Goal: Feedback & Contribution: Submit feedback/report problem

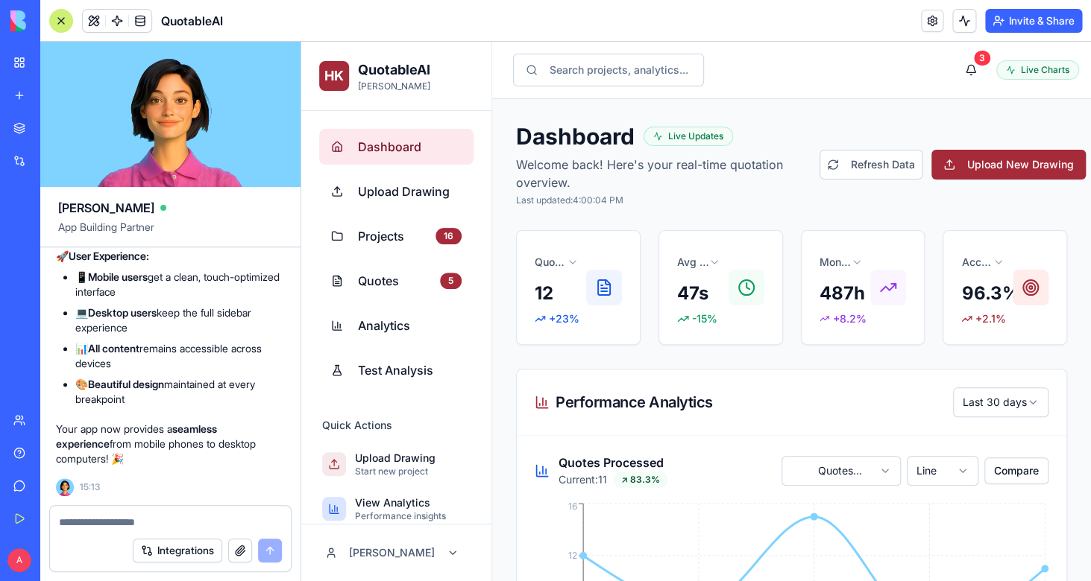
scroll to position [209, 0]
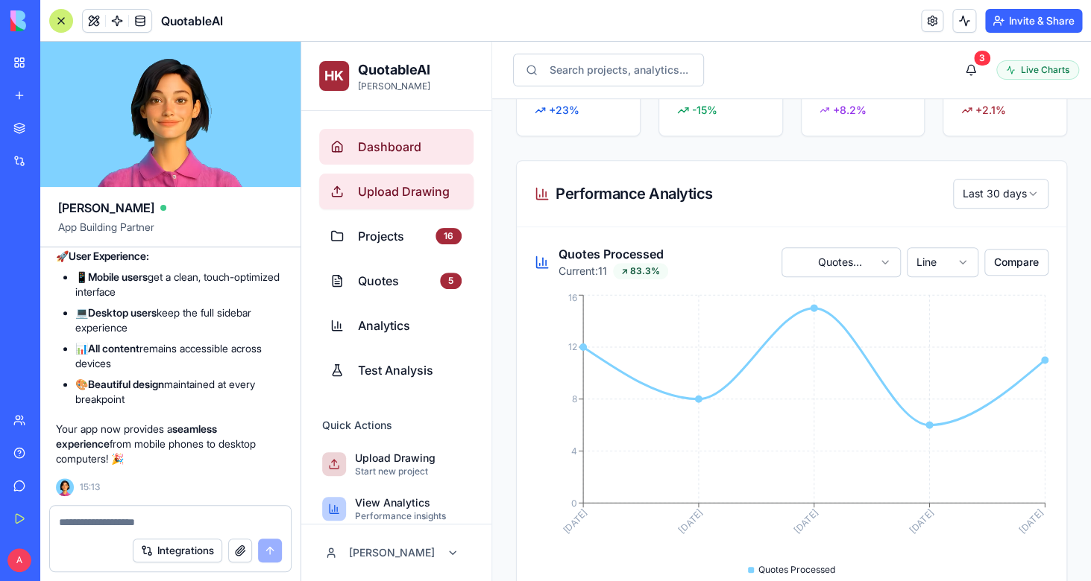
click at [454, 190] on span "Upload Drawing" at bounding box center [410, 192] width 104 height 18
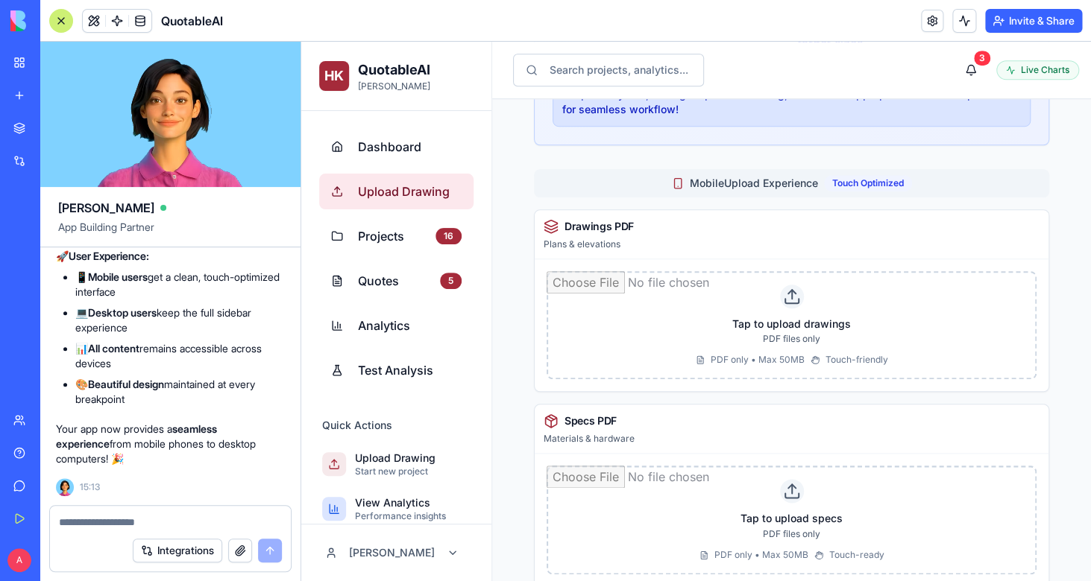
scroll to position [450, 0]
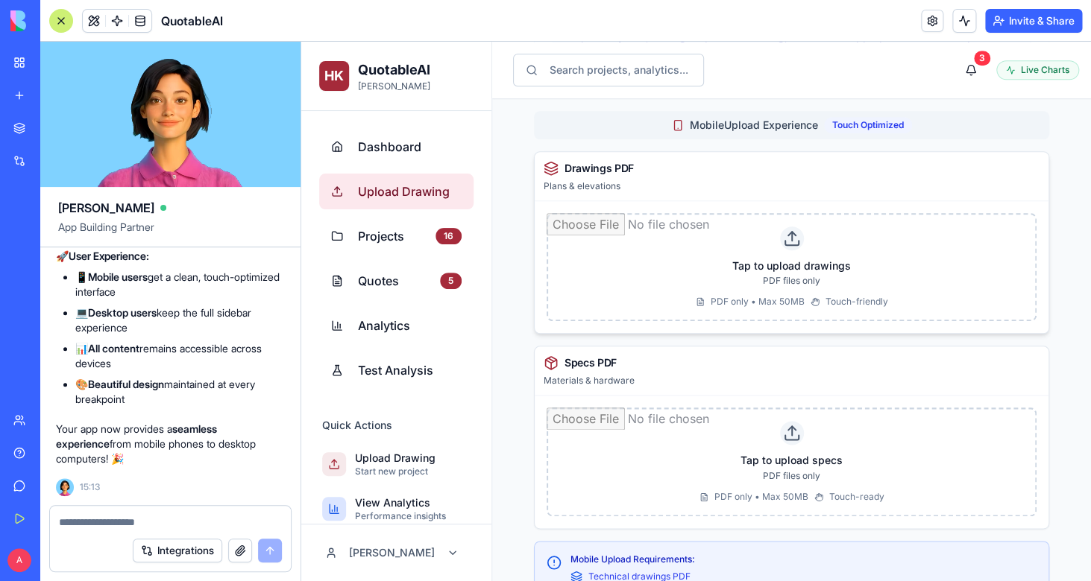
click at [814, 285] on input "file" at bounding box center [791, 267] width 490 height 109
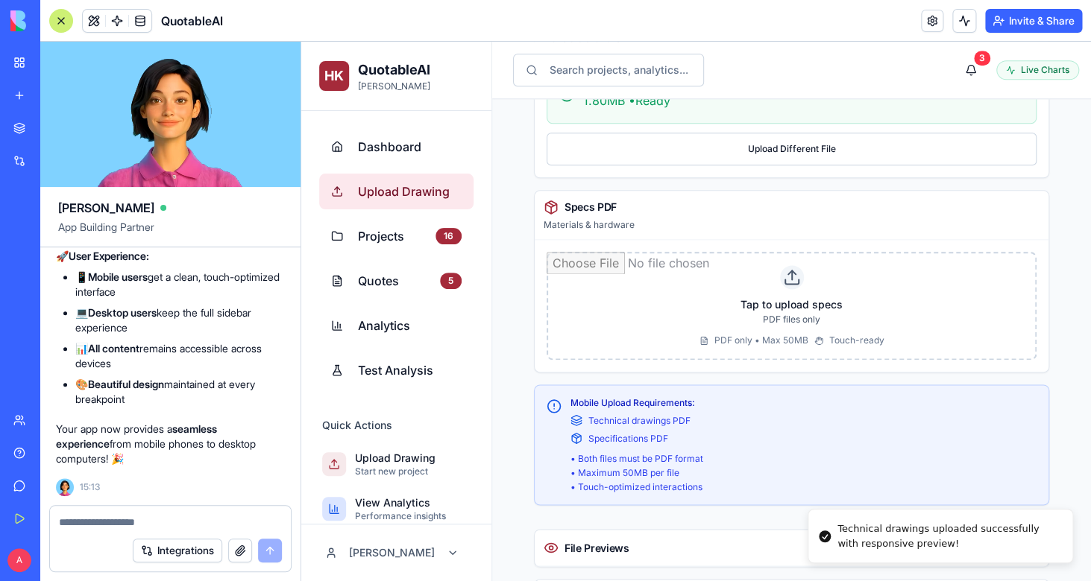
scroll to position [612, 0]
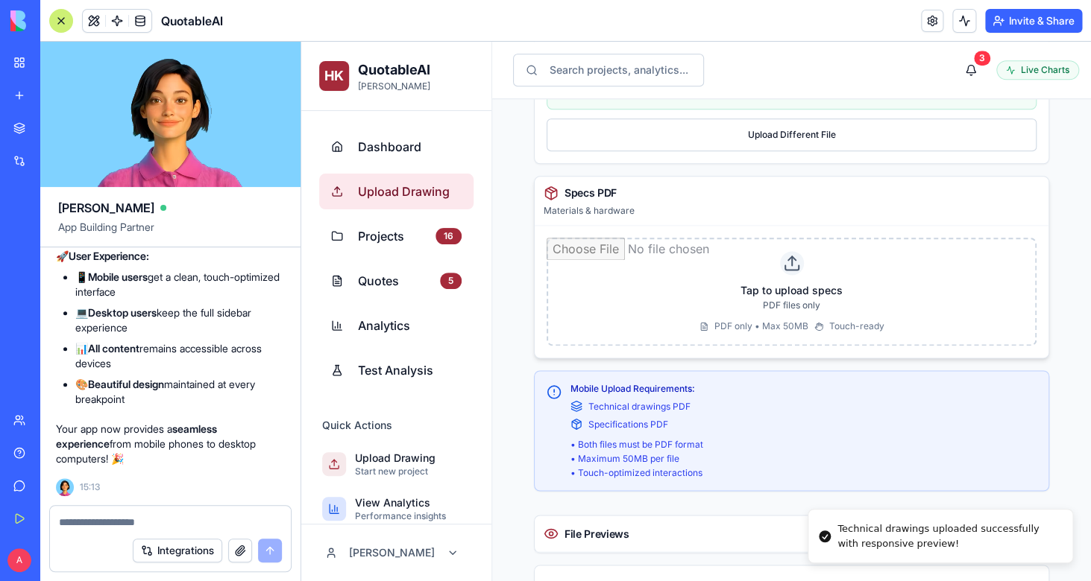
click at [765, 291] on input "file" at bounding box center [791, 292] width 490 height 109
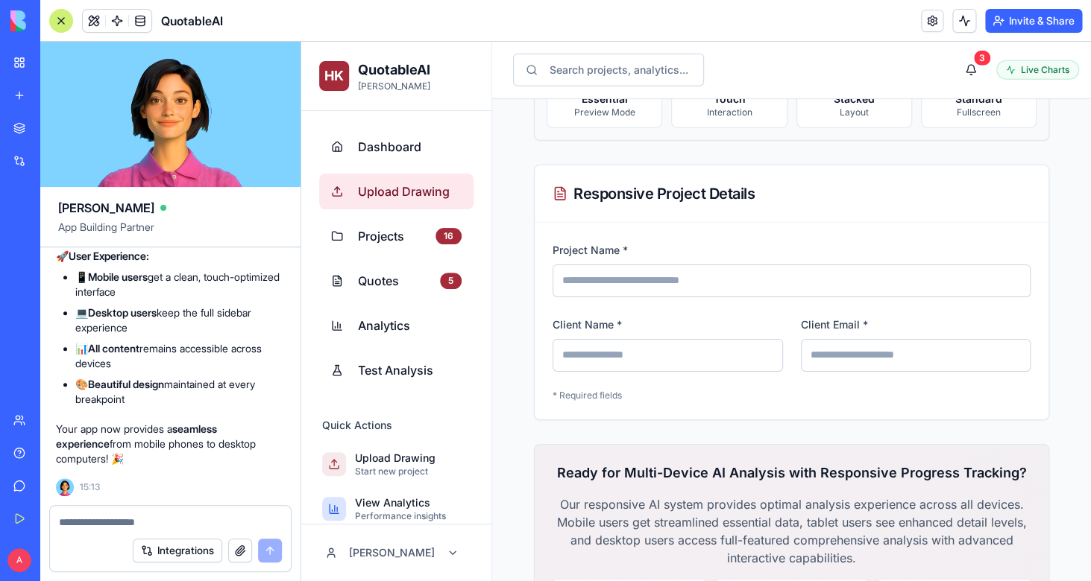
scroll to position [1744, 0]
click at [635, 277] on input "Project Name *" at bounding box center [791, 281] width 478 height 33
type input "****"
click at [614, 361] on input "Client Name *" at bounding box center [667, 356] width 230 height 33
type input "****"
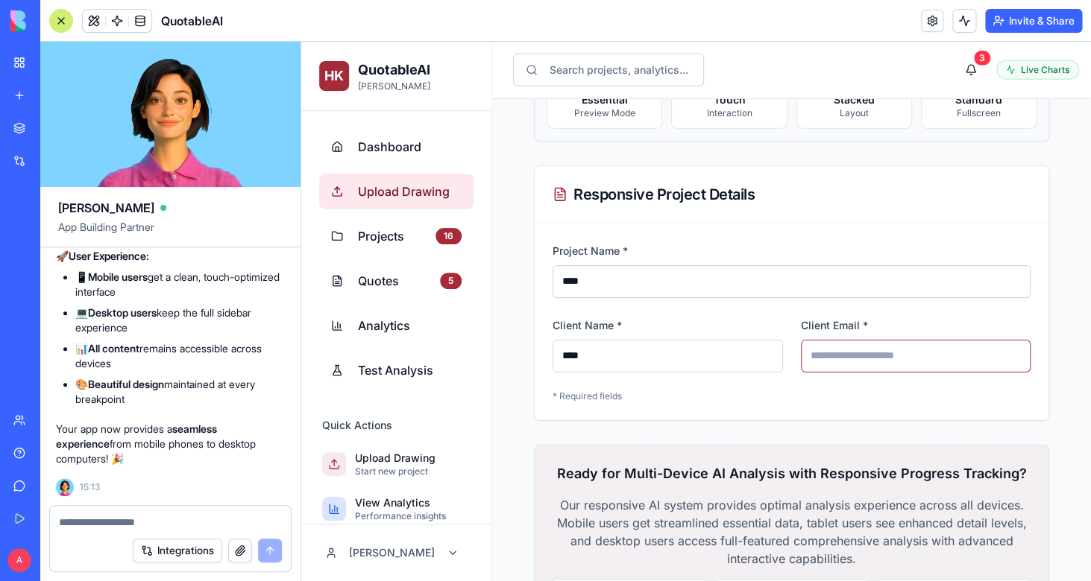
click at [876, 346] on input "Client Email *" at bounding box center [916, 356] width 230 height 33
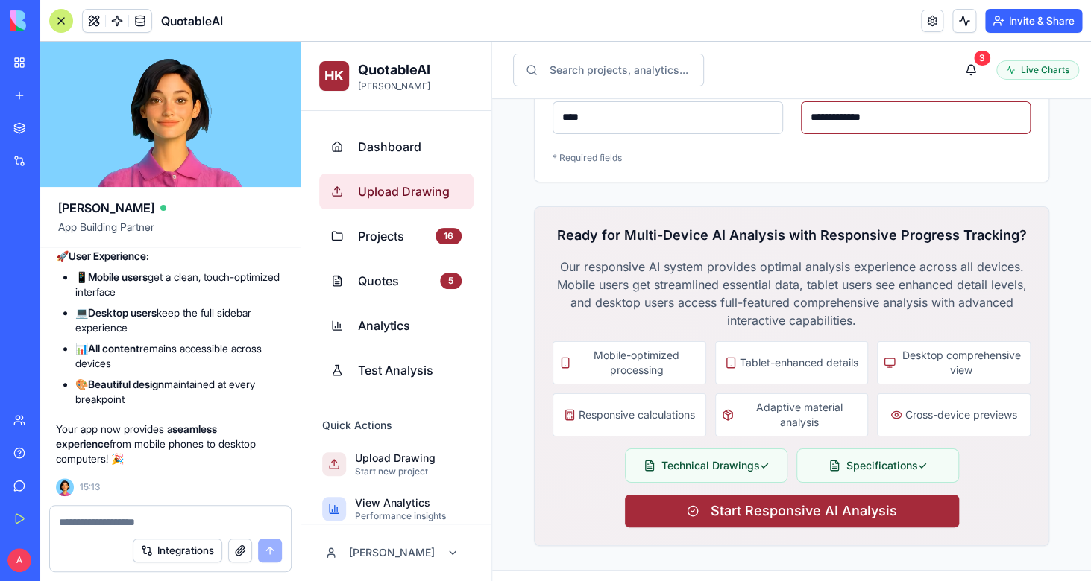
scroll to position [2023, 0]
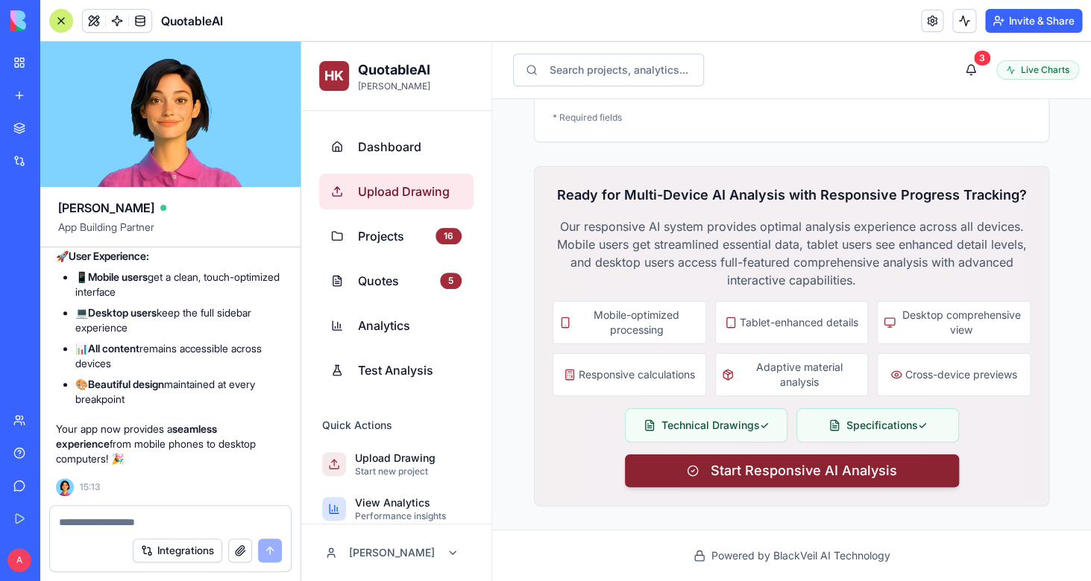
type input "**********"
click at [868, 479] on span "Start Responsive AI Analysis" at bounding box center [803, 471] width 186 height 21
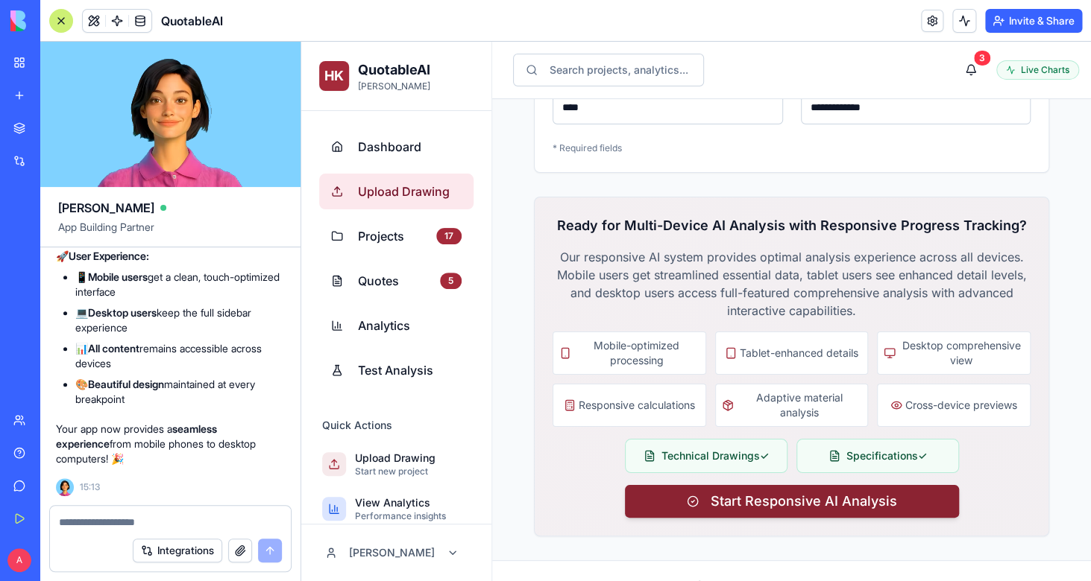
click at [796, 502] on span "Start Responsive AI Analysis" at bounding box center [803, 501] width 186 height 21
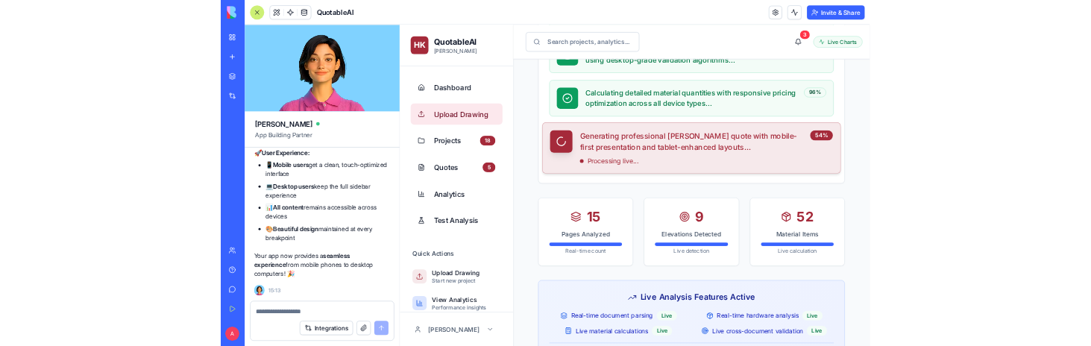
scroll to position [777, 0]
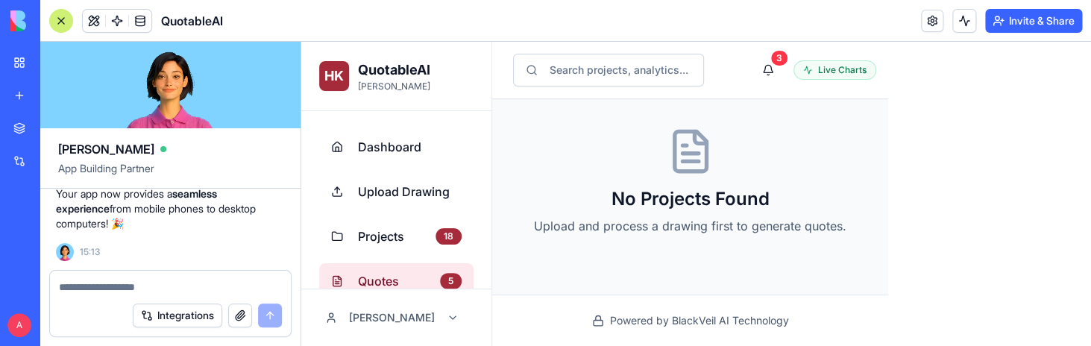
select select "******"
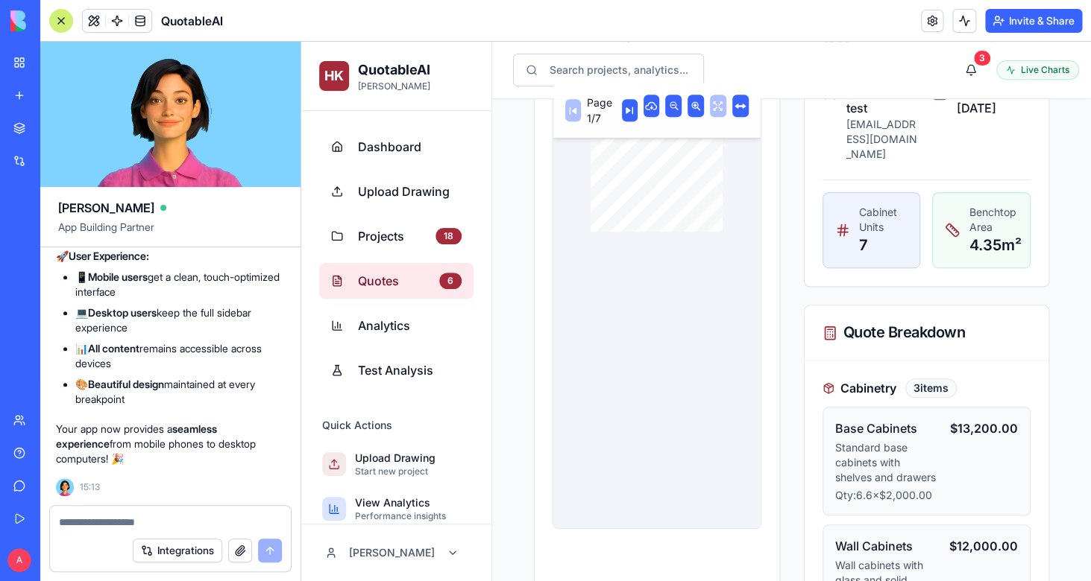
scroll to position [243, 0]
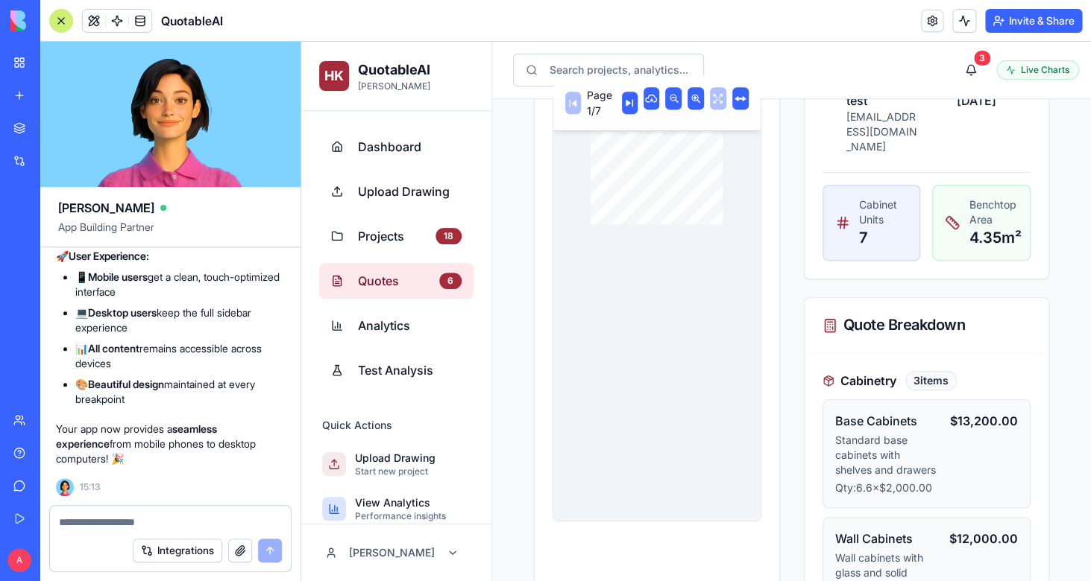
click at [58, 21] on div at bounding box center [61, 21] width 24 height 24
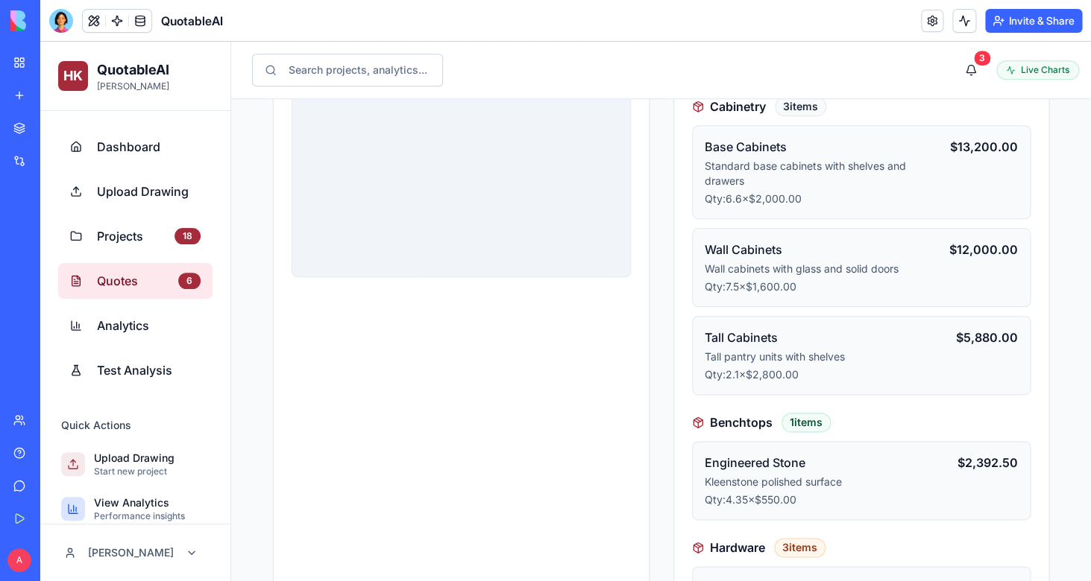
scroll to position [0, 0]
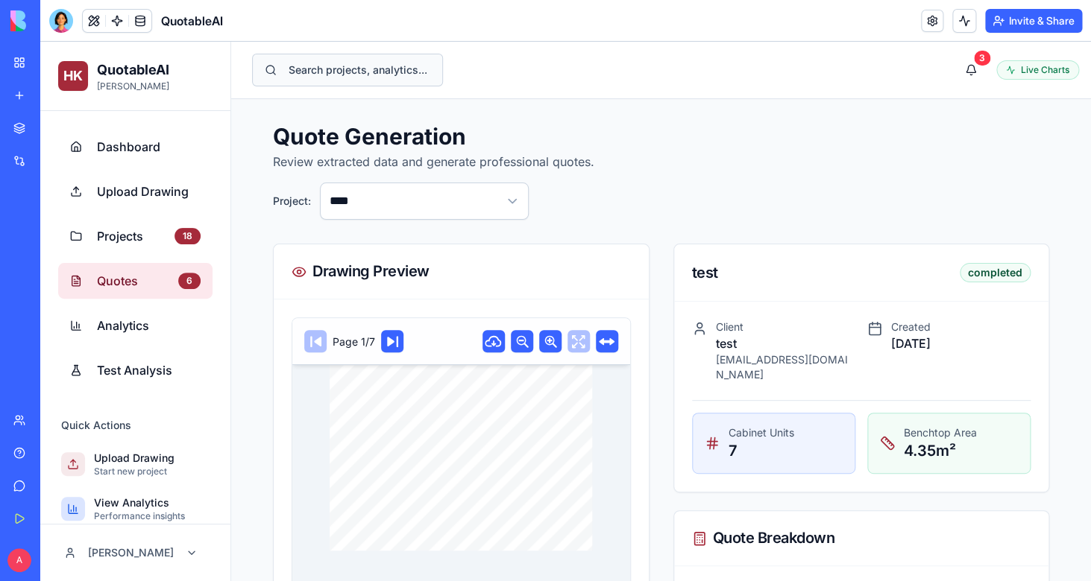
click at [366, 83] on button "Search projects, analytics..." at bounding box center [347, 70] width 191 height 33
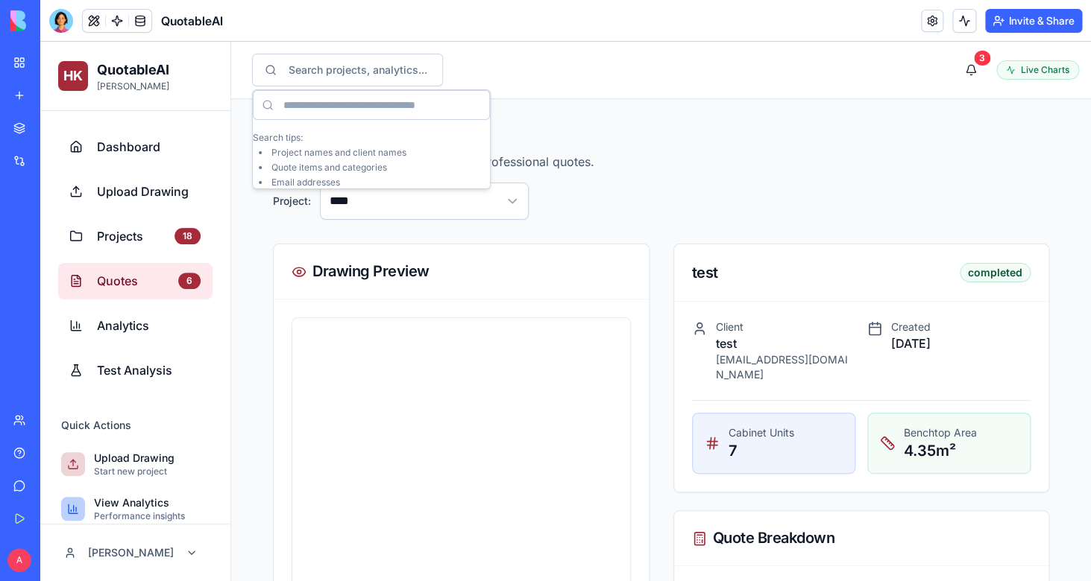
click at [119, 288] on span "Quotes" at bounding box center [134, 281] width 75 height 18
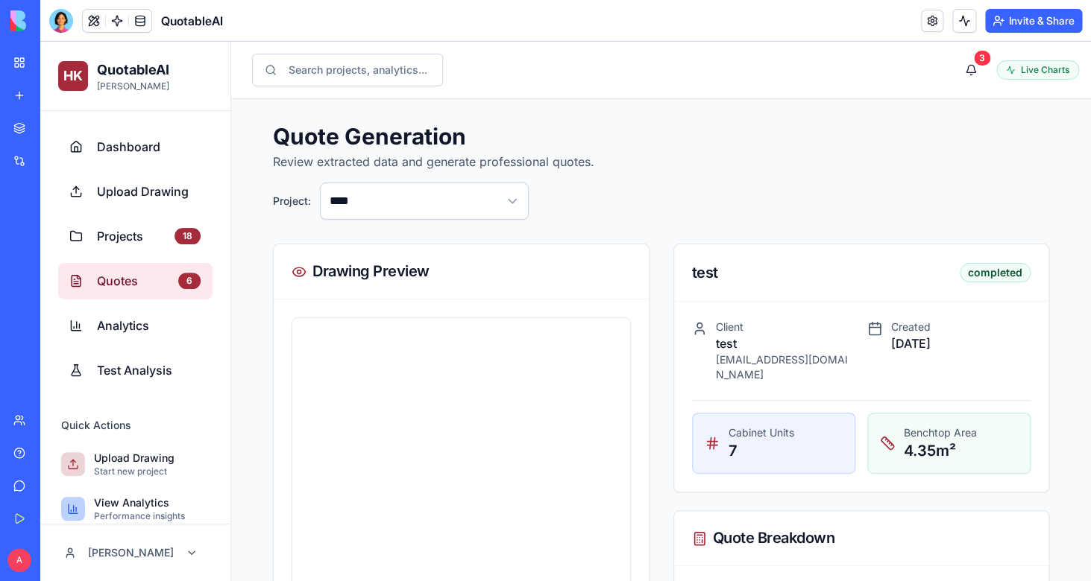
click at [119, 288] on span "Quotes" at bounding box center [134, 281] width 75 height 18
click at [118, 223] on link "Projects 18" at bounding box center [135, 236] width 154 height 36
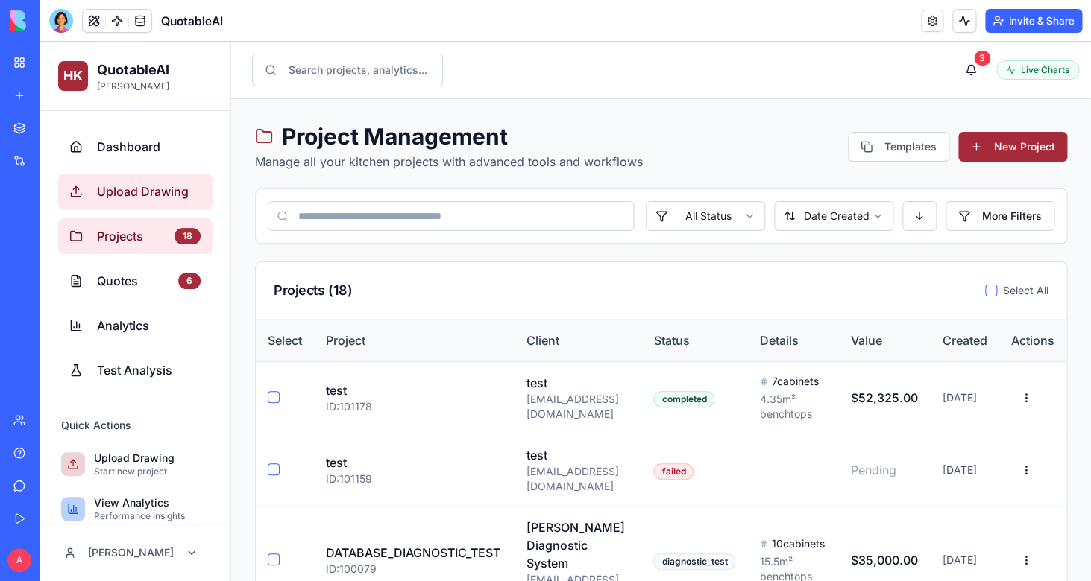
click at [130, 189] on span "Upload Drawing" at bounding box center [149, 192] width 104 height 18
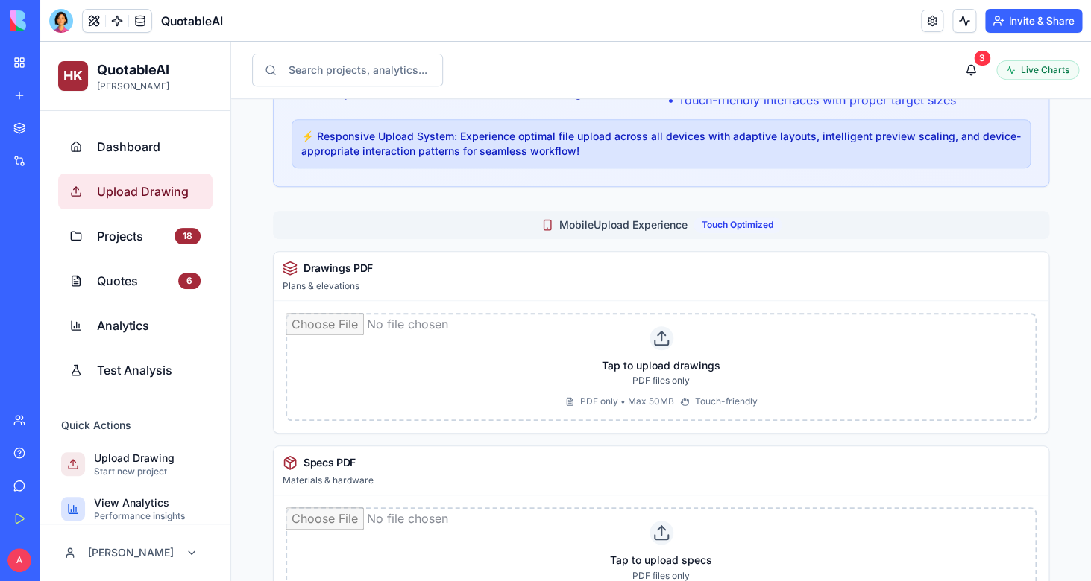
scroll to position [259, 0]
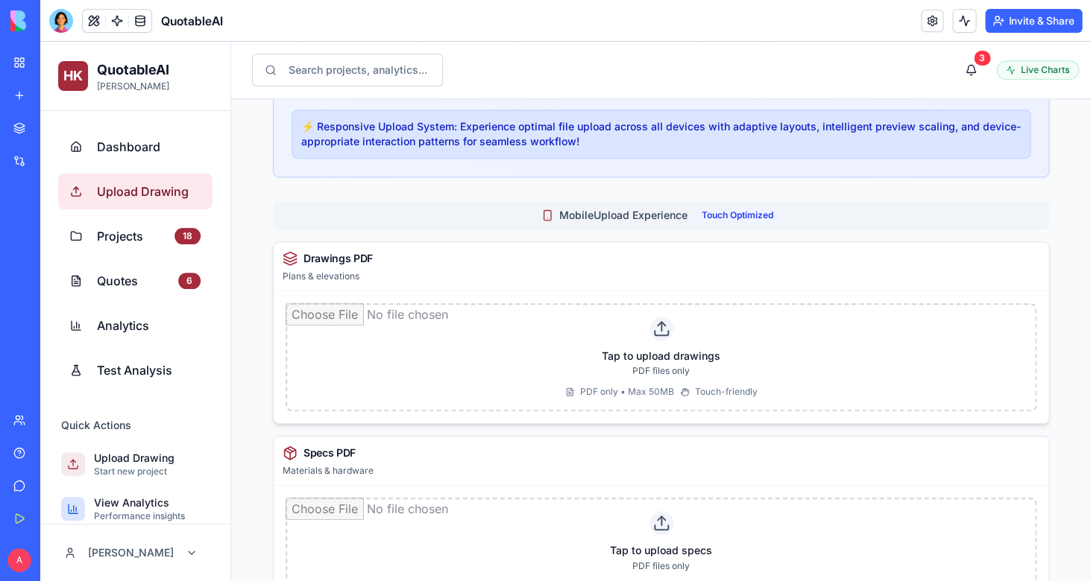
click at [685, 351] on input "file" at bounding box center [660, 357] width 751 height 109
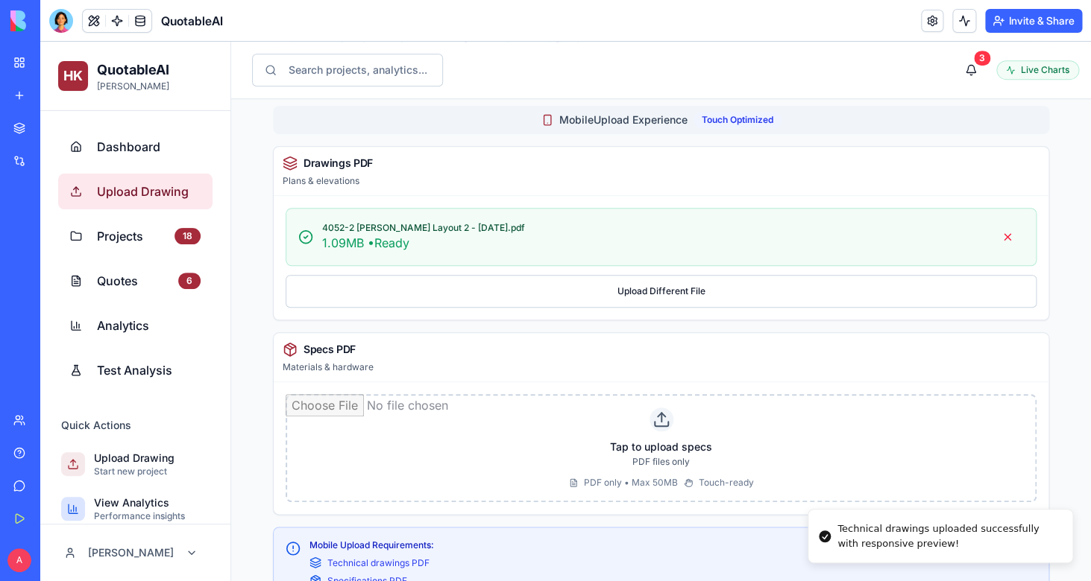
scroll to position [361, 0]
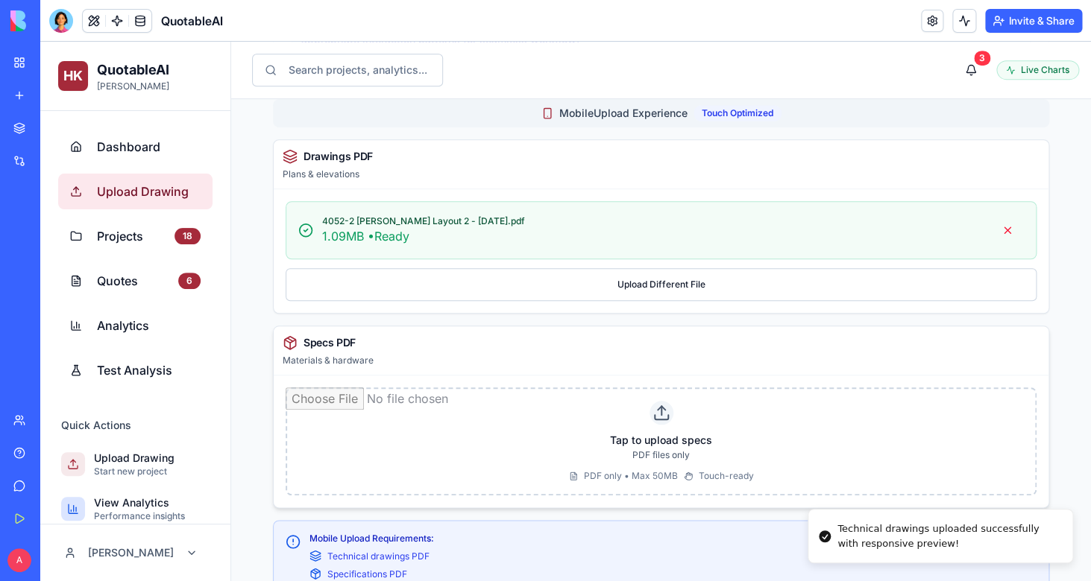
click at [446, 460] on input "file" at bounding box center [660, 442] width 751 height 109
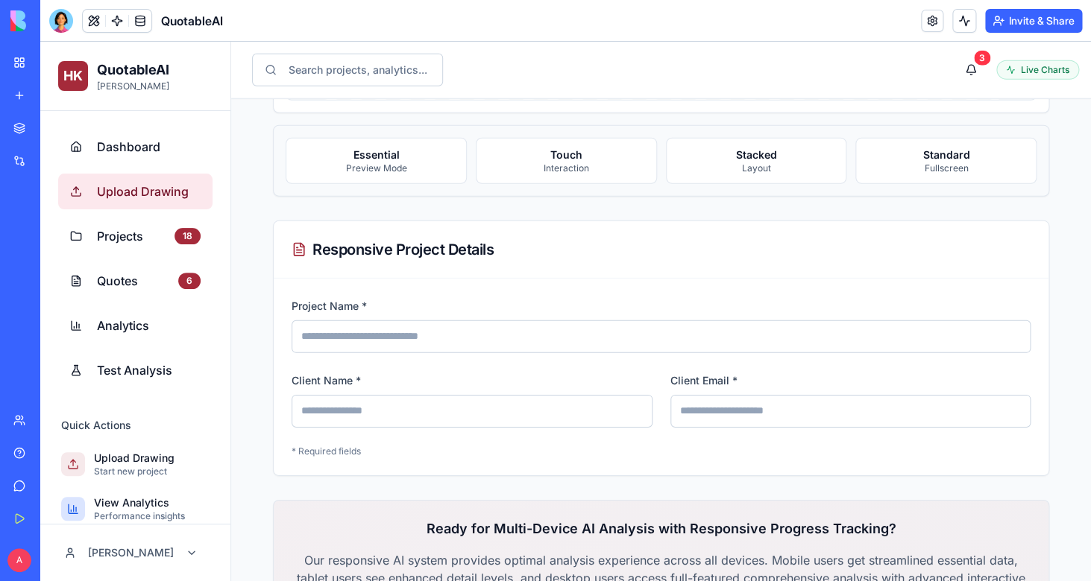
scroll to position [1586, 0]
click at [382, 349] on input "Project Name *" at bounding box center [660, 338] width 739 height 33
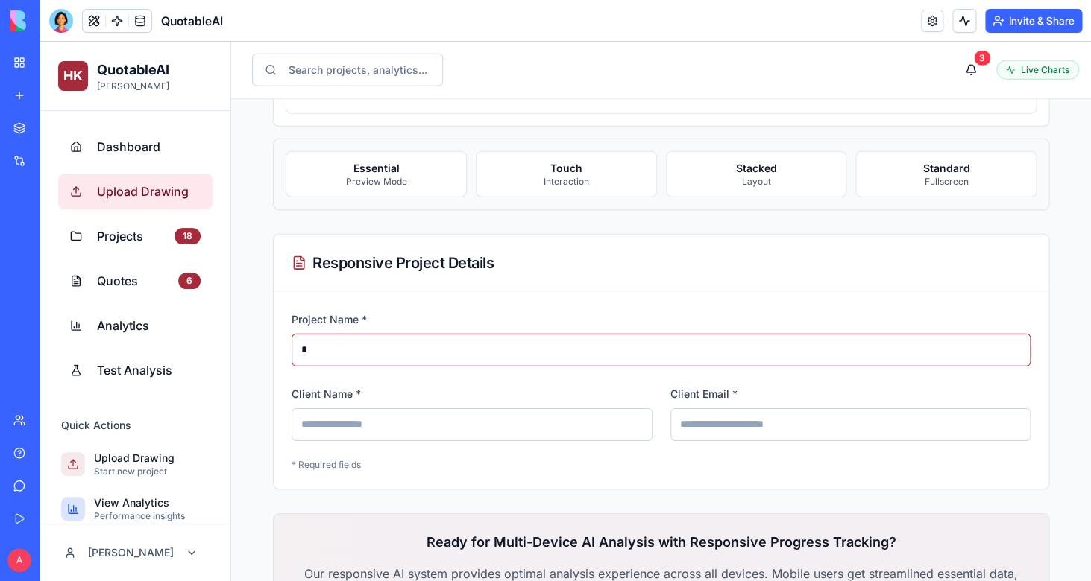
scroll to position [0, 0]
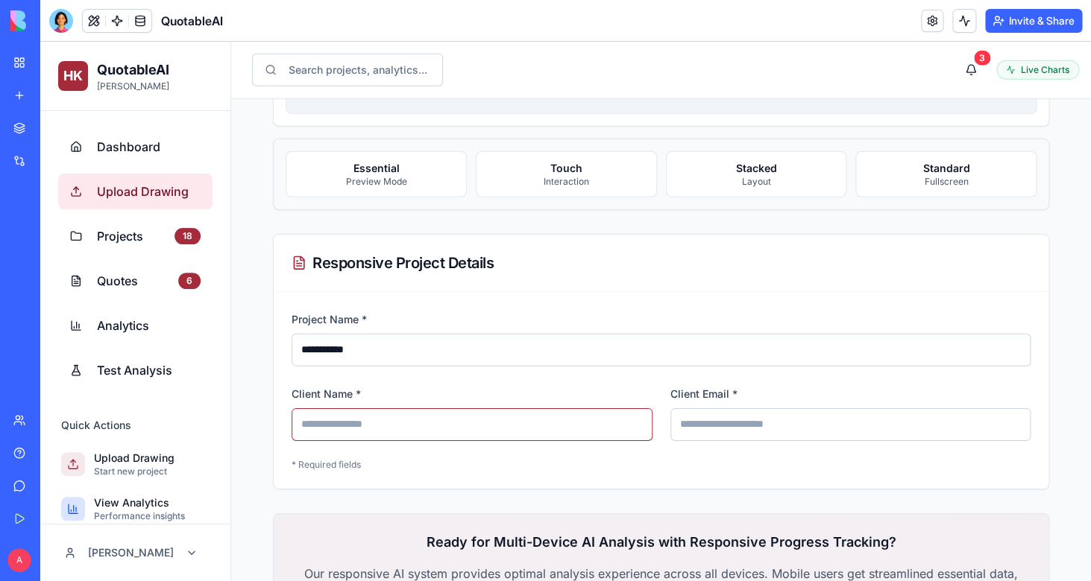
click at [362, 427] on input "Client Name *" at bounding box center [471, 424] width 361 height 33
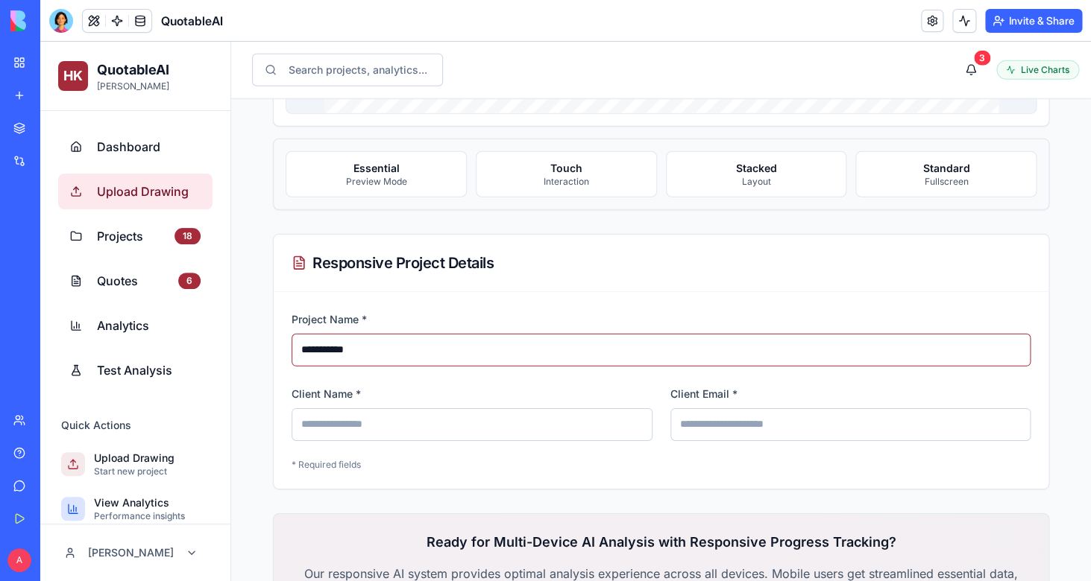
click at [358, 353] on input "**********" at bounding box center [660, 350] width 739 height 33
type input "****"
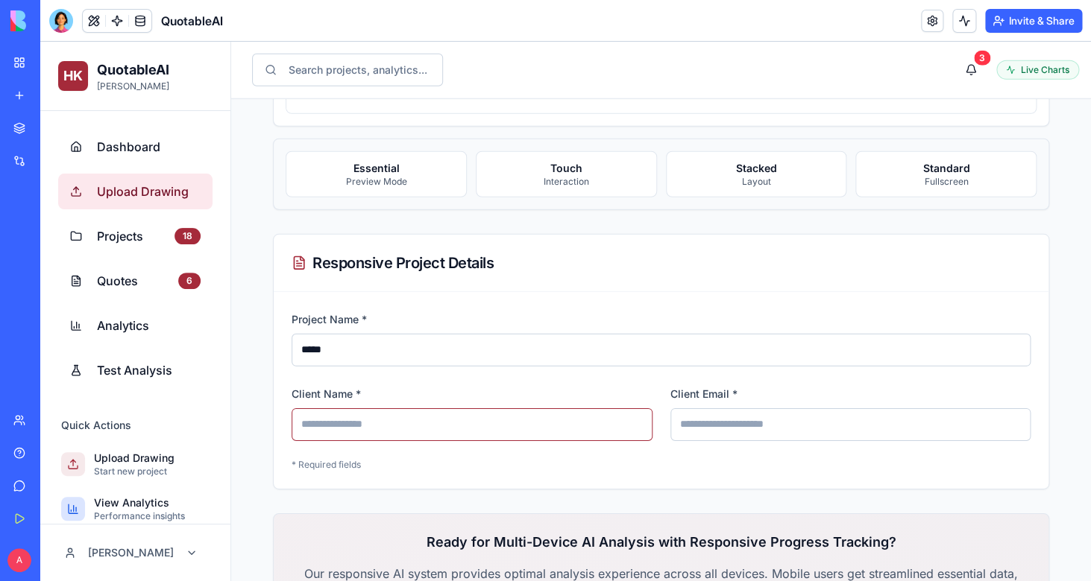
click at [362, 422] on input "Client Name *" at bounding box center [471, 424] width 361 height 33
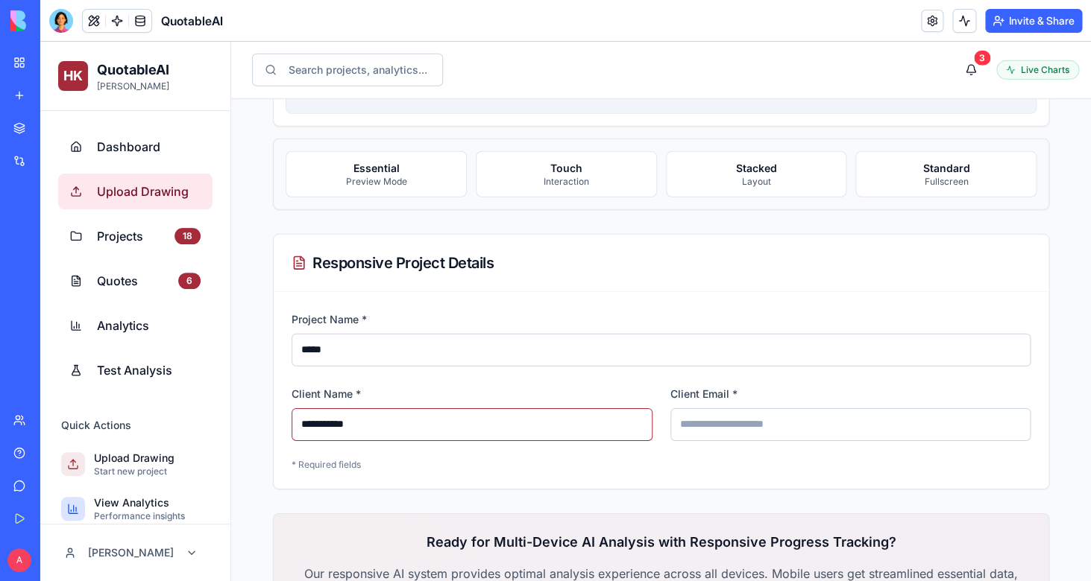
type input "**********"
click at [708, 429] on input "Client Email *" at bounding box center [850, 424] width 361 height 33
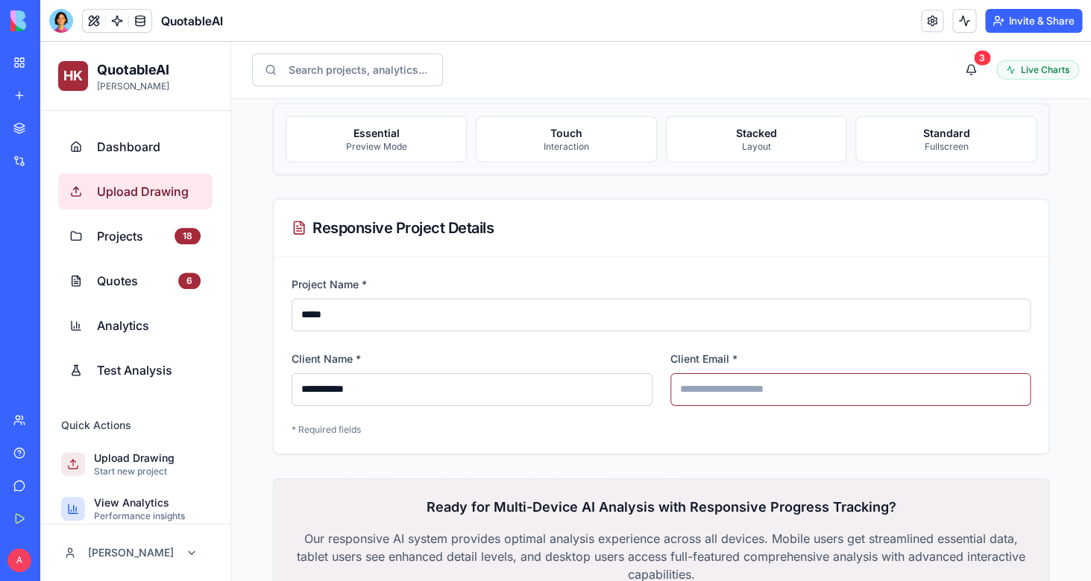
scroll to position [1618, 0]
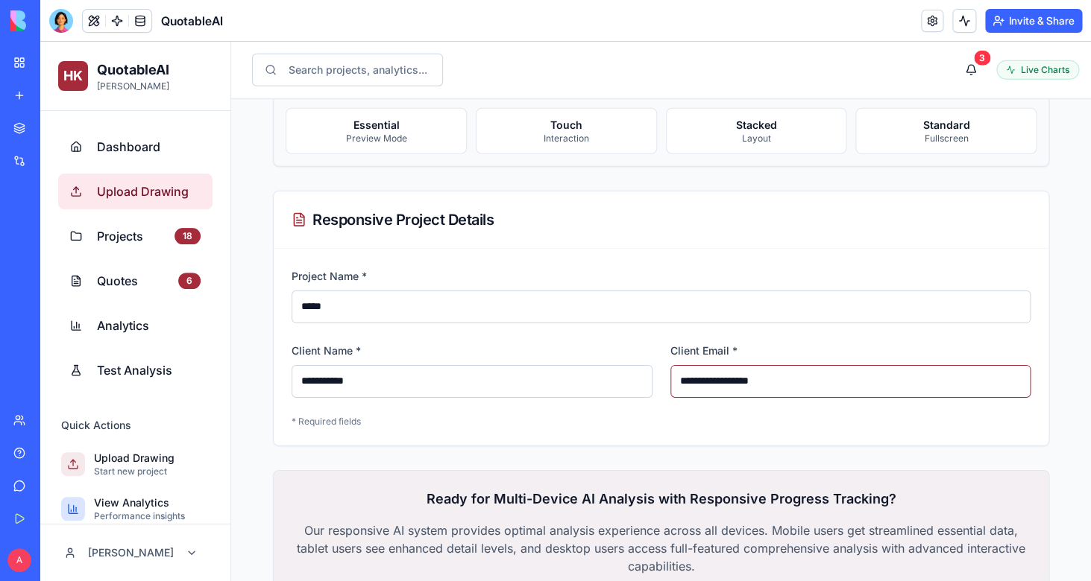
type input "**********"
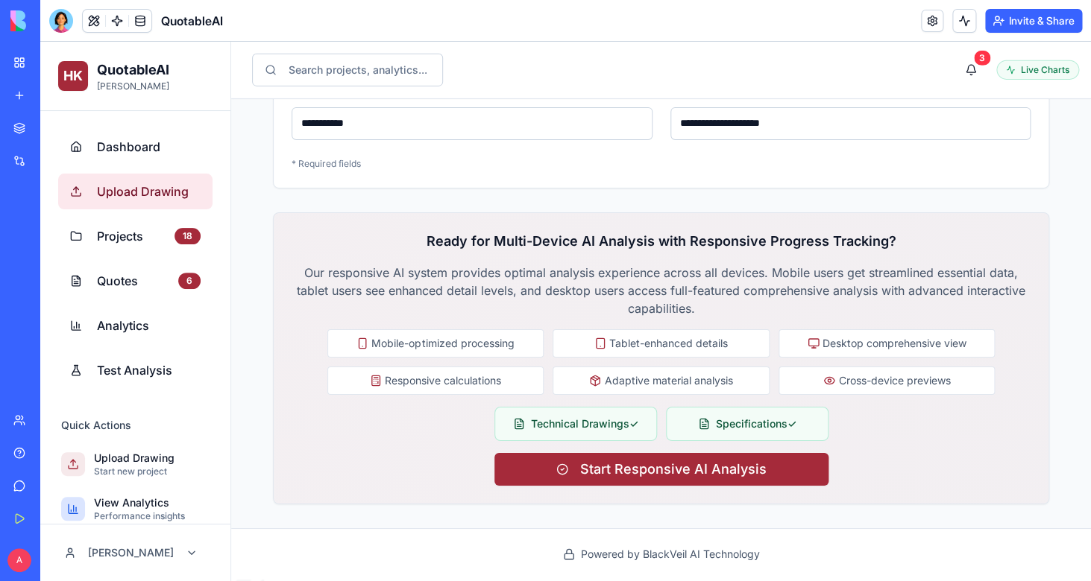
scroll to position [1877, 0]
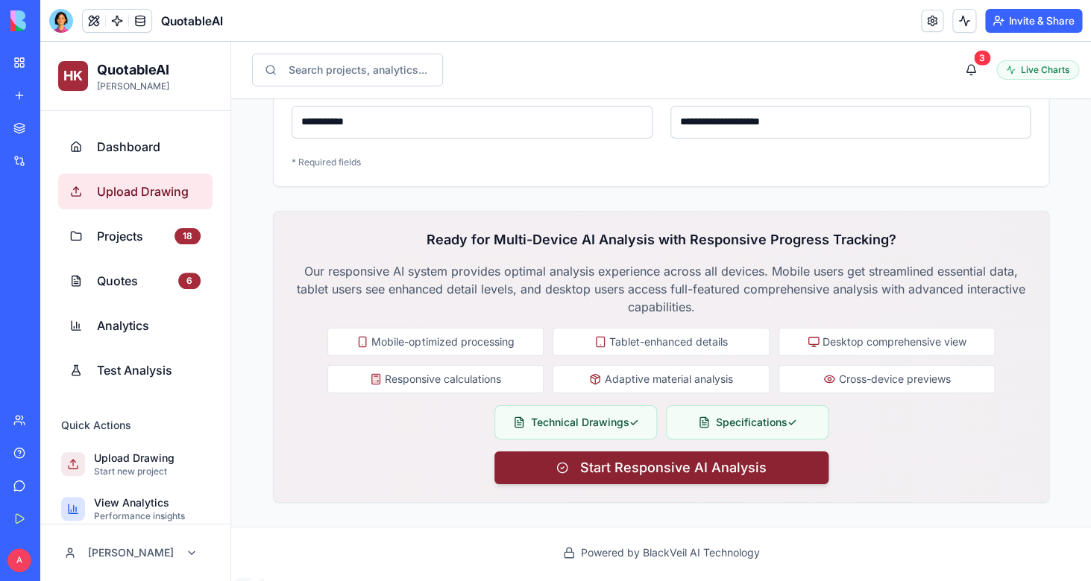
type input "**********"
click at [681, 473] on span "Start Responsive AI Analysis" at bounding box center [673, 468] width 186 height 21
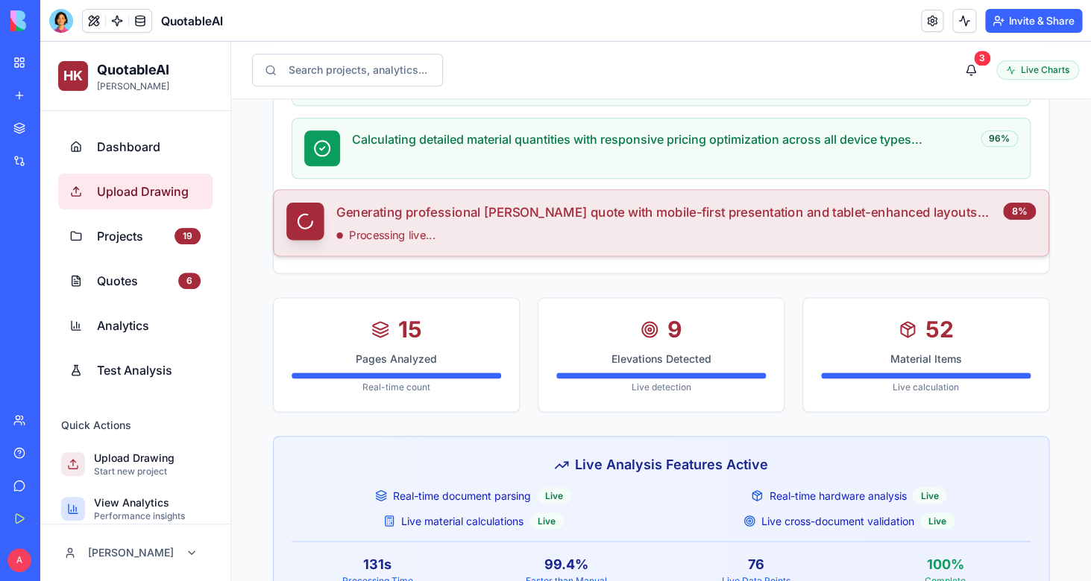
scroll to position [759, 0]
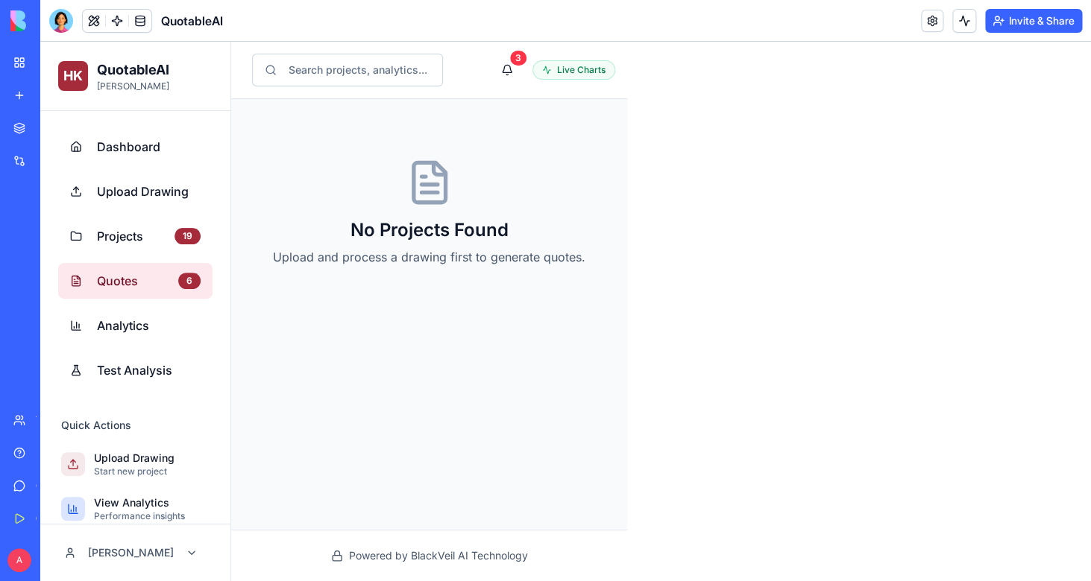
select select "******"
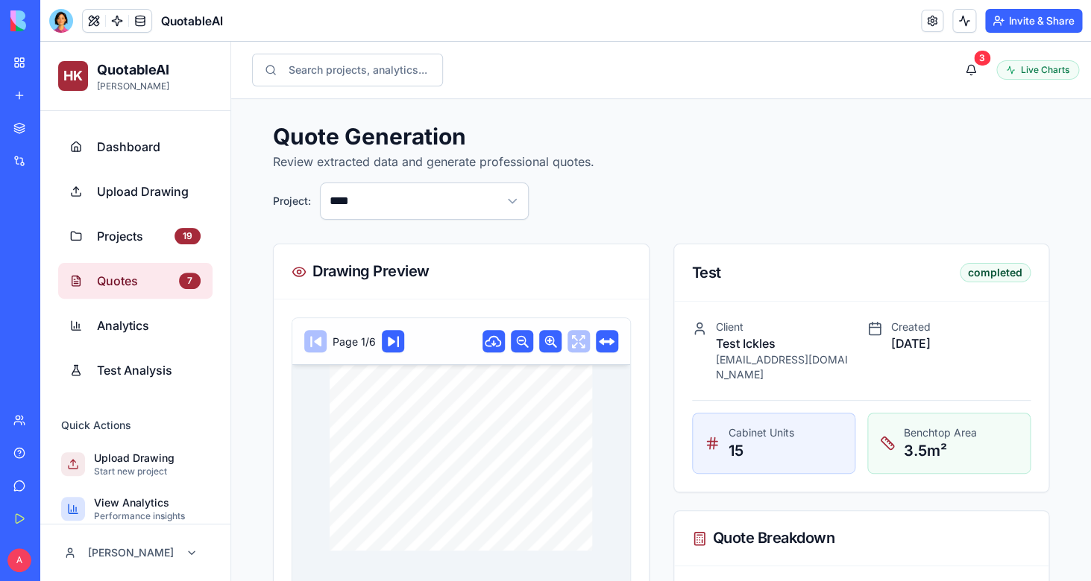
click at [391, 348] on button at bounding box center [393, 341] width 22 height 22
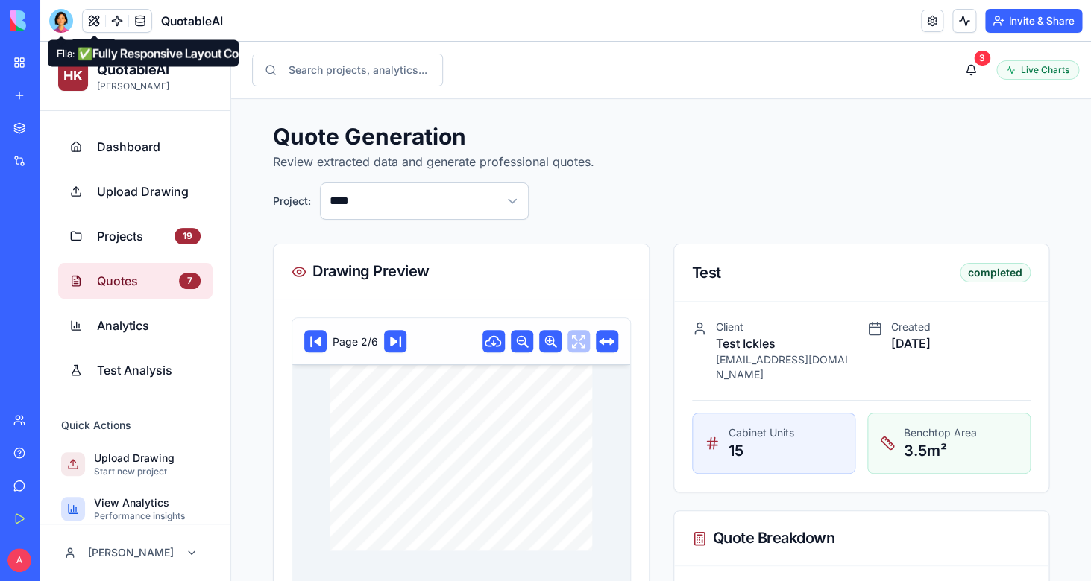
click at [61, 19] on div at bounding box center [61, 21] width 24 height 24
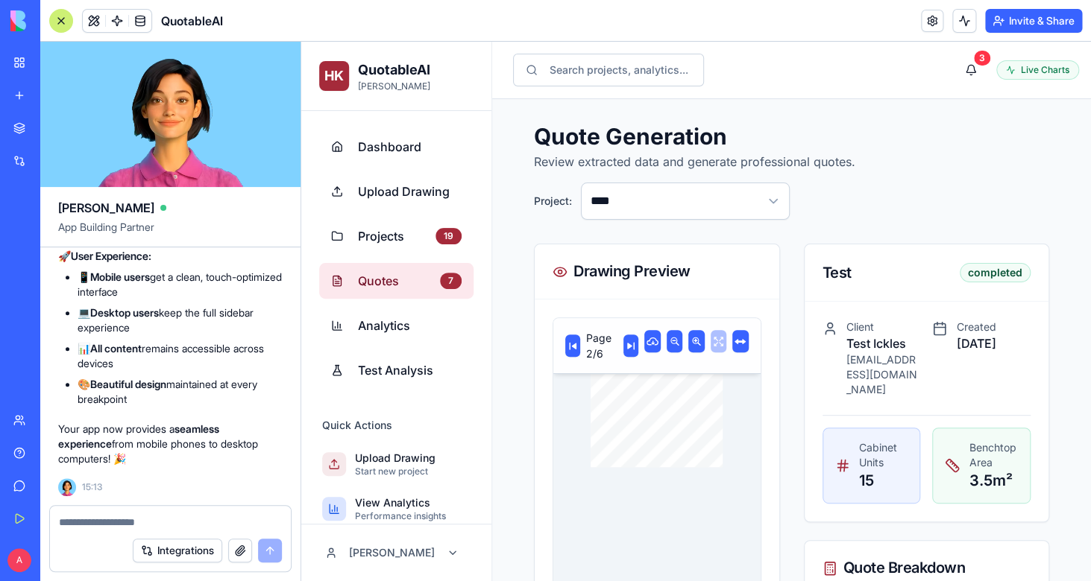
click at [104, 522] on textarea at bounding box center [170, 522] width 223 height 15
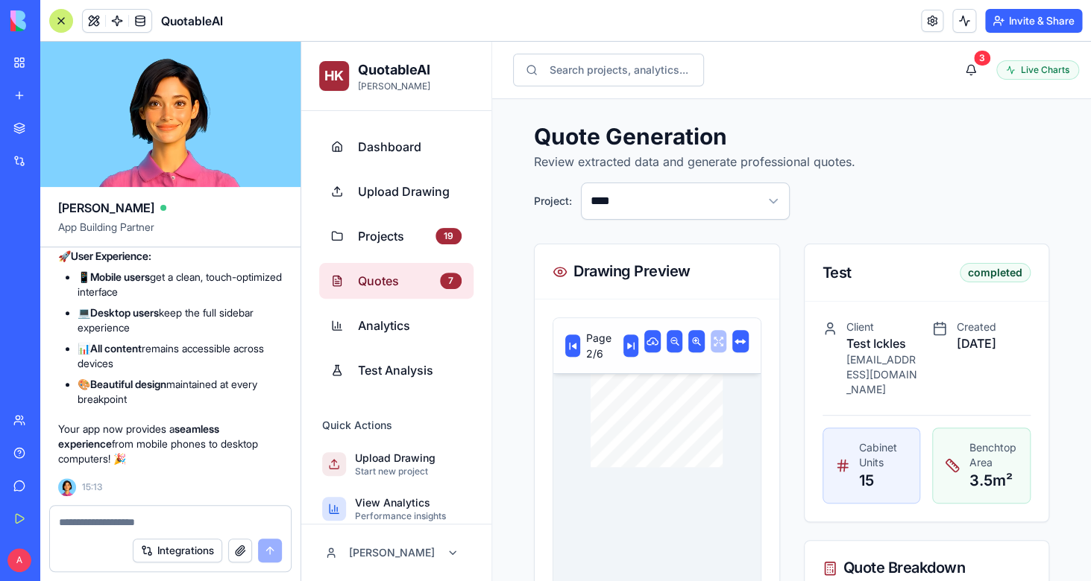
click at [104, 522] on textarea at bounding box center [170, 522] width 223 height 15
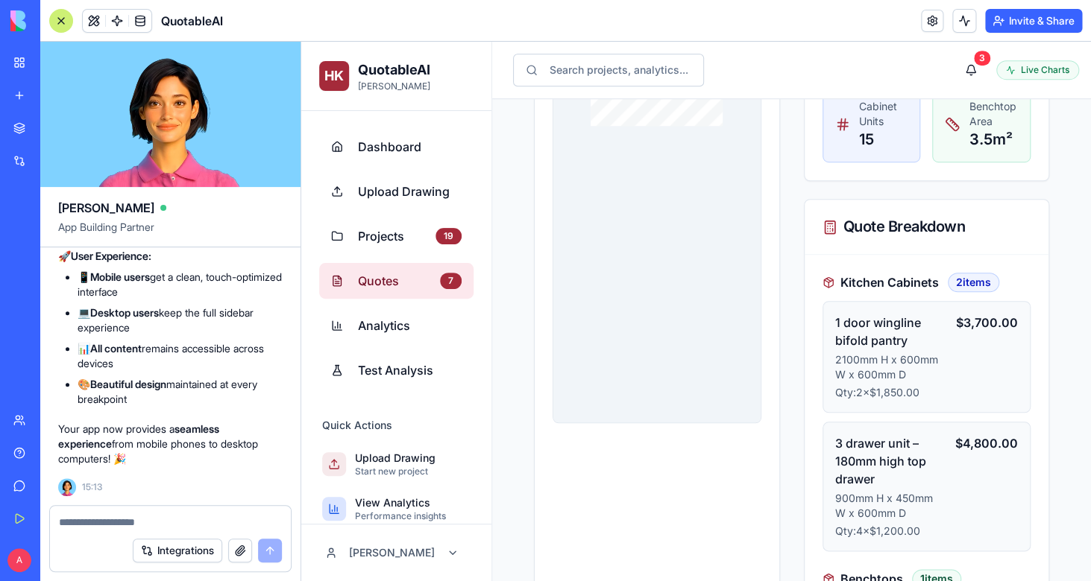
scroll to position [342, 0]
click at [1018, 25] on button "Invite & Share" at bounding box center [1033, 21] width 97 height 24
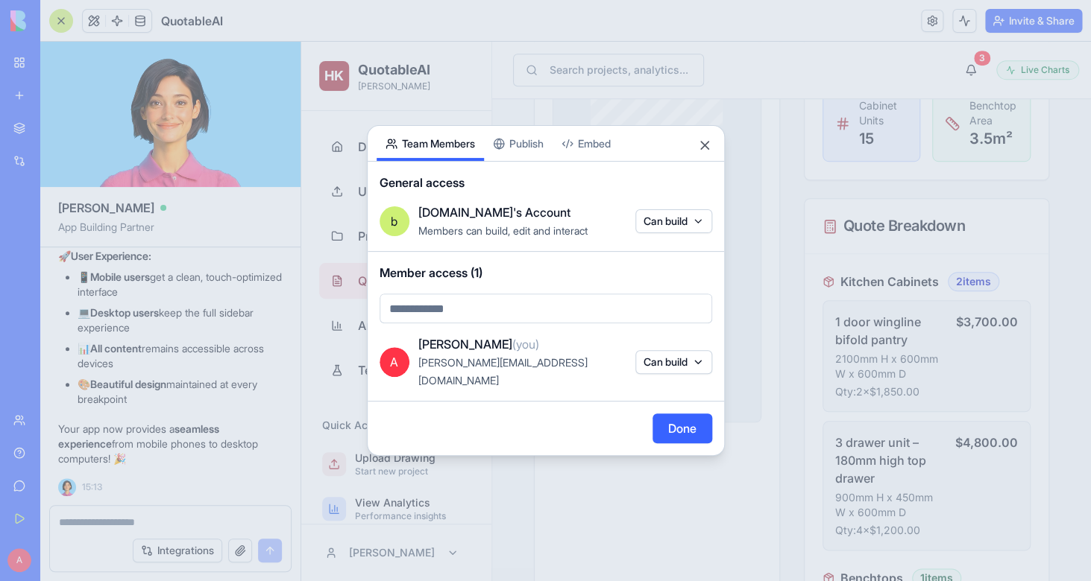
scroll to position [84462, 0]
click at [531, 166] on div "Share App Team Members Publish Embed General access b blackveil.co's Account Me…" at bounding box center [546, 290] width 358 height 331
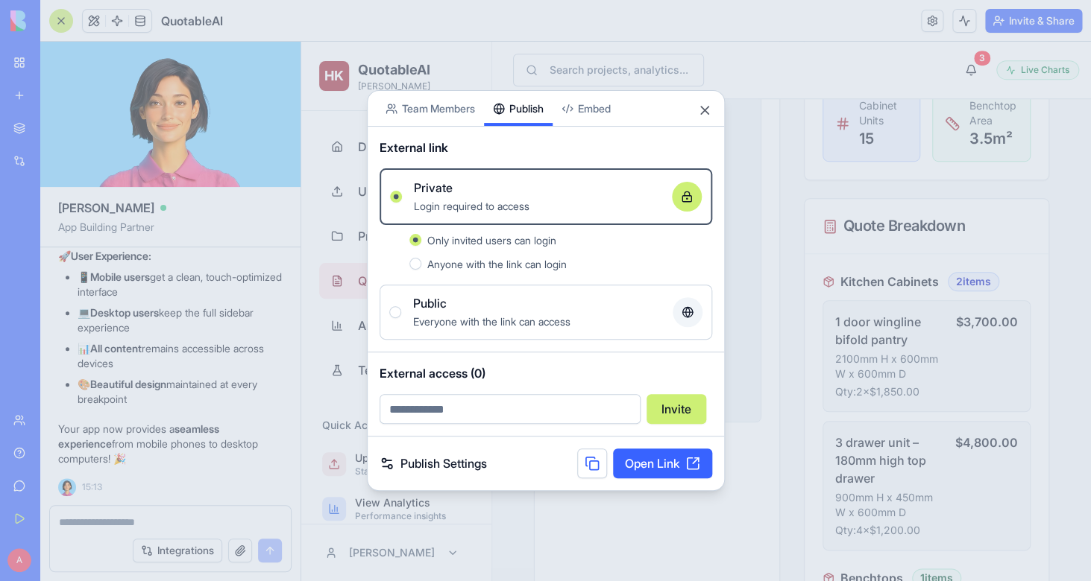
scroll to position [84432, 0]
click at [466, 408] on input "email" at bounding box center [509, 409] width 261 height 30
drag, startPoint x: 482, startPoint y: 412, endPoint x: 247, endPoint y: 406, distance: 234.9
click at [379, 406] on input "*****" at bounding box center [509, 409] width 261 height 30
type input "**********"
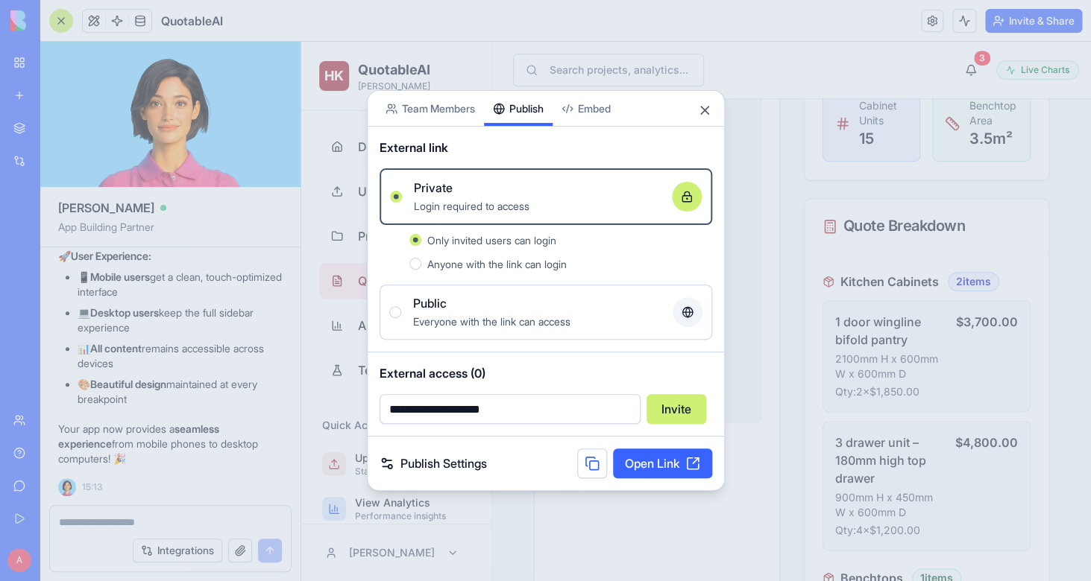
click at [467, 464] on link "Publish Settings" at bounding box center [432, 464] width 107 height 18
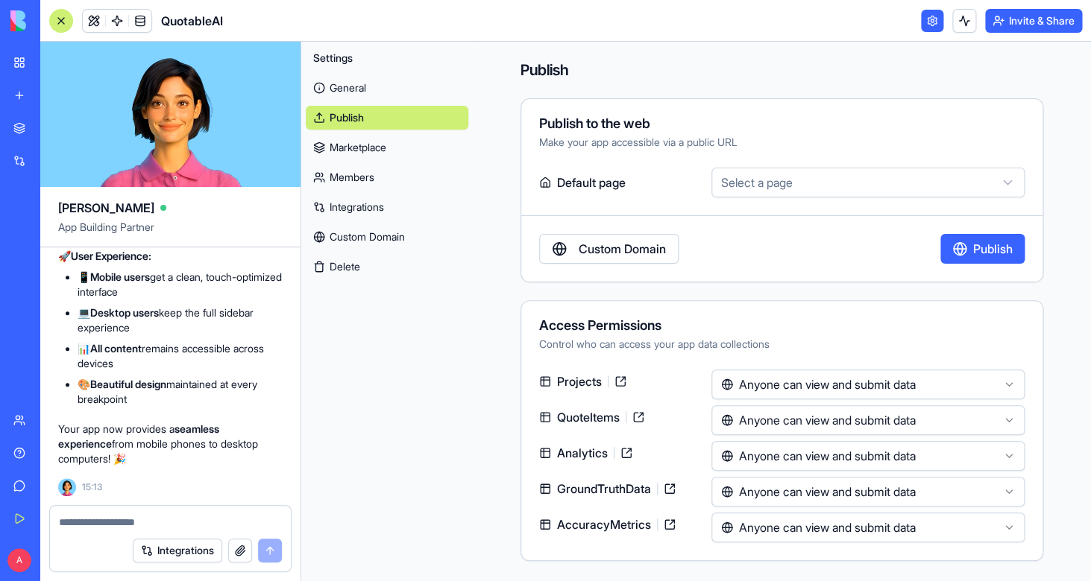
click at [736, 194] on html "BETA My Workspace New app Marketplace Integrations Recent QuotableAI AI Logo Ge…" at bounding box center [545, 290] width 1091 height 581
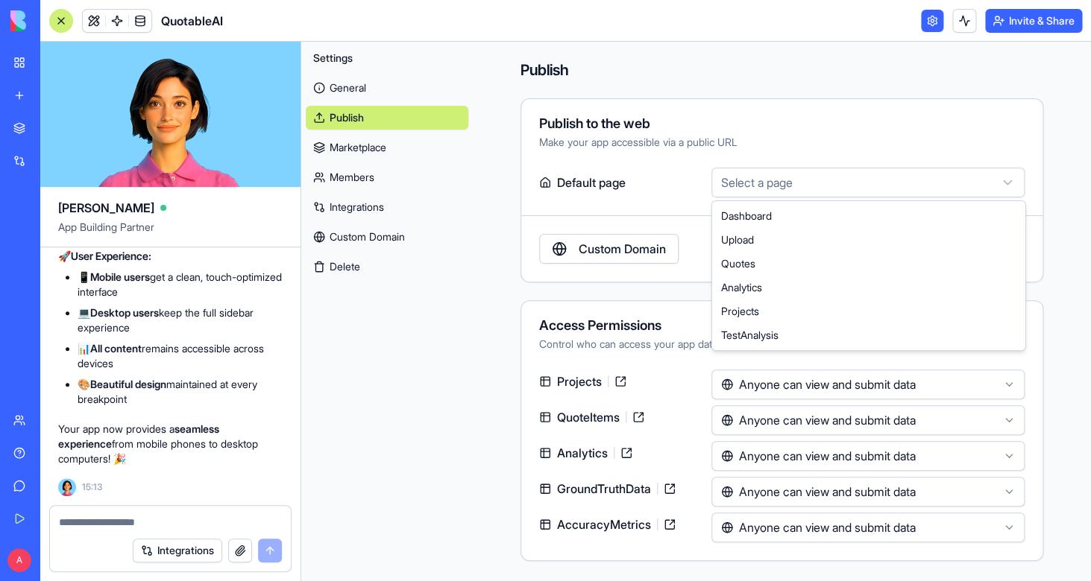
click at [760, 186] on html "BETA My Workspace New app Marketplace Integrations Recent QuotableAI AI Logo Ge…" at bounding box center [545, 290] width 1091 height 581
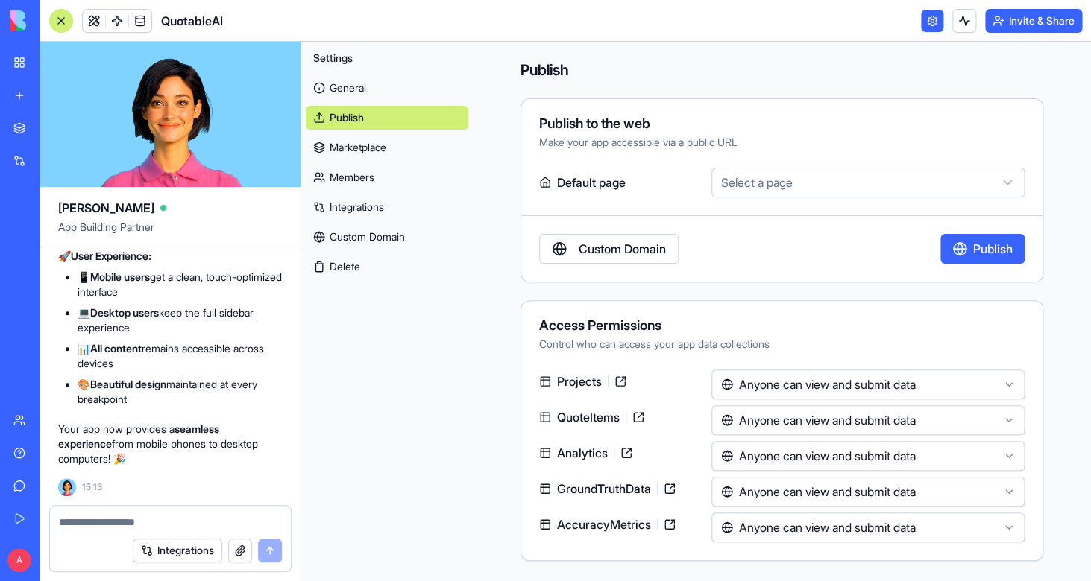
click at [760, 186] on html "BETA My Workspace New app Marketplace Integrations Recent QuotableAI AI Logo Ge…" at bounding box center [545, 290] width 1091 height 581
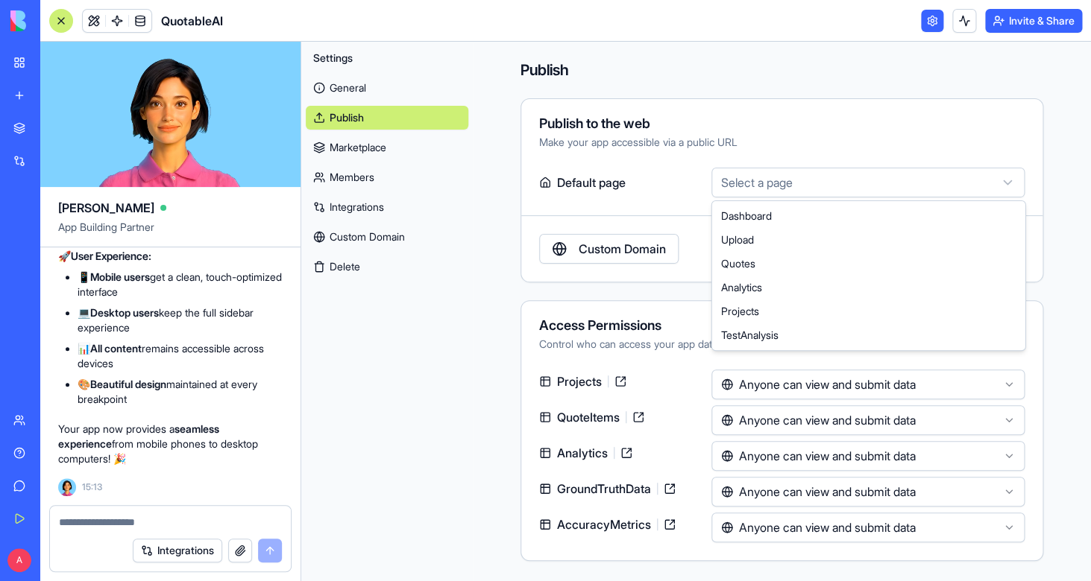
select select "**********"
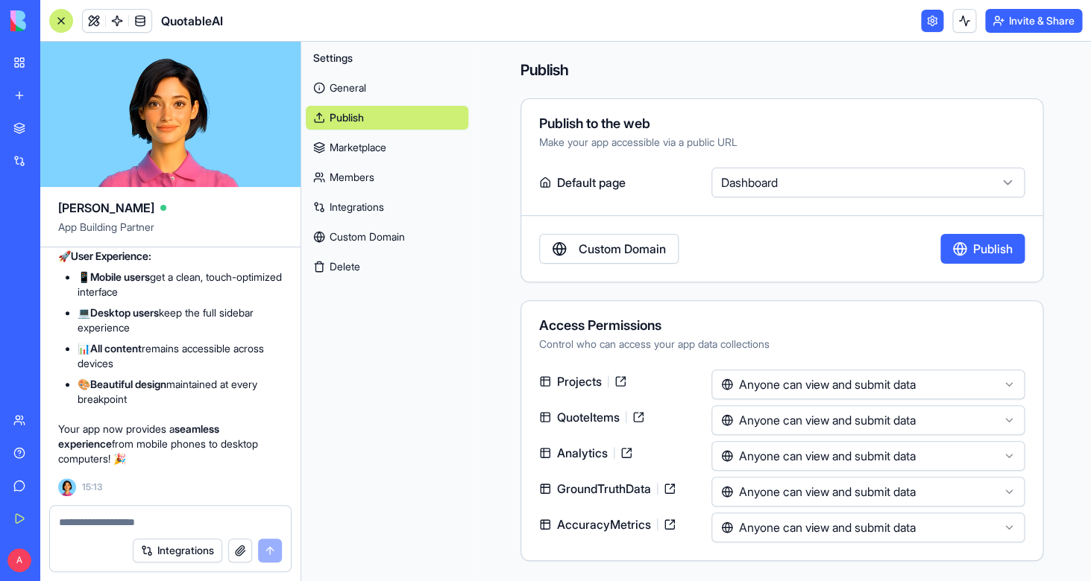
click at [363, 85] on link "General" at bounding box center [387, 88] width 162 height 24
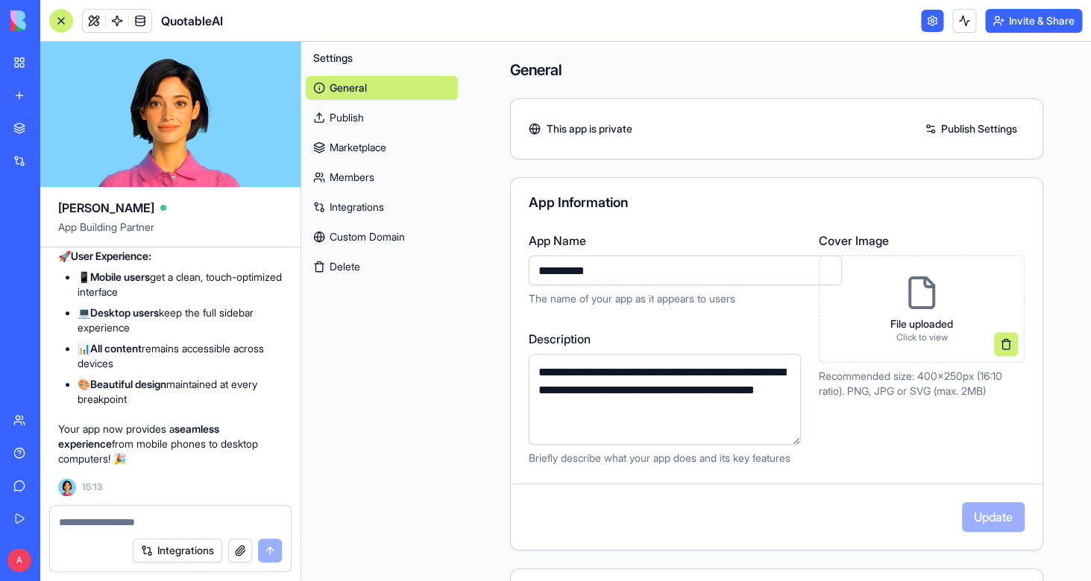
click at [372, 232] on link "Custom Domain" at bounding box center [382, 237] width 152 height 24
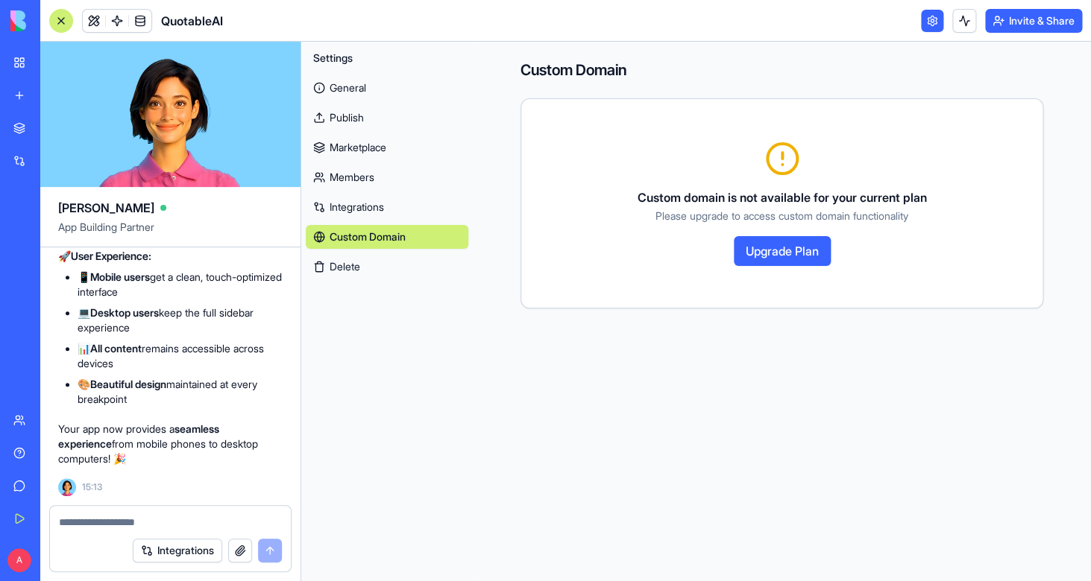
click at [363, 97] on link "General" at bounding box center [387, 88] width 162 height 24
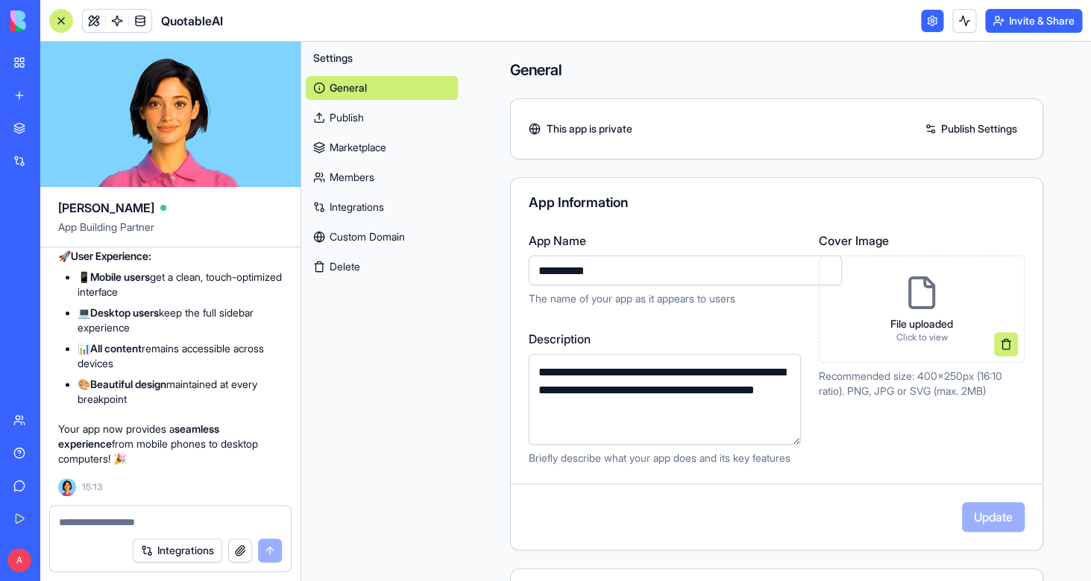
click at [1024, 36] on header "QuotableAI Invite & Share" at bounding box center [565, 21] width 1050 height 42
click at [1017, 19] on button "Invite & Share" at bounding box center [1033, 21] width 97 height 24
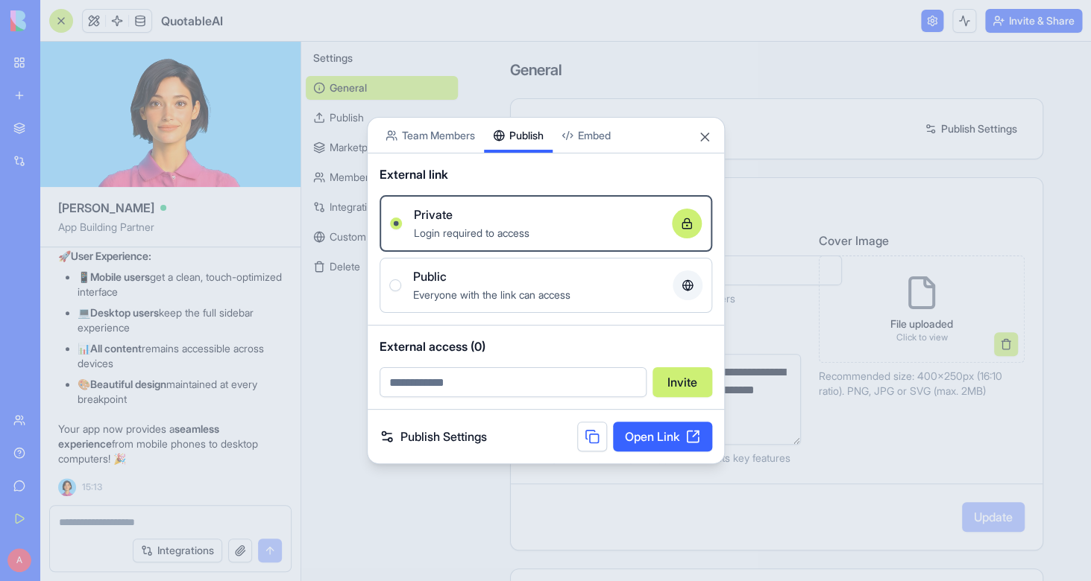
scroll to position [84432, 0]
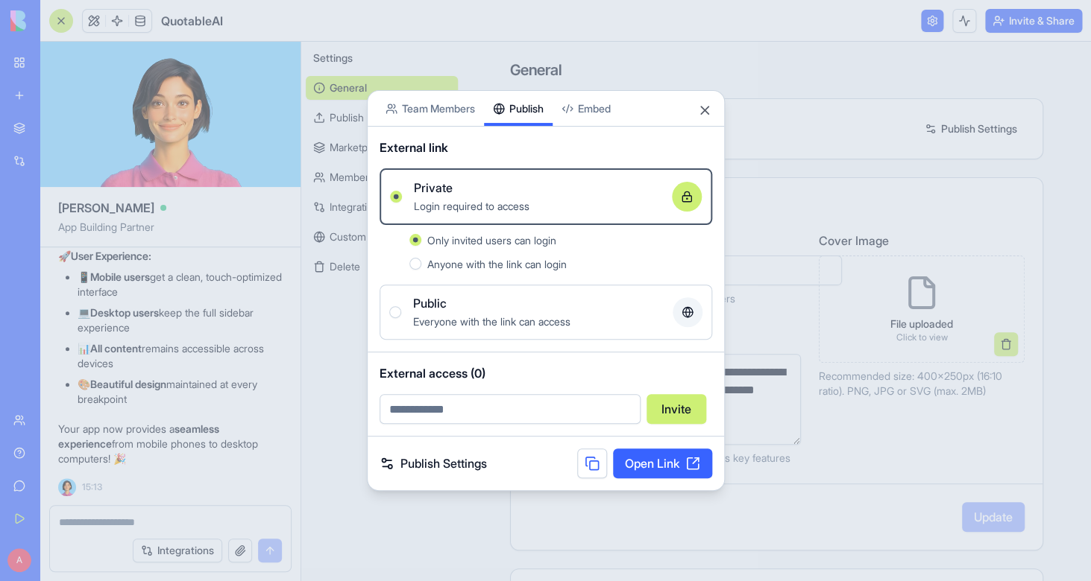
click at [437, 403] on input "email" at bounding box center [509, 409] width 261 height 30
type input "**********"
click at [552, 443] on div "Publish Settings Open Link" at bounding box center [545, 464] width 356 height 54
click at [653, 467] on link "Open Link" at bounding box center [662, 464] width 99 height 30
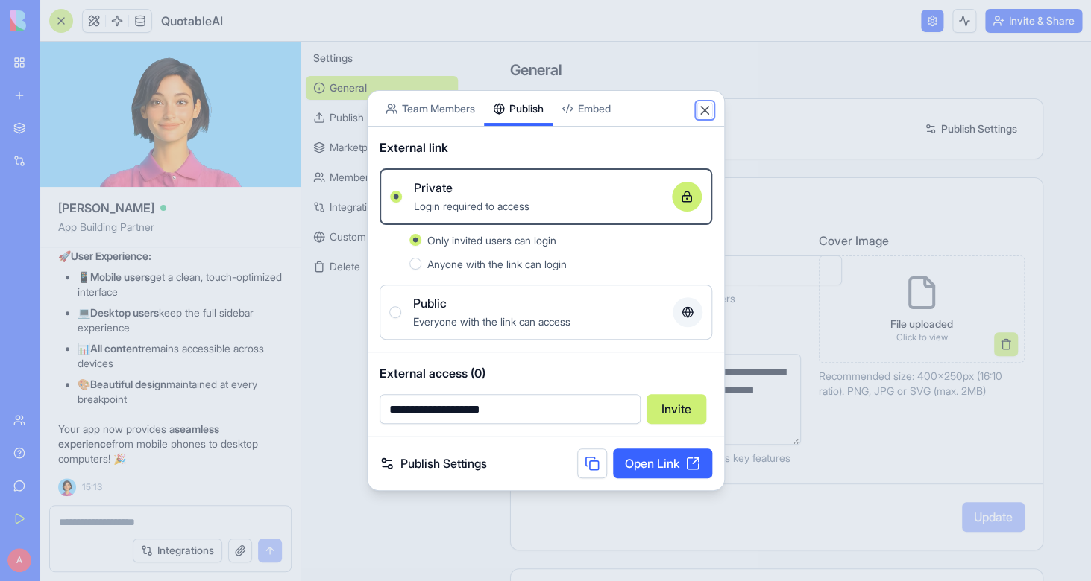
click at [706, 110] on button "Close" at bounding box center [704, 110] width 15 height 15
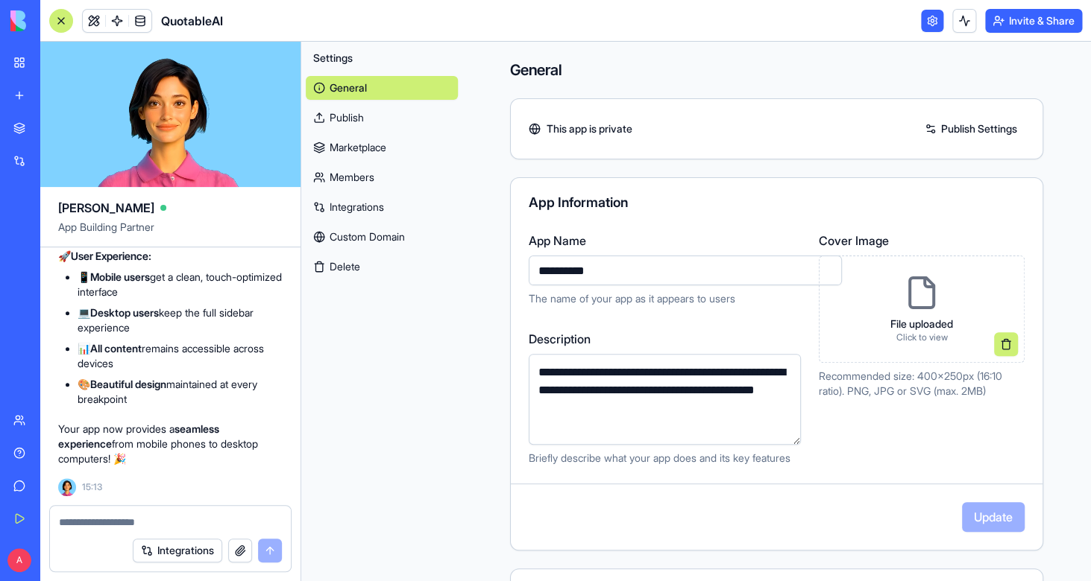
click at [164, 531] on div "Integrations" at bounding box center [170, 551] width 241 height 42
click at [145, 526] on textarea at bounding box center [170, 522] width 223 height 15
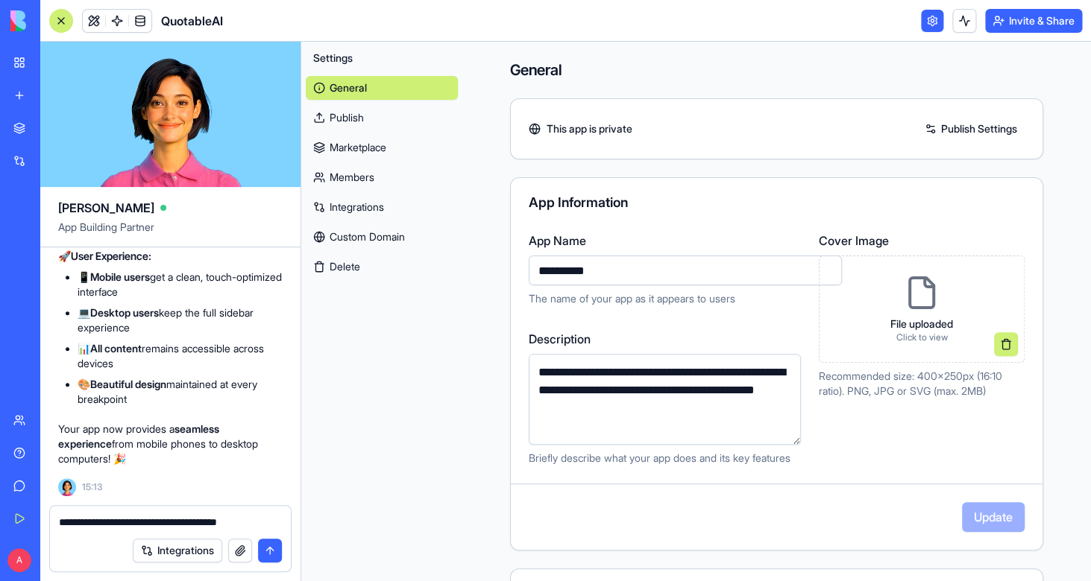
type textarea "**********"
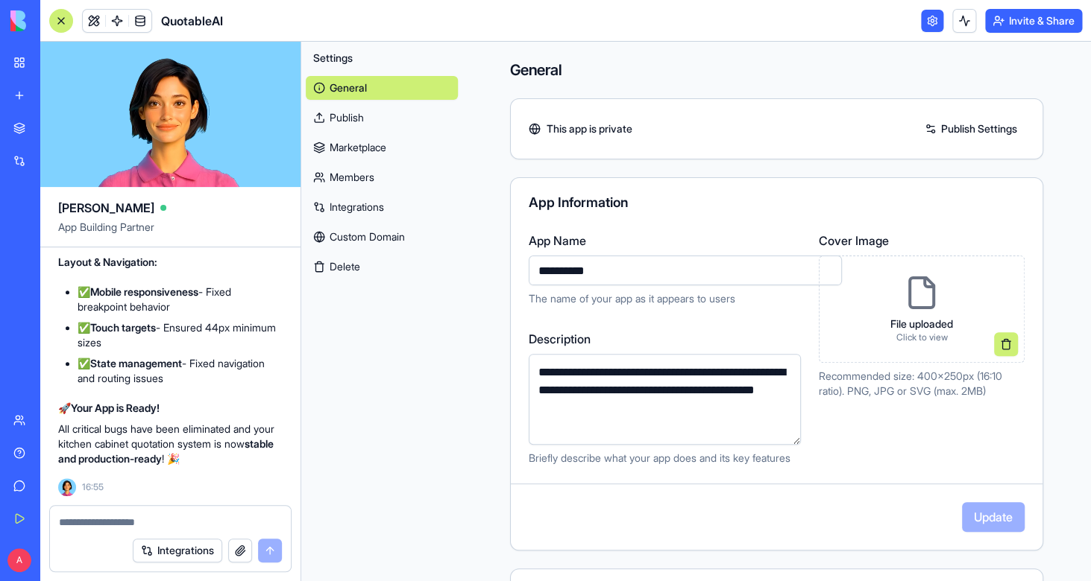
scroll to position [85718, 0]
click at [56, 28] on div at bounding box center [61, 21] width 24 height 24
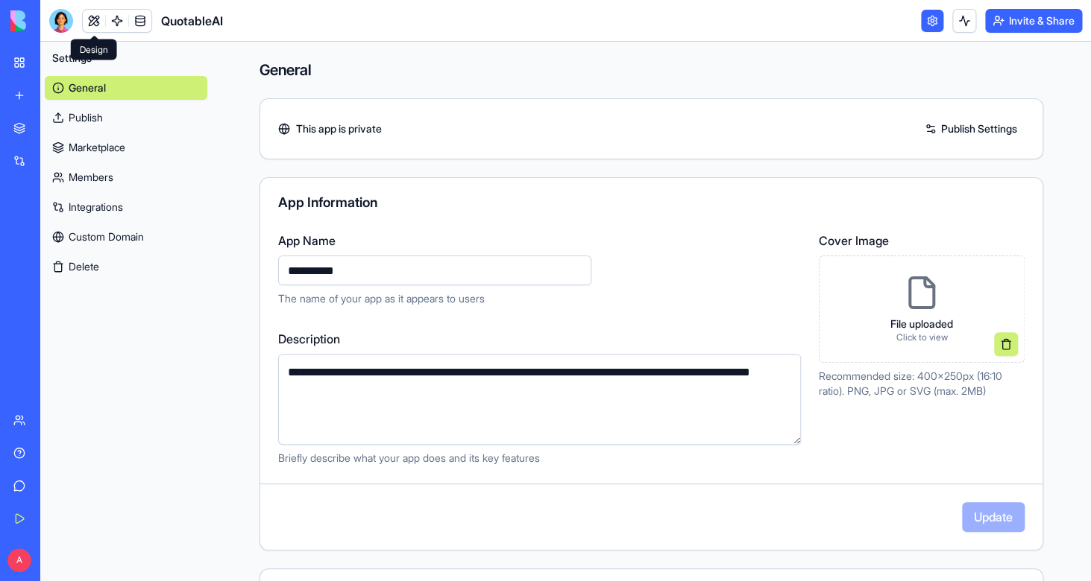
click at [92, 22] on span at bounding box center [94, 21] width 42 height 42
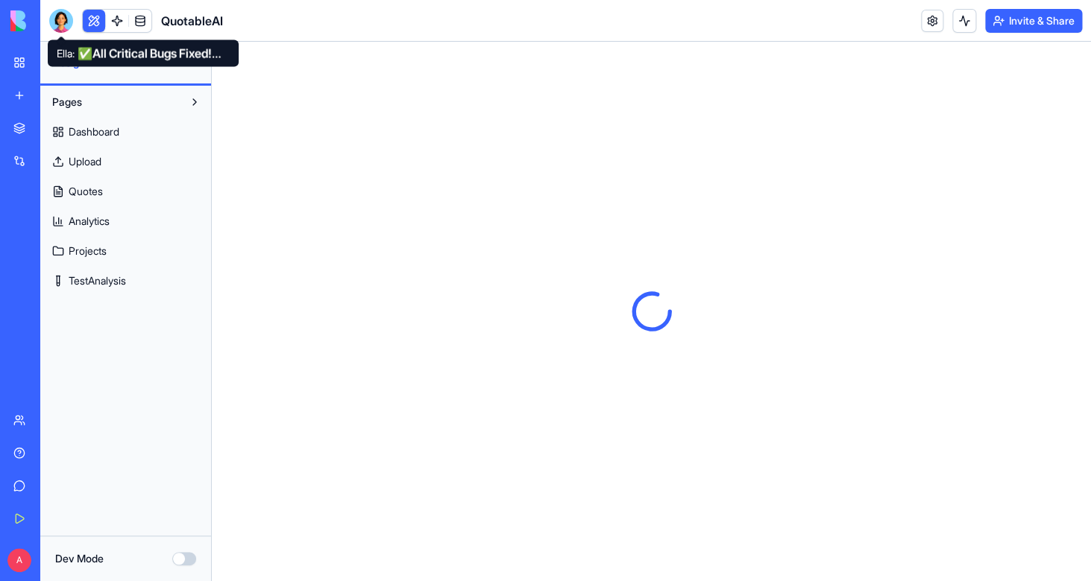
click at [61, 27] on div at bounding box center [61, 21] width 24 height 24
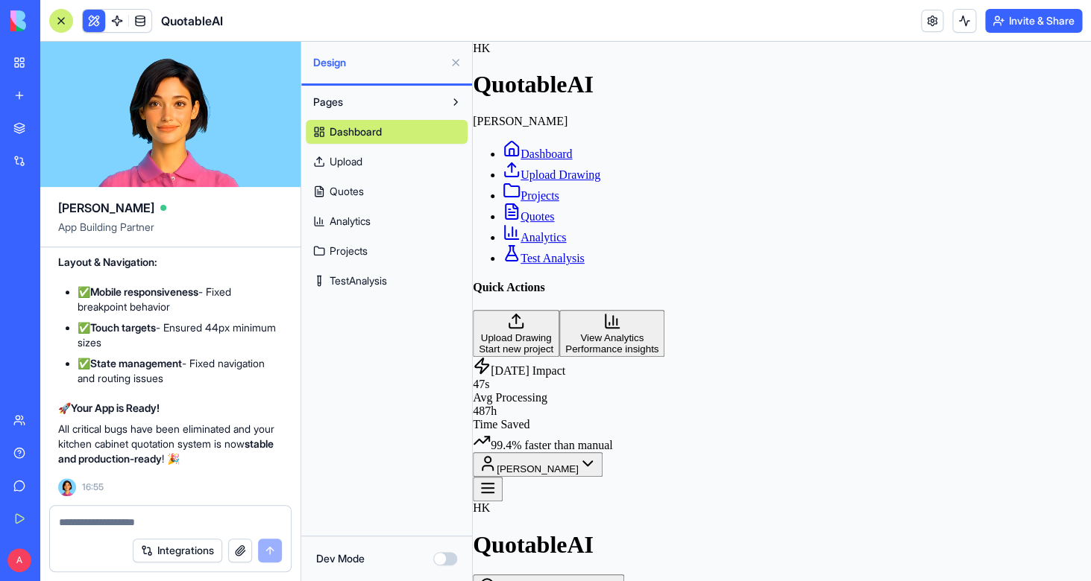
click at [122, 523] on textarea at bounding box center [170, 522] width 223 height 15
click at [145, 509] on div at bounding box center [170, 518] width 241 height 24
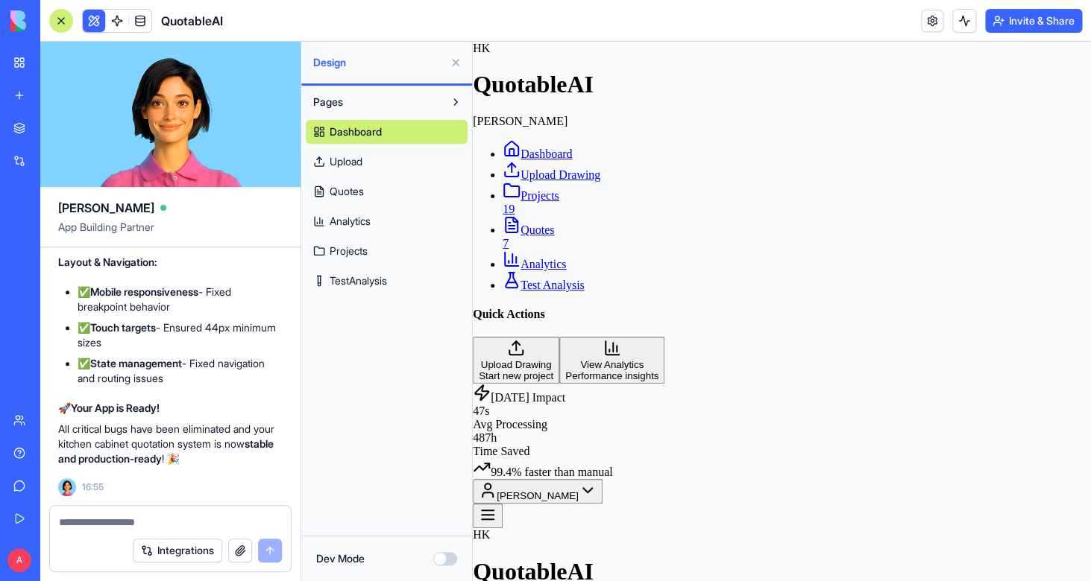
click at [130, 520] on textarea at bounding box center [170, 522] width 223 height 15
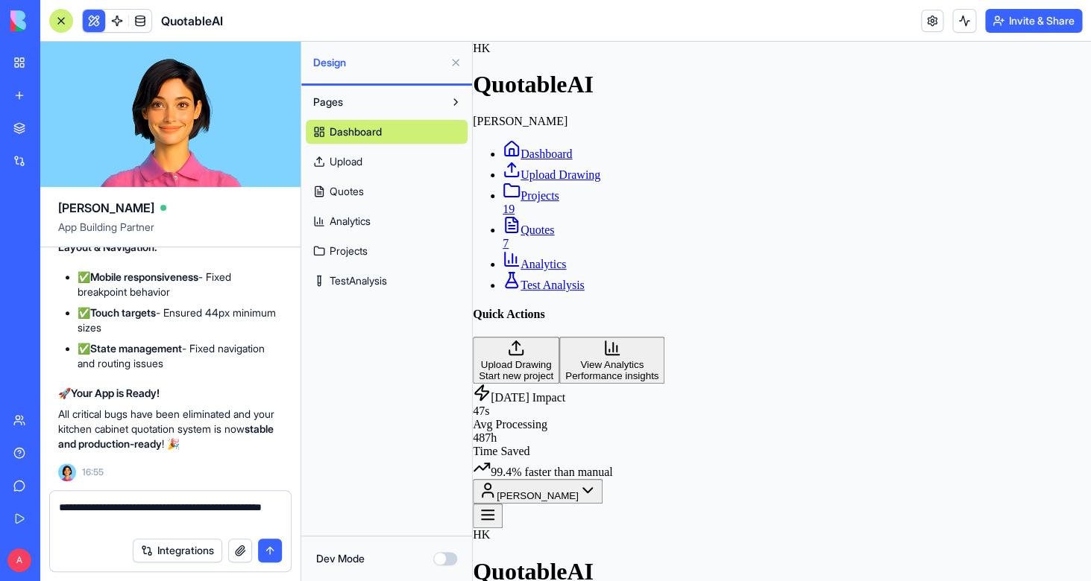
type textarea "**********"
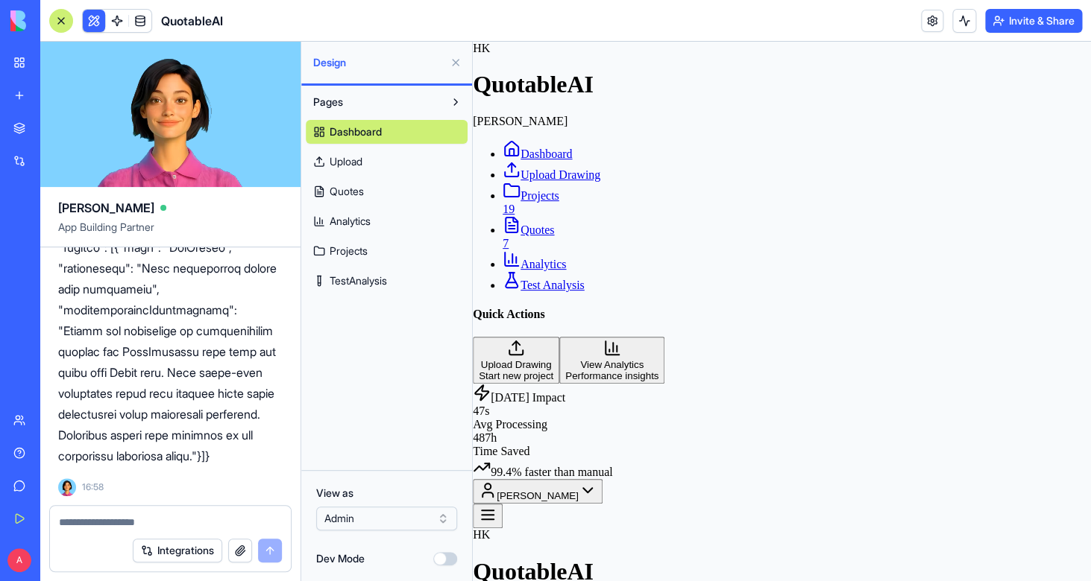
scroll to position [87053, 0]
click at [12, 564] on html "BETA My Workspace New app Marketplace Integrations Recent QuotableAI AI Logo Ge…" at bounding box center [545, 290] width 1091 height 581
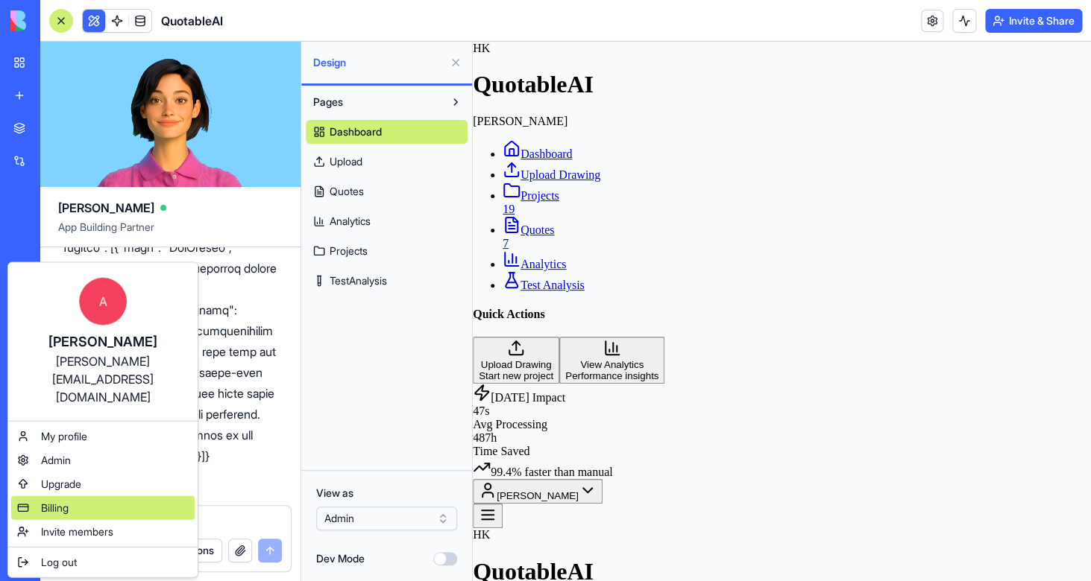
click at [50, 501] on span "Billing" at bounding box center [55, 508] width 28 height 15
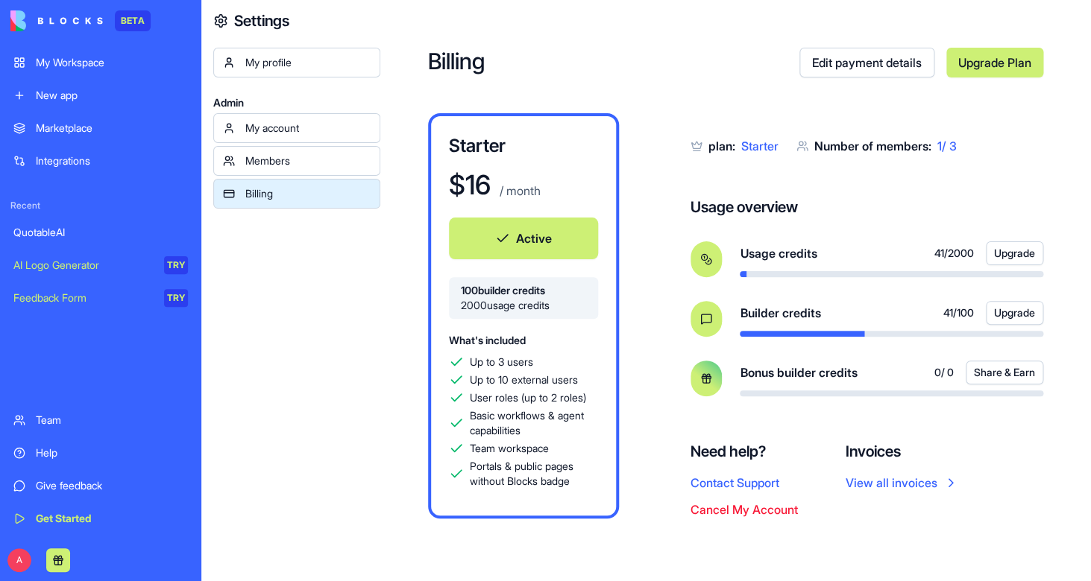
click at [1013, 303] on button "Upgrade" at bounding box center [1013, 313] width 57 height 24
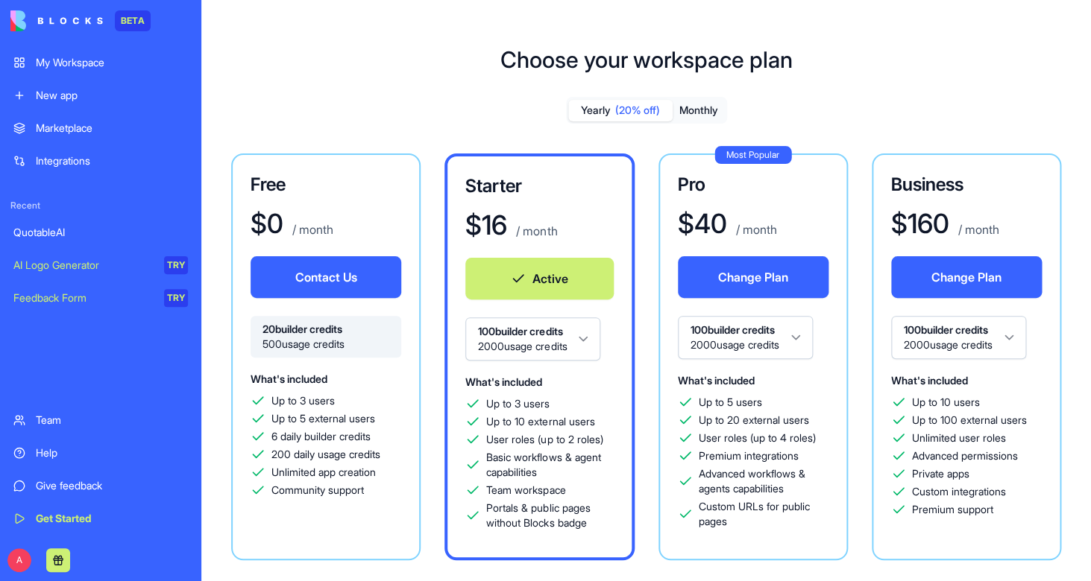
click at [57, 230] on div "QuotableAI" at bounding box center [100, 232] width 174 height 15
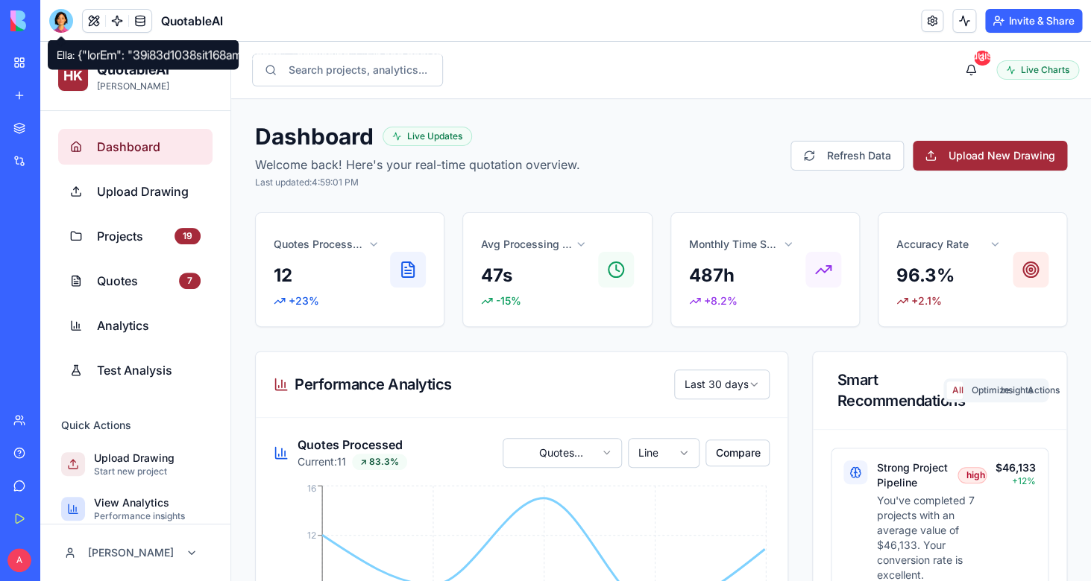
click at [60, 27] on div at bounding box center [61, 21] width 24 height 24
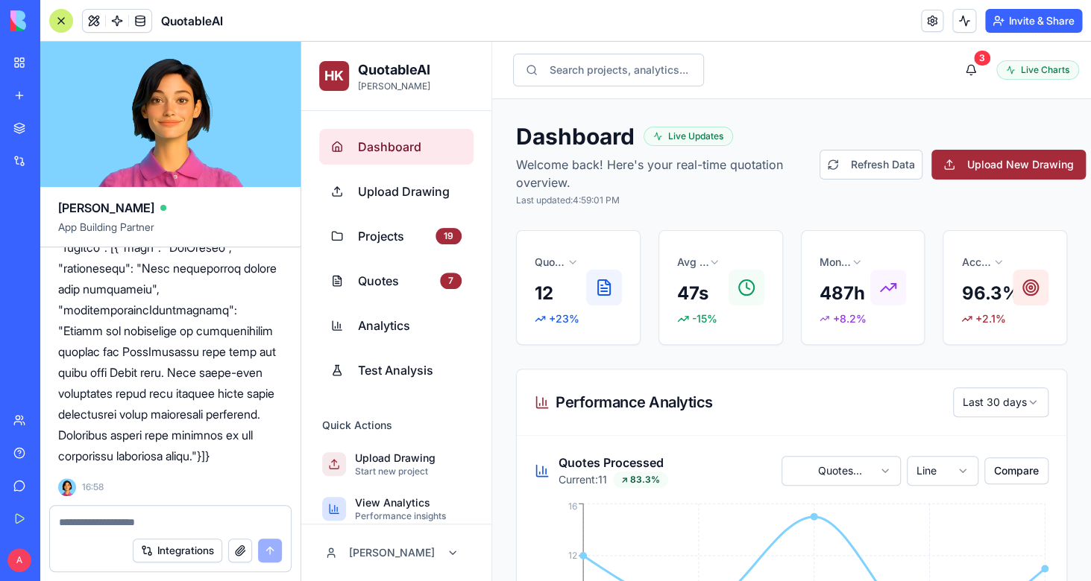
click at [176, 520] on textarea at bounding box center [170, 522] width 223 height 15
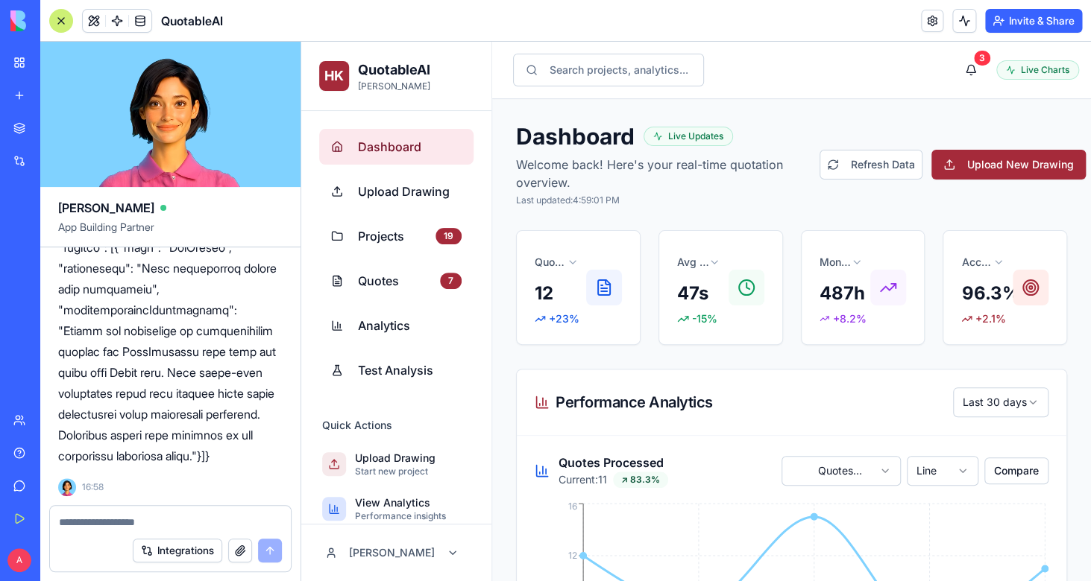
click at [176, 520] on textarea at bounding box center [170, 522] width 223 height 15
click at [138, 514] on div at bounding box center [170, 518] width 241 height 24
click at [132, 522] on textarea at bounding box center [170, 522] width 223 height 15
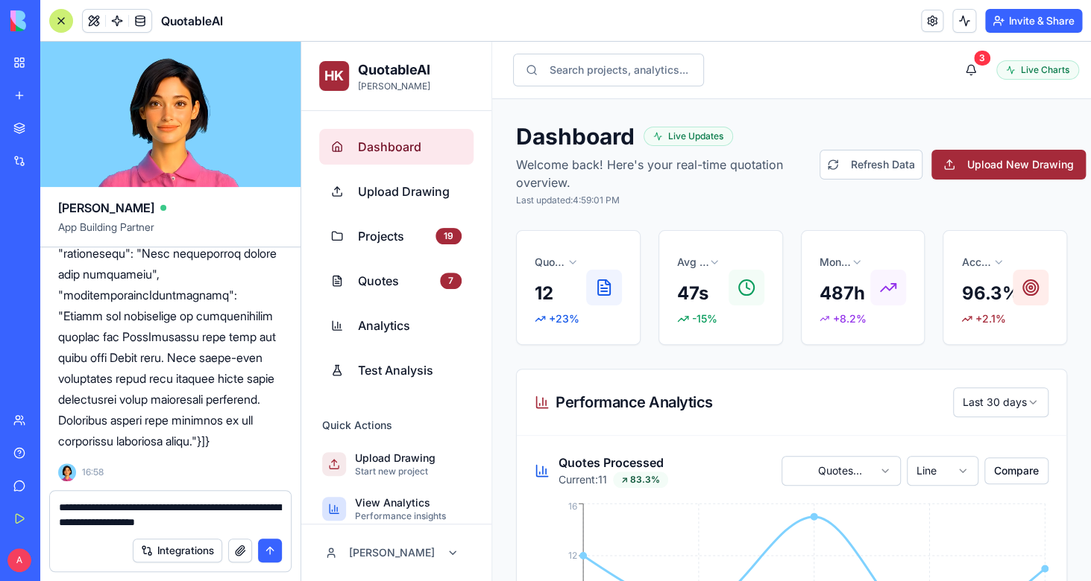
type textarea "**********"
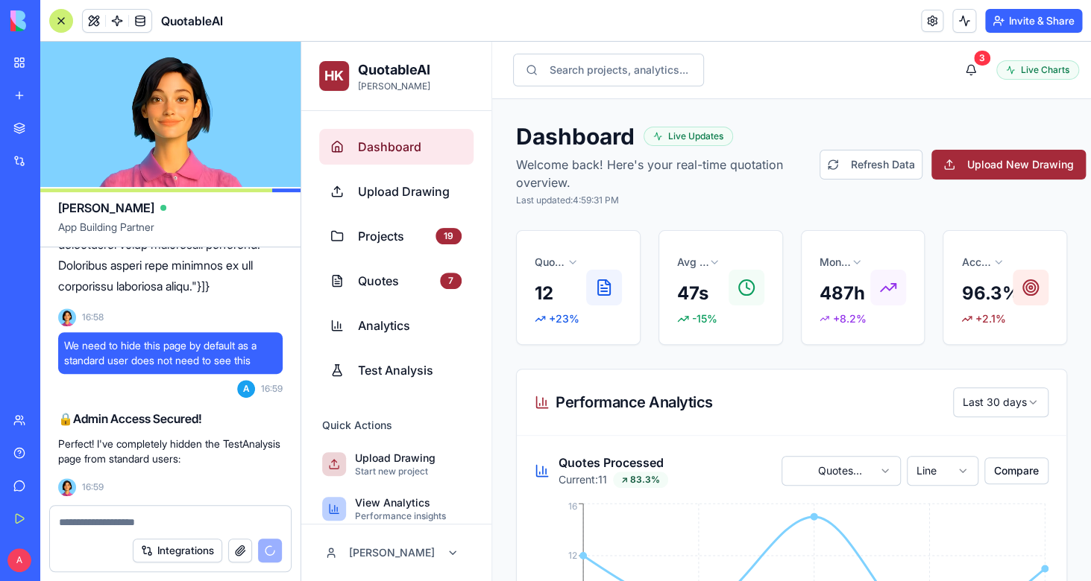
scroll to position [87277, 0]
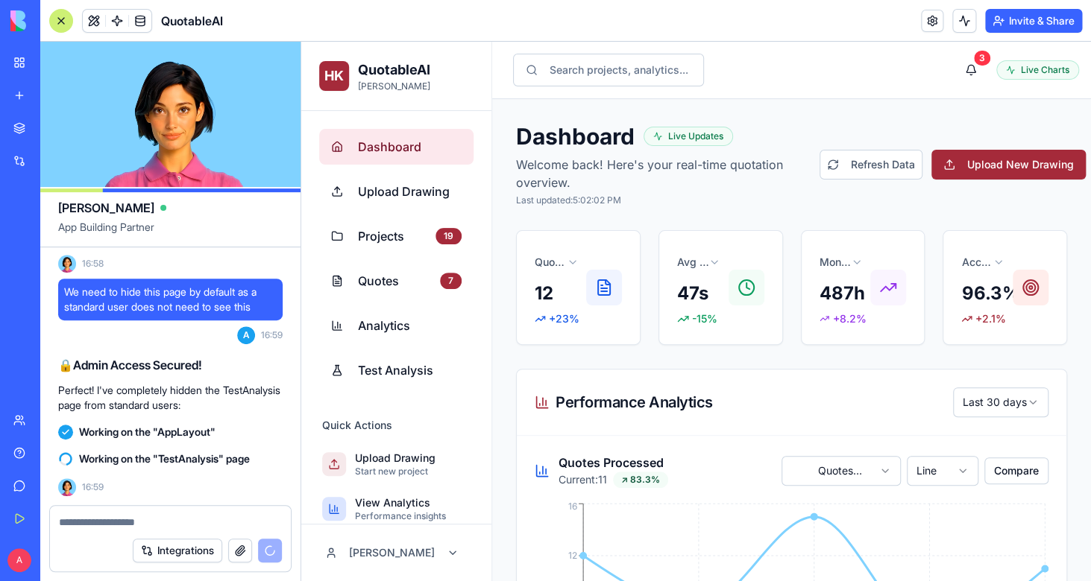
click at [90, 521] on textarea at bounding box center [170, 522] width 223 height 15
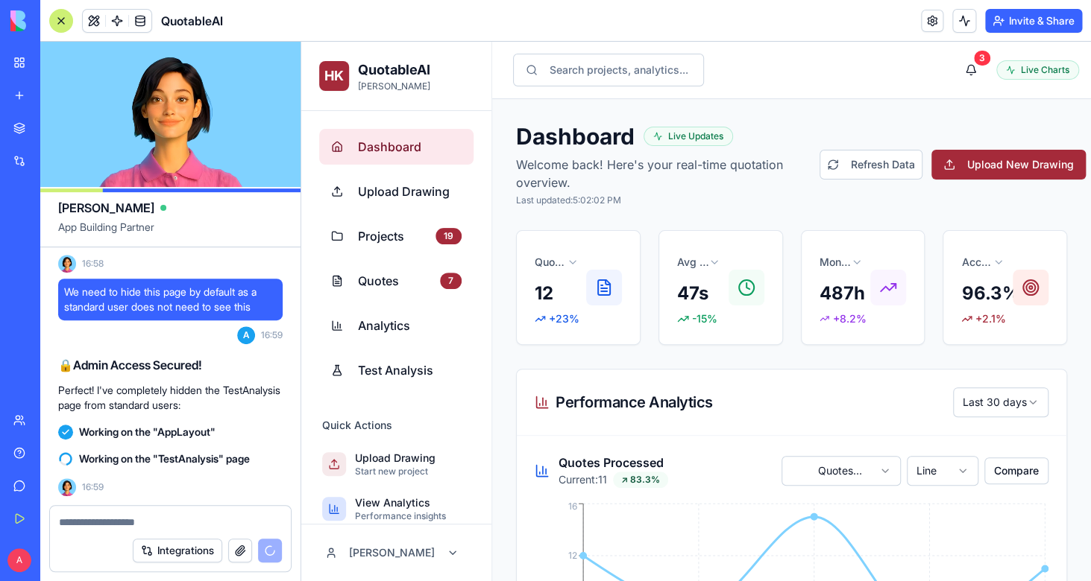
paste textarea "**********"
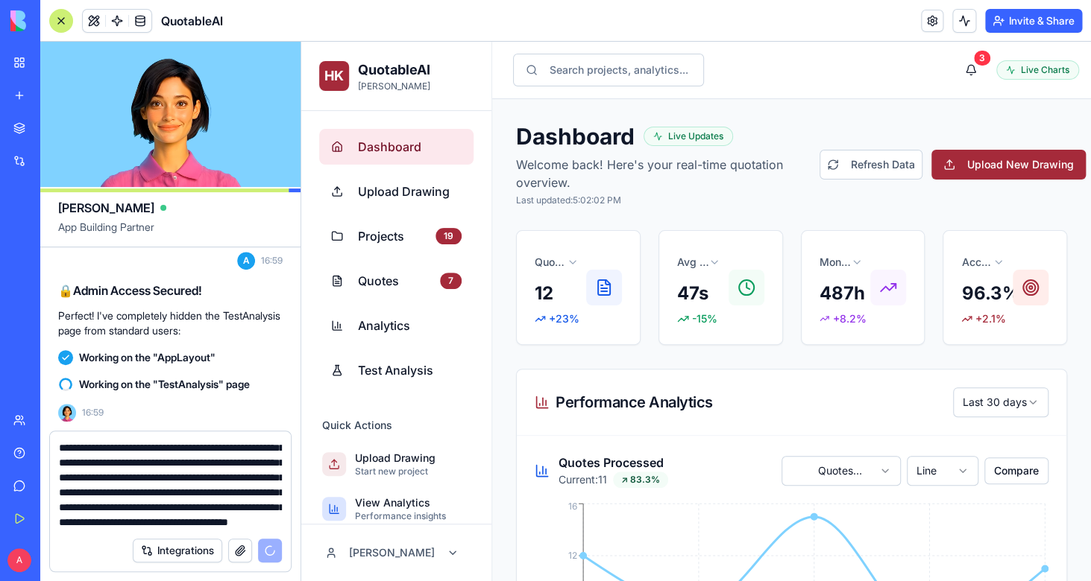
scroll to position [87351, 0]
type textarea "**********"
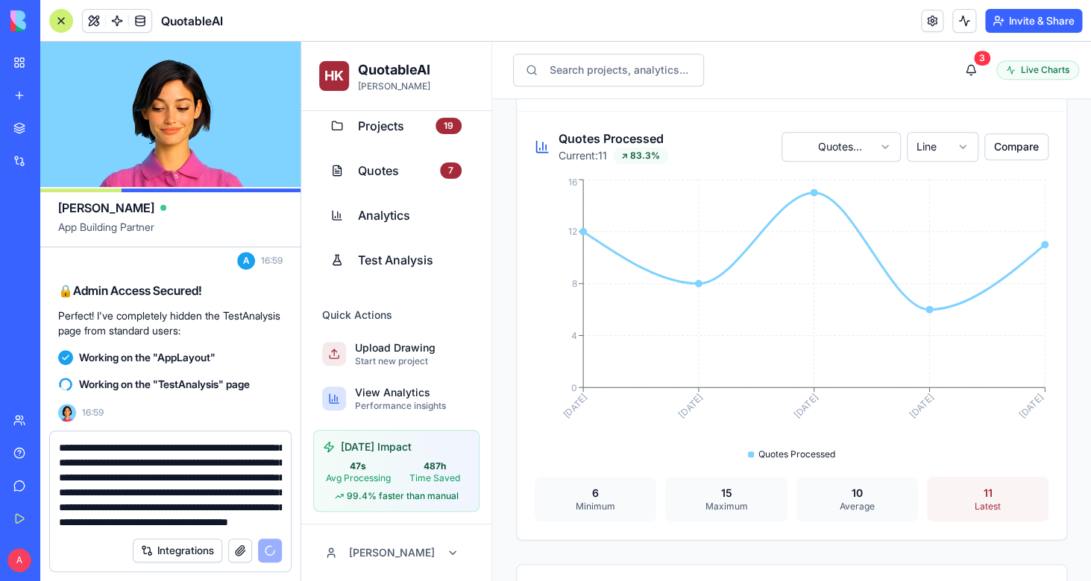
scroll to position [201, 0]
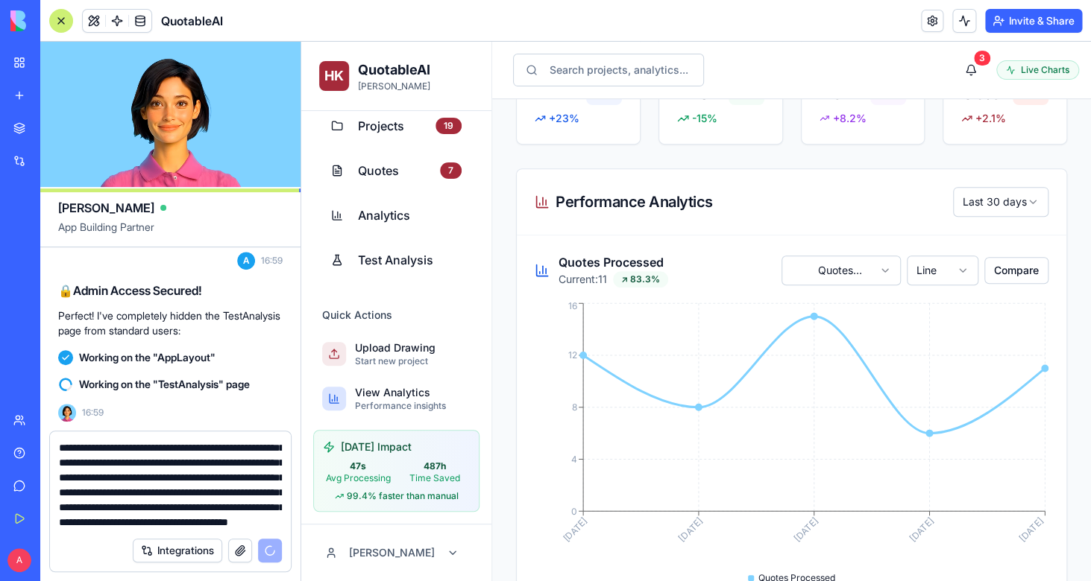
click at [176, 473] on textarea "**********" at bounding box center [170, 485] width 223 height 89
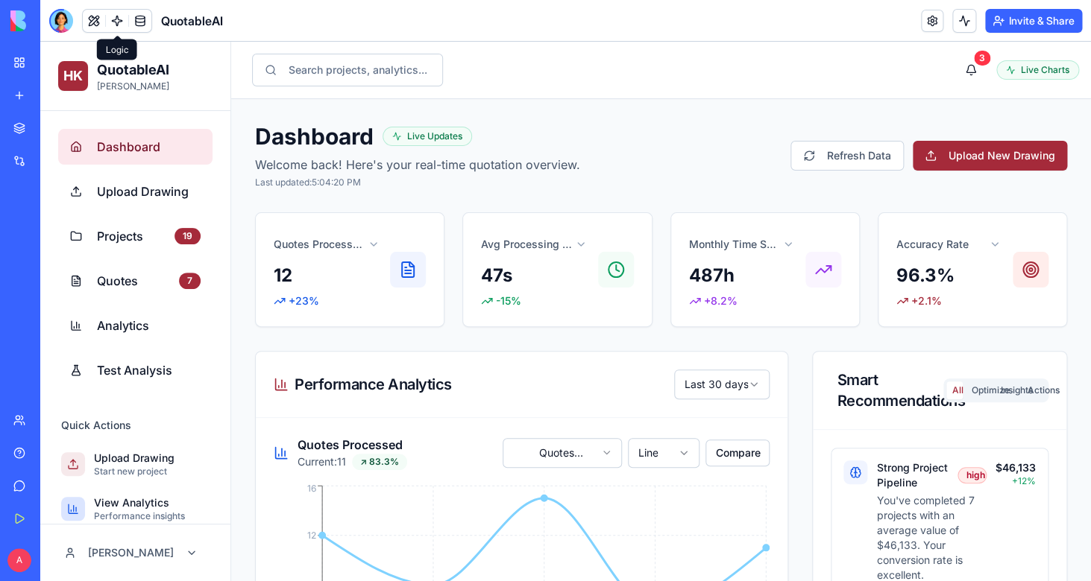
click at [117, 27] on link at bounding box center [117, 21] width 22 height 22
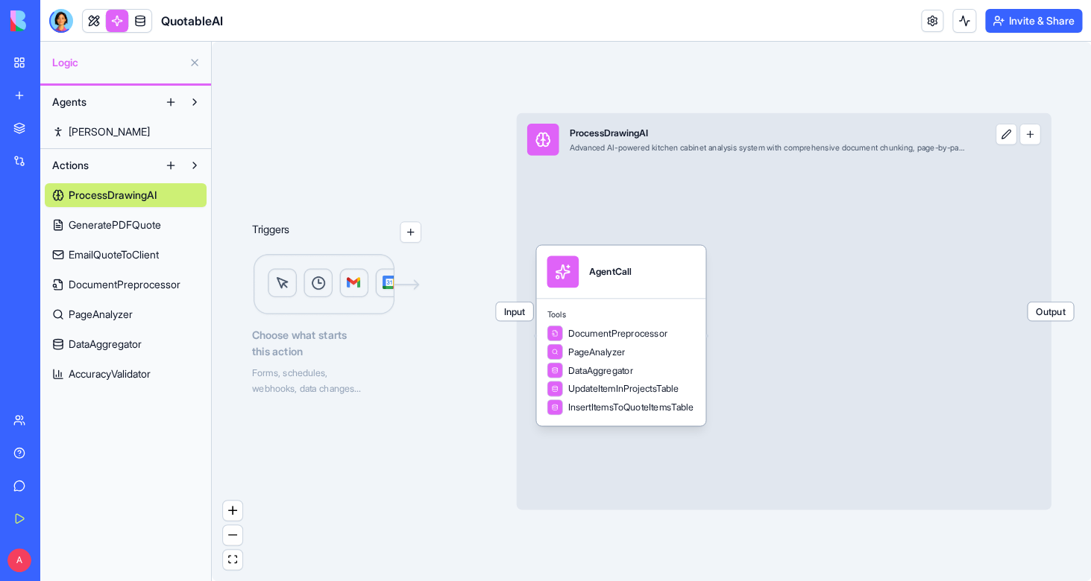
click at [117, 230] on span "GeneratePDFQuote" at bounding box center [115, 225] width 92 height 15
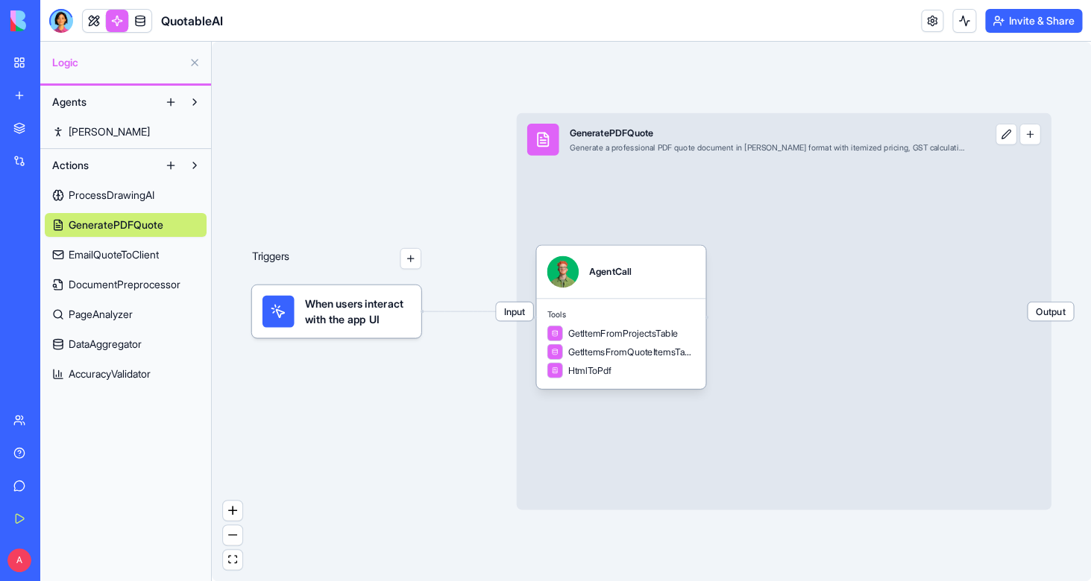
click at [123, 265] on link "EmailQuoteToClient" at bounding box center [126, 255] width 162 height 24
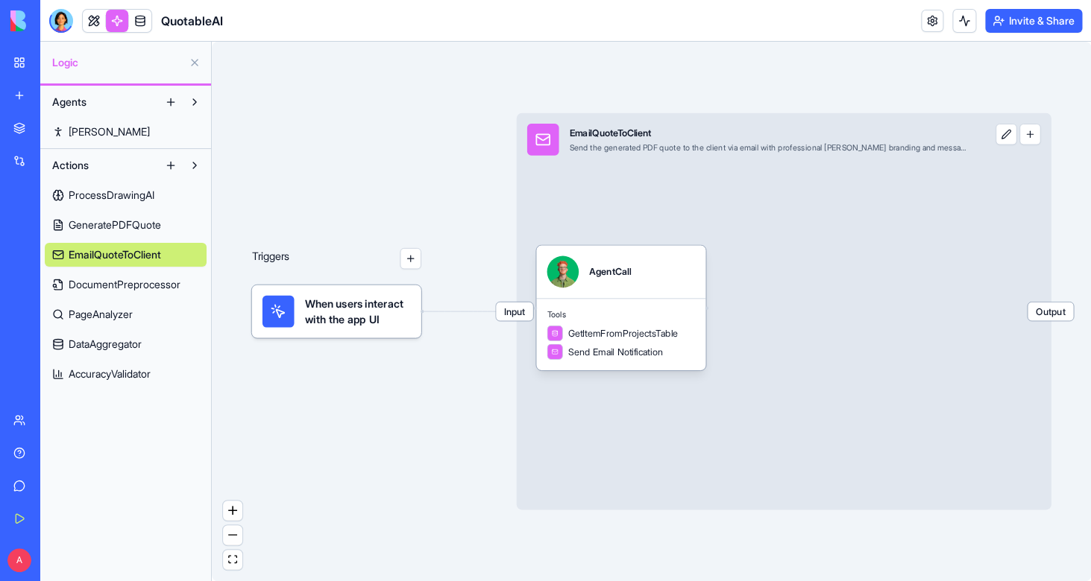
click at [124, 299] on div "ProcessDrawingAI GeneratePDFQuote EmailQuoteToClient DocumentPreprocessor PageA…" at bounding box center [126, 281] width 162 height 209
click at [137, 289] on span "DocumentPreprocessor" at bounding box center [125, 284] width 112 height 15
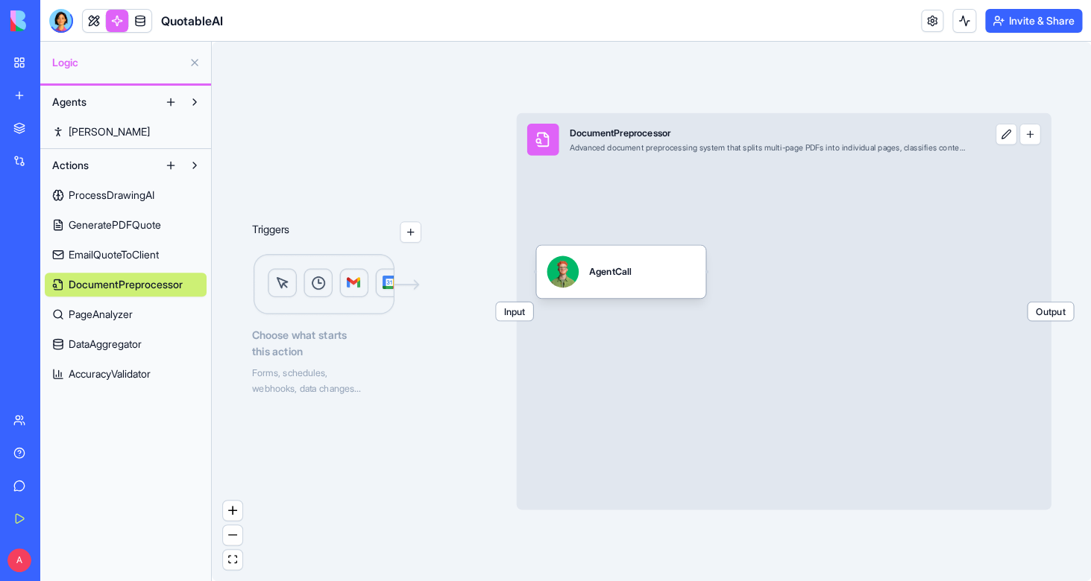
click at [78, 130] on span "Ryan" at bounding box center [109, 131] width 81 height 15
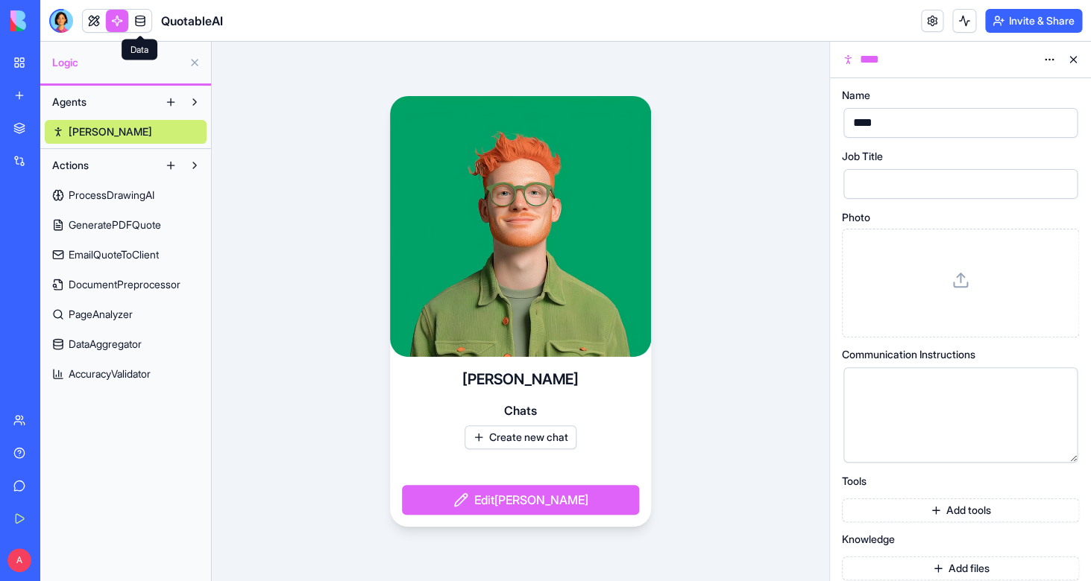
click at [136, 16] on link at bounding box center [140, 21] width 22 height 22
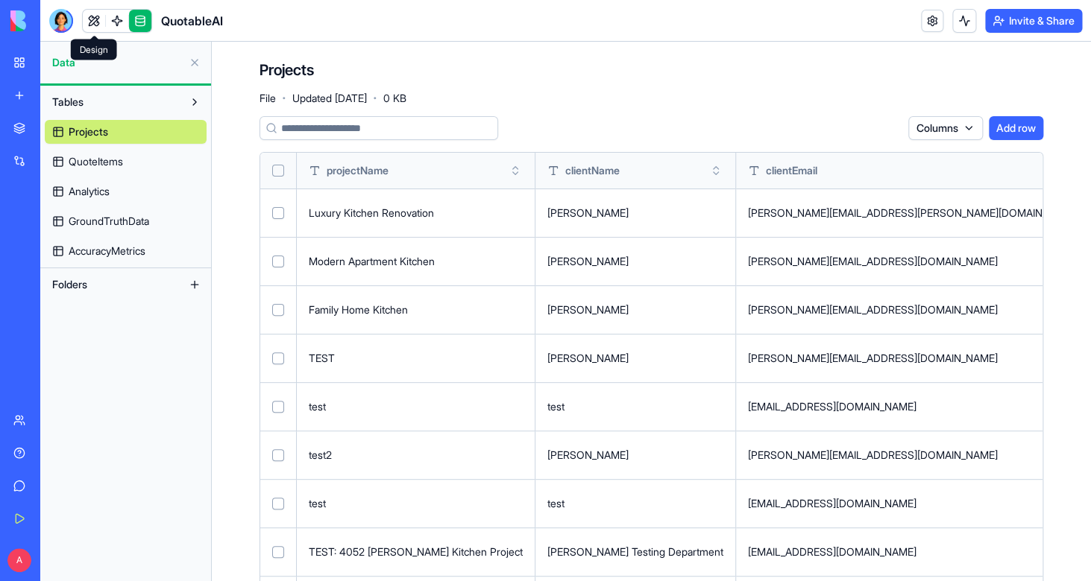
click at [81, 15] on div "QuotableAI" at bounding box center [136, 21] width 174 height 24
click at [92, 20] on link at bounding box center [94, 21] width 22 height 22
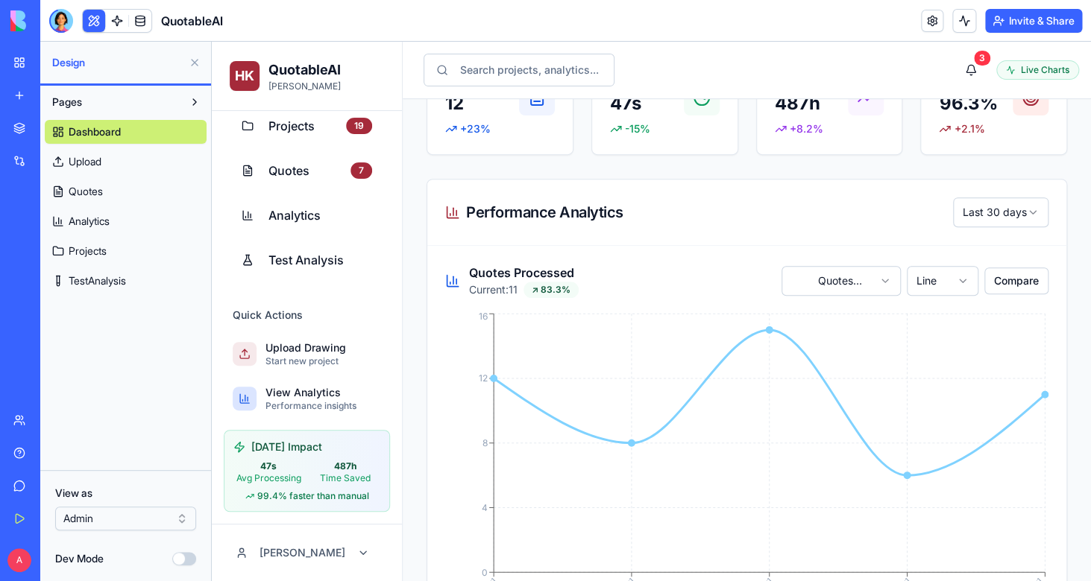
scroll to position [177, 0]
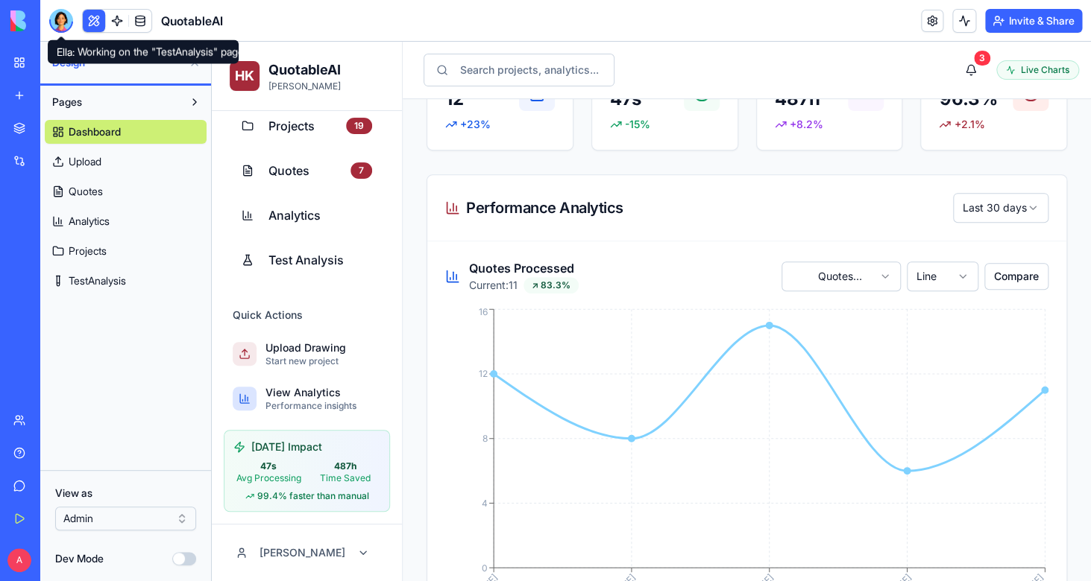
click at [60, 19] on div at bounding box center [61, 21] width 24 height 24
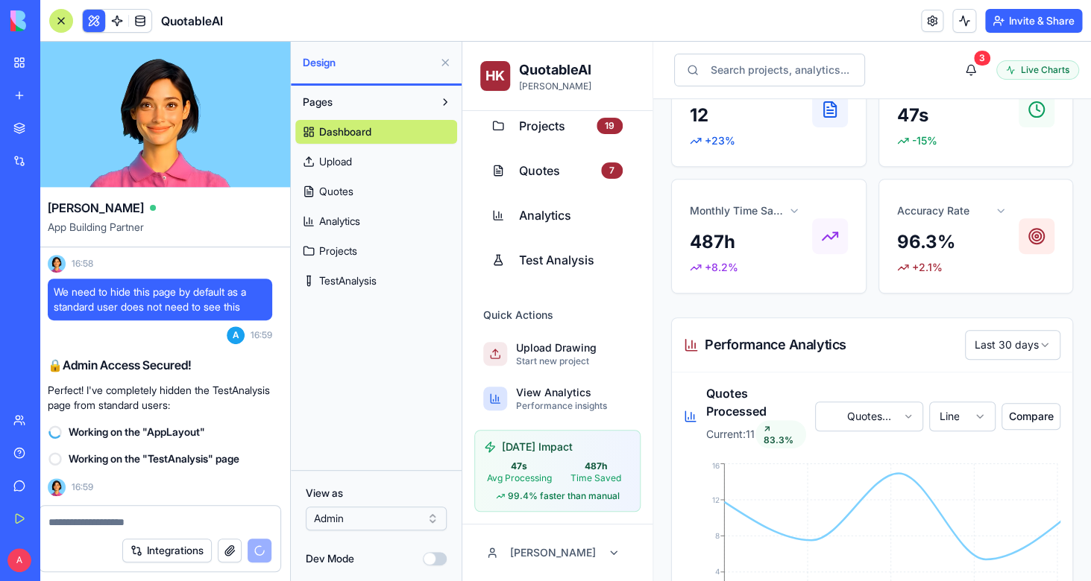
scroll to position [0, 0]
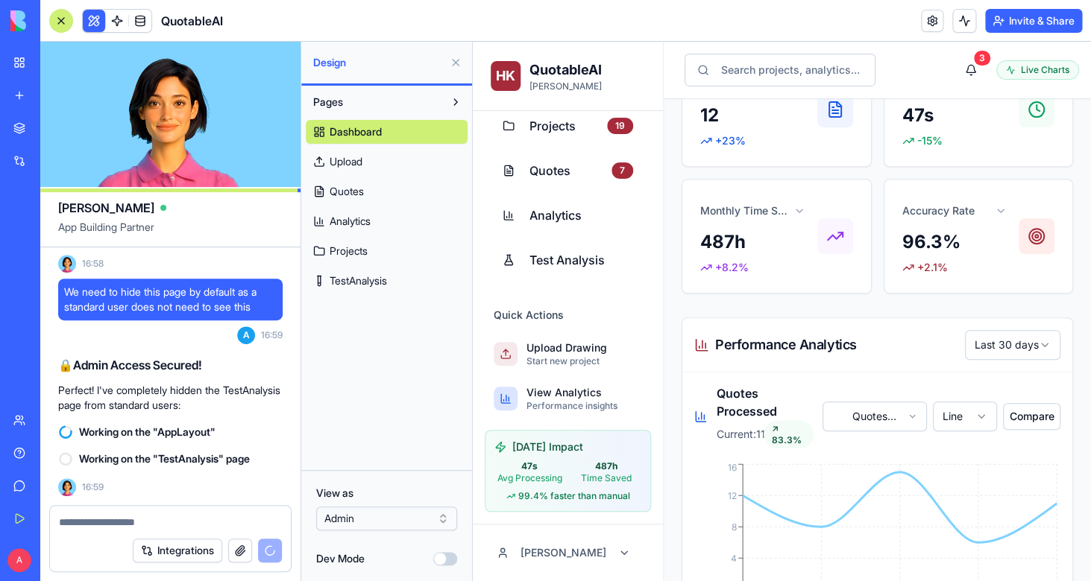
click at [191, 530] on div "Integrations" at bounding box center [170, 551] width 241 height 42
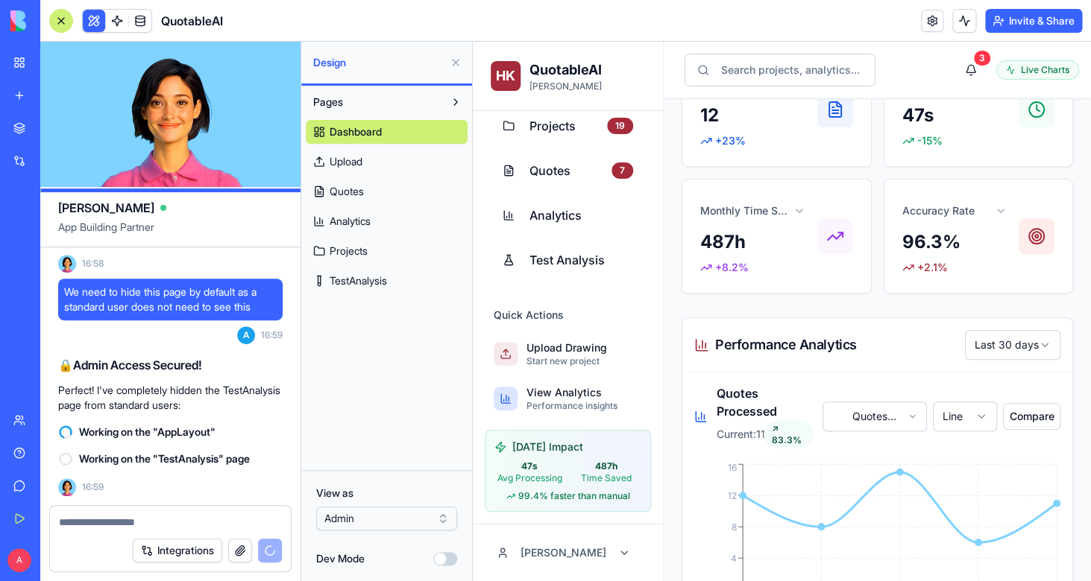
click at [191, 517] on textarea at bounding box center [170, 522] width 223 height 15
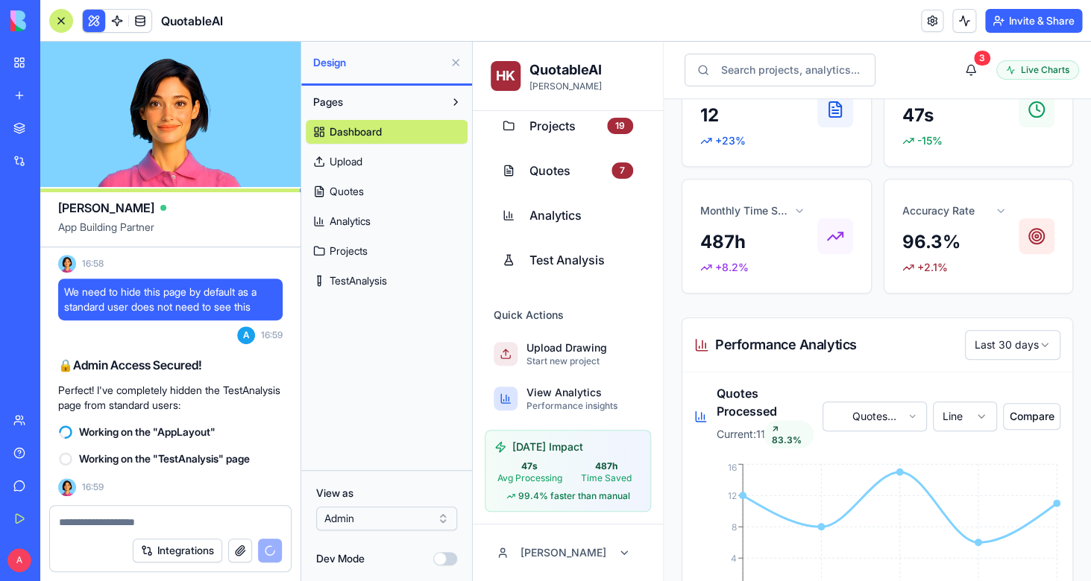
paste textarea "**********"
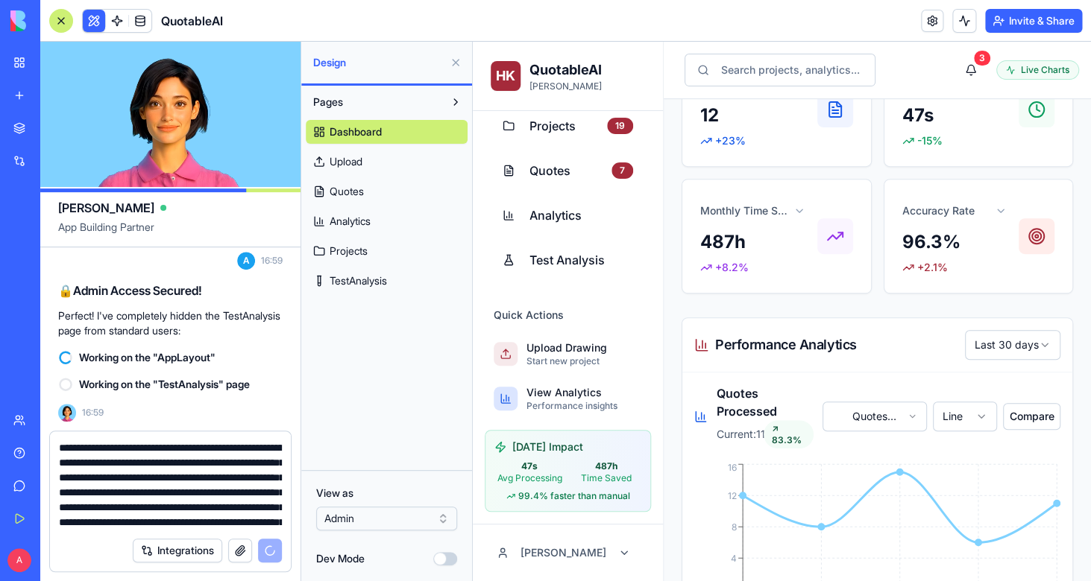
type textarea "**********"
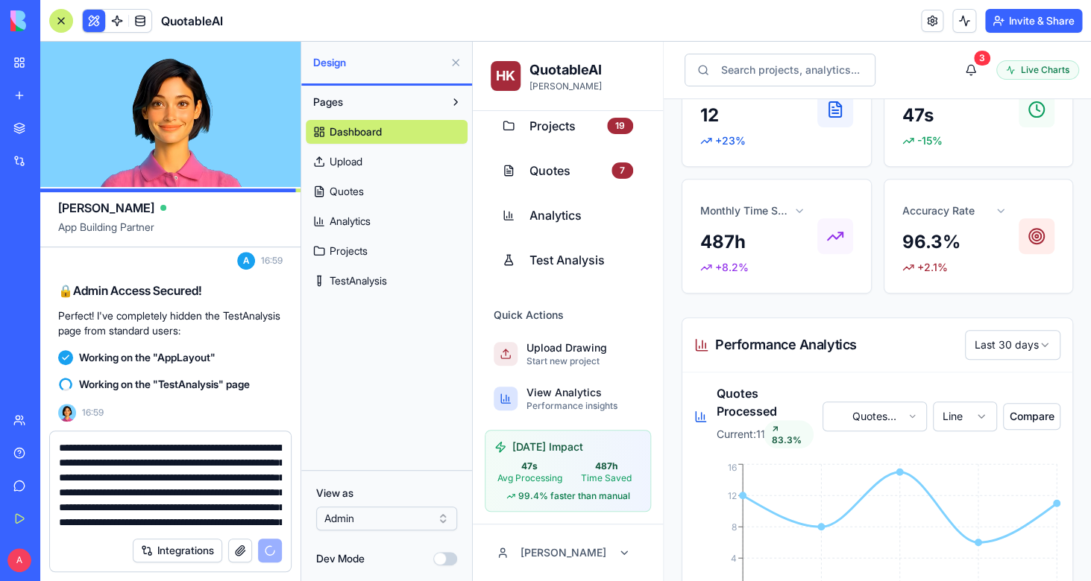
scroll to position [87360, 0]
click at [363, 520] on html "BETA My Workspace New app Marketplace Integrations Recent QuotableAI AI Logo Ge…" at bounding box center [545, 290] width 1091 height 581
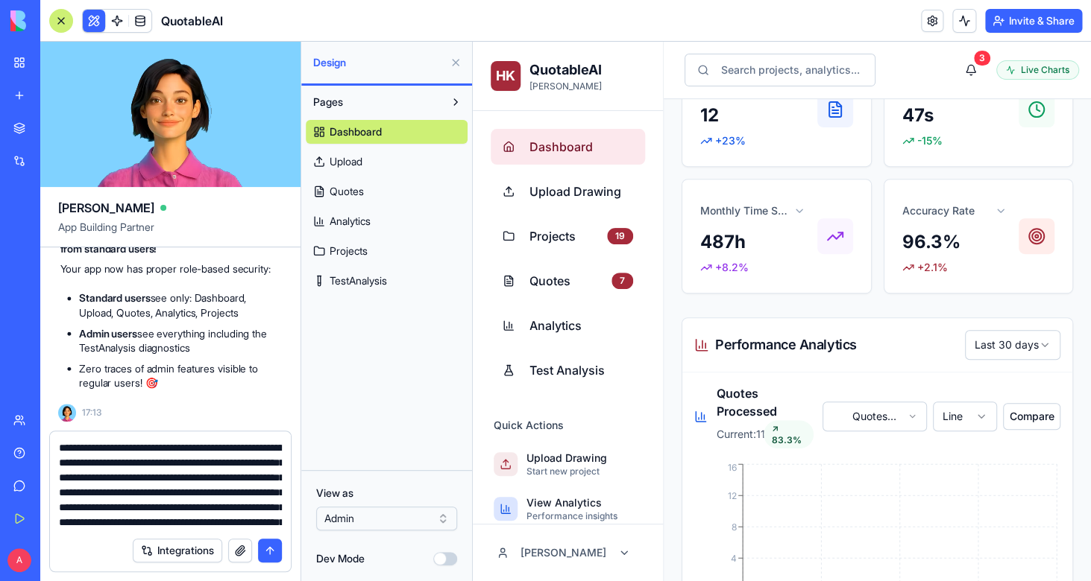
scroll to position [87581, 0]
click at [272, 552] on button "submit" at bounding box center [270, 551] width 24 height 24
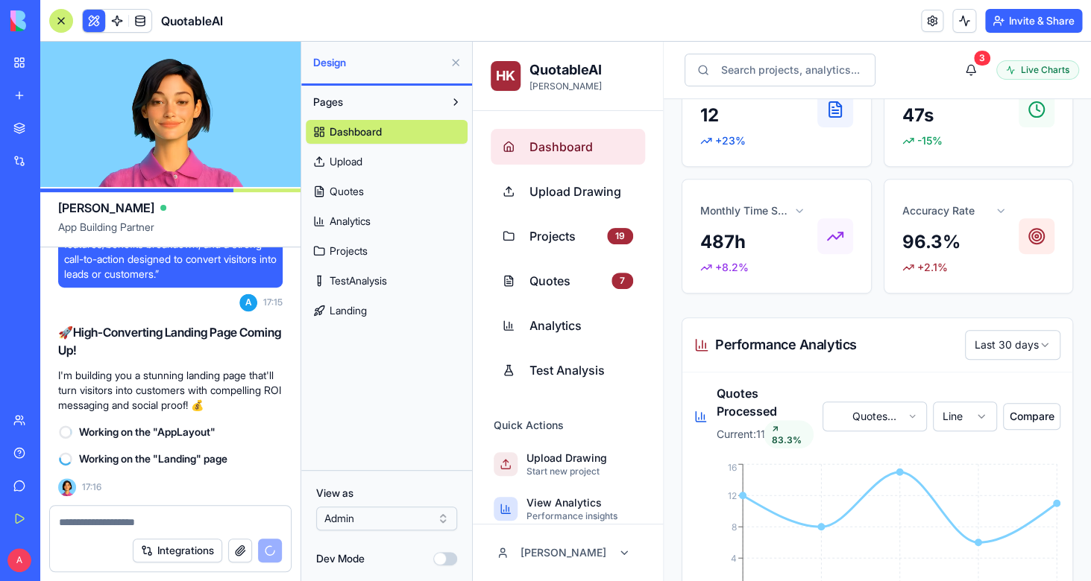
scroll to position [87912, 0]
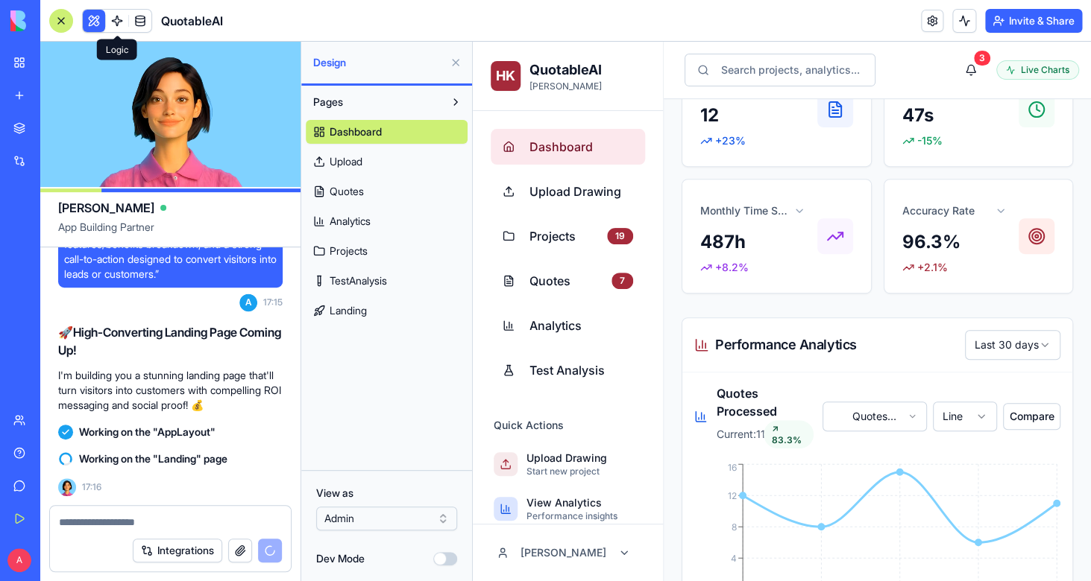
click at [117, 19] on link at bounding box center [117, 21] width 22 height 22
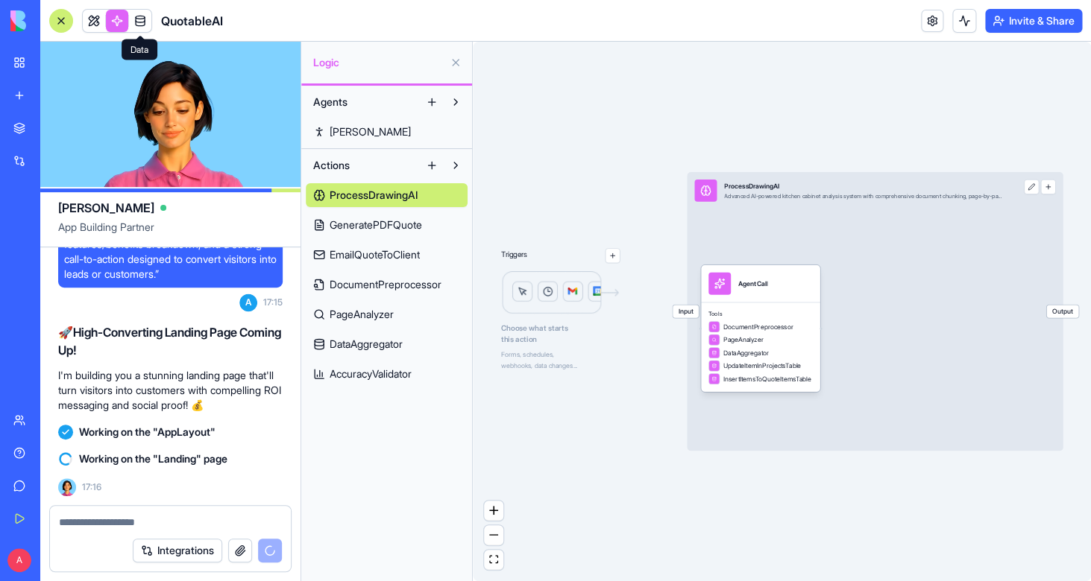
click at [143, 18] on link at bounding box center [140, 21] width 22 height 22
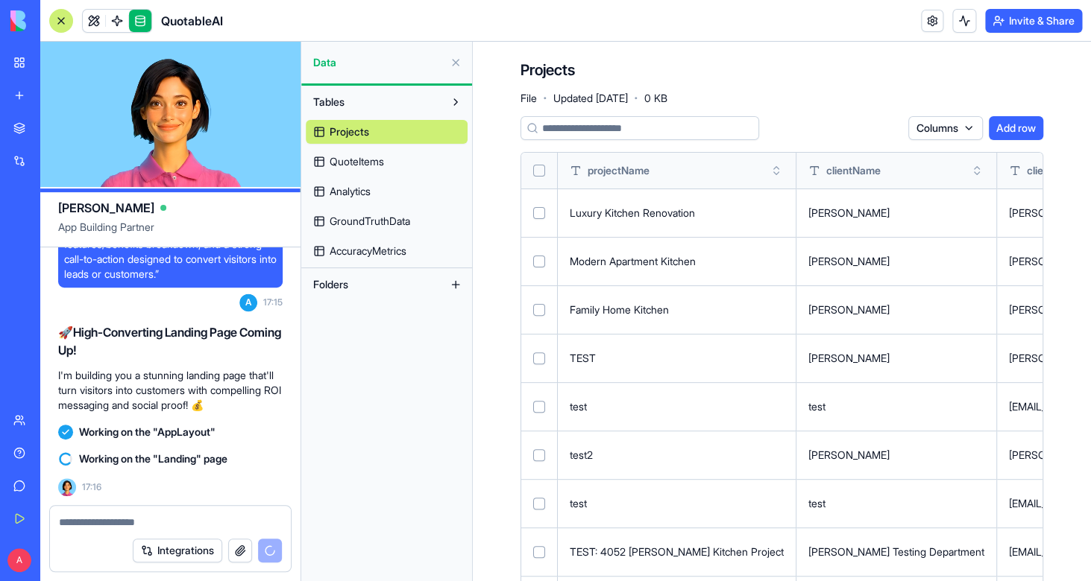
click at [388, 225] on span "GroundTruthData" at bounding box center [369, 221] width 81 height 15
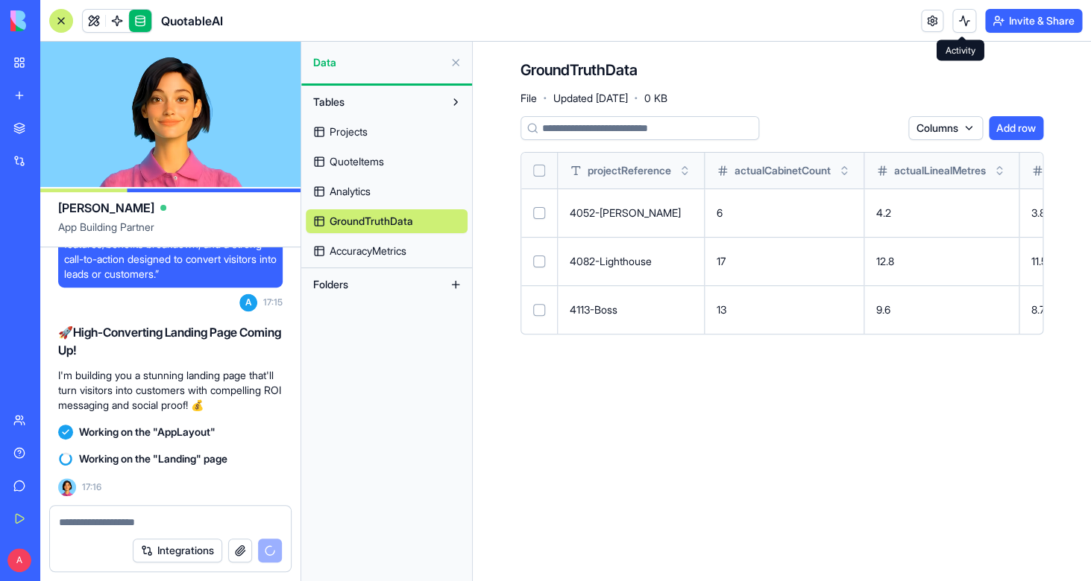
click at [959, 25] on button at bounding box center [964, 21] width 24 height 24
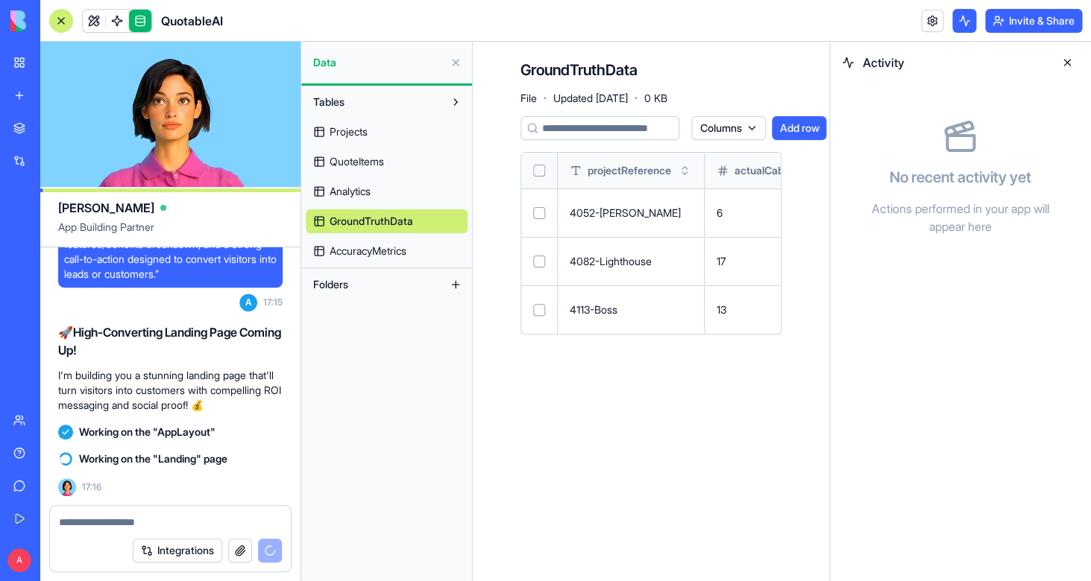
click at [959, 25] on button at bounding box center [964, 21] width 24 height 24
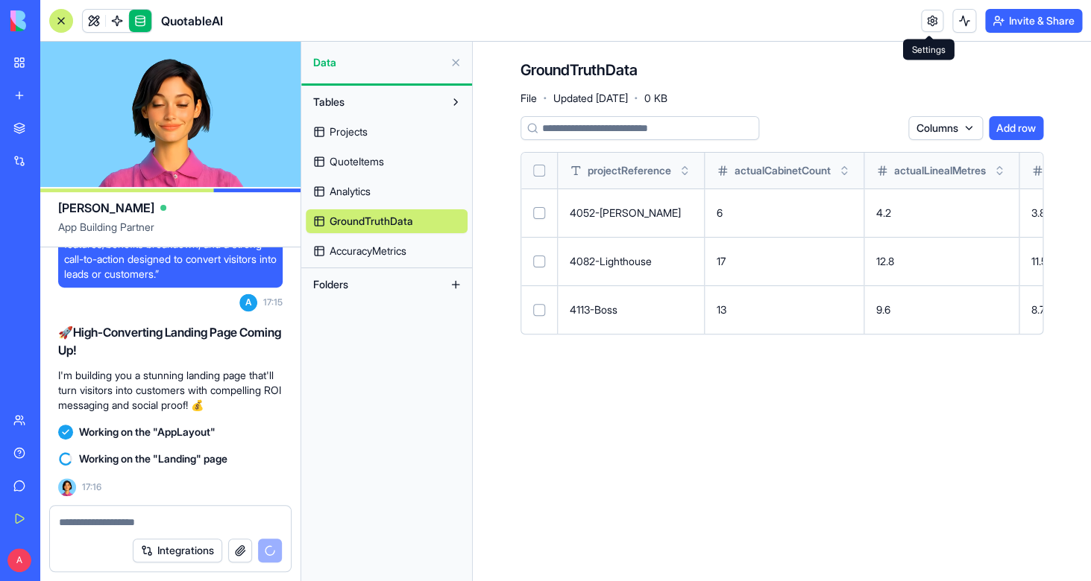
click at [927, 22] on link at bounding box center [932, 21] width 22 height 22
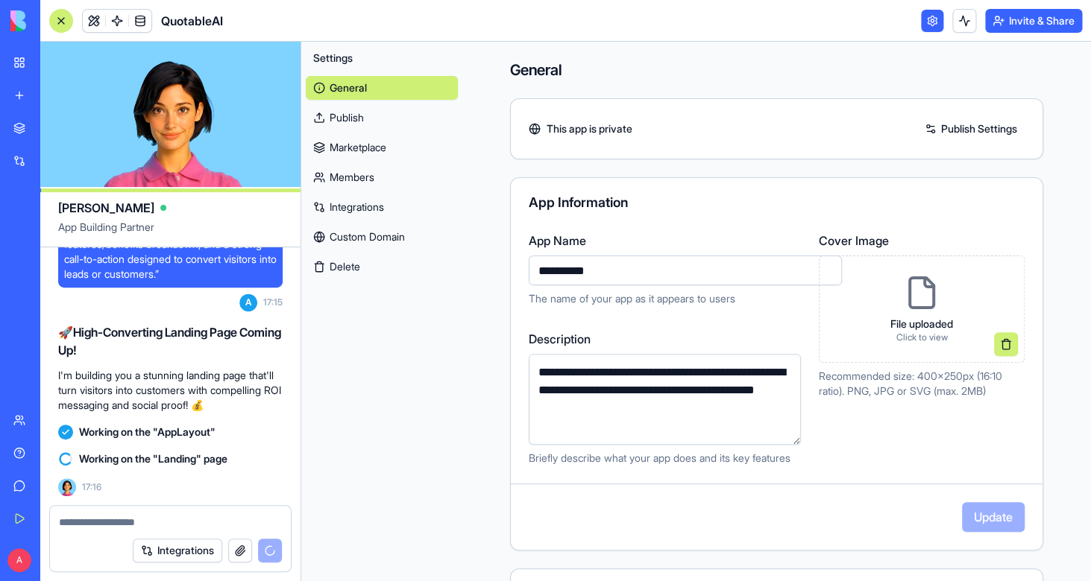
scroll to position [87903, 0]
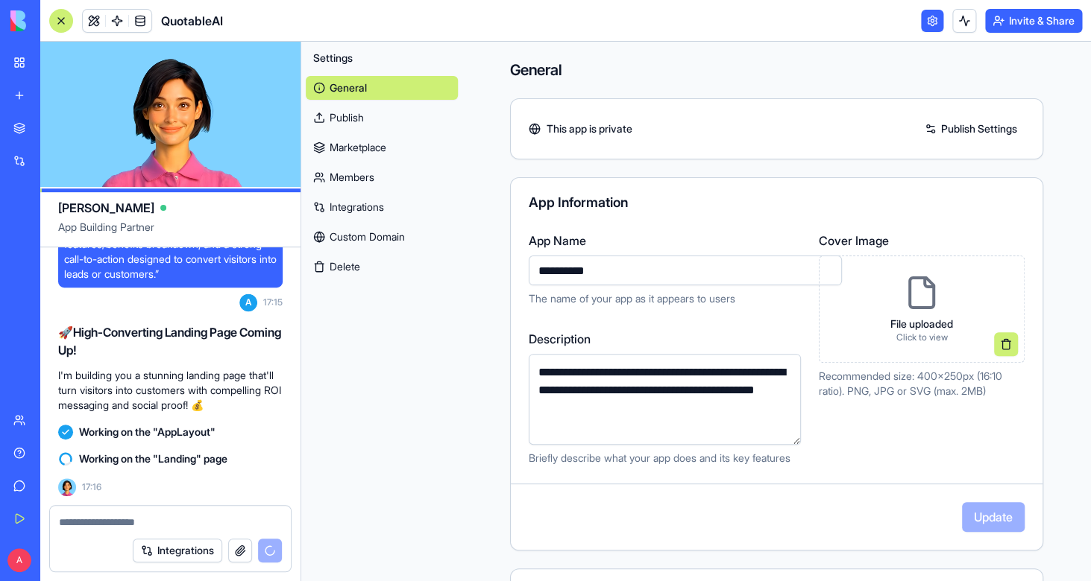
click at [921, 306] on icon at bounding box center [921, 293] width 36 height 36
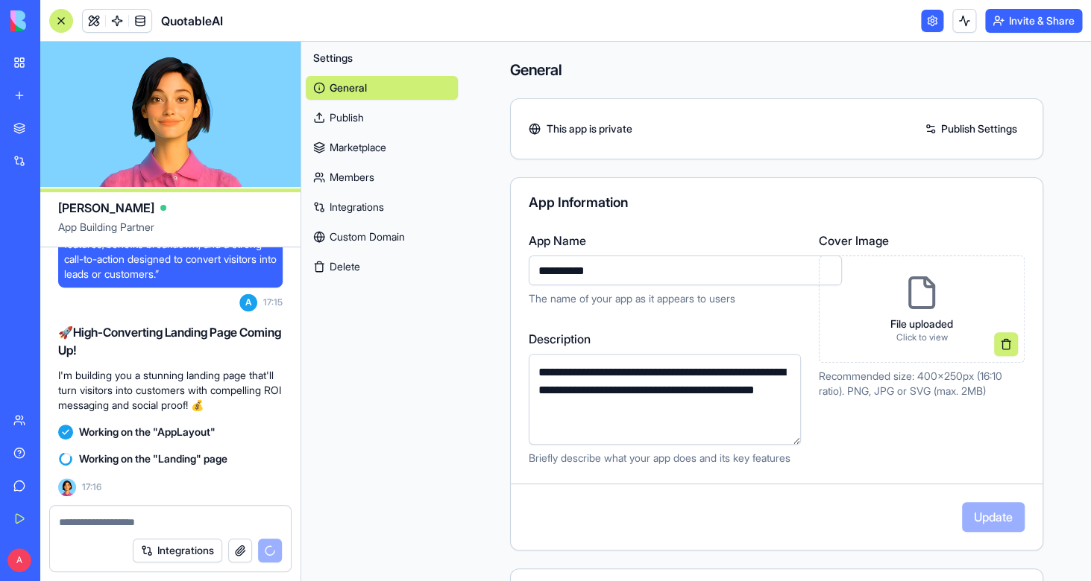
click at [42, 274] on link "AI Logo Generator TRY" at bounding box center [34, 265] width 60 height 30
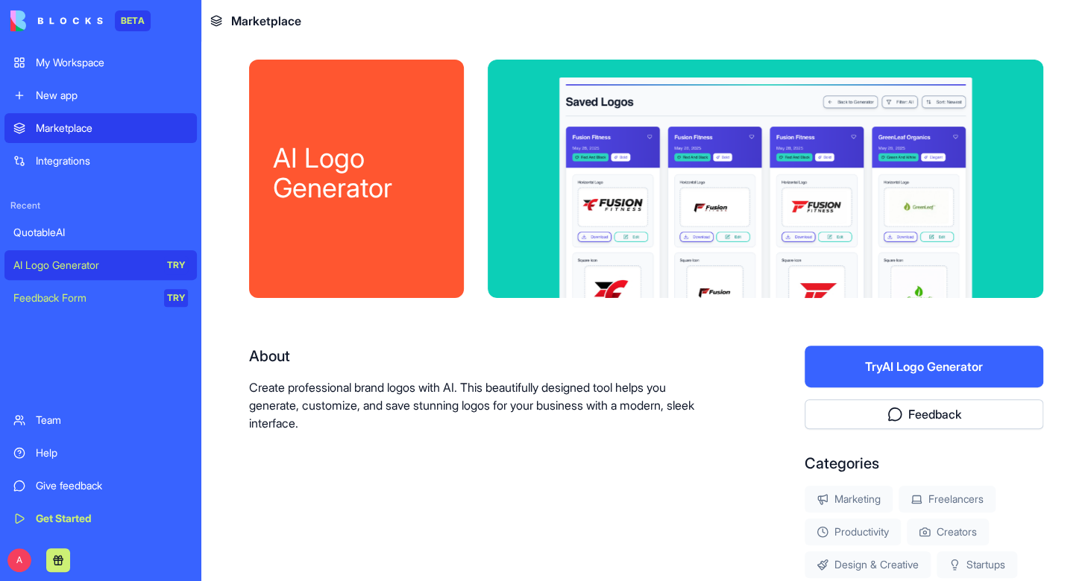
click at [910, 360] on button "Try AI Logo Generator" at bounding box center [923, 367] width 239 height 42
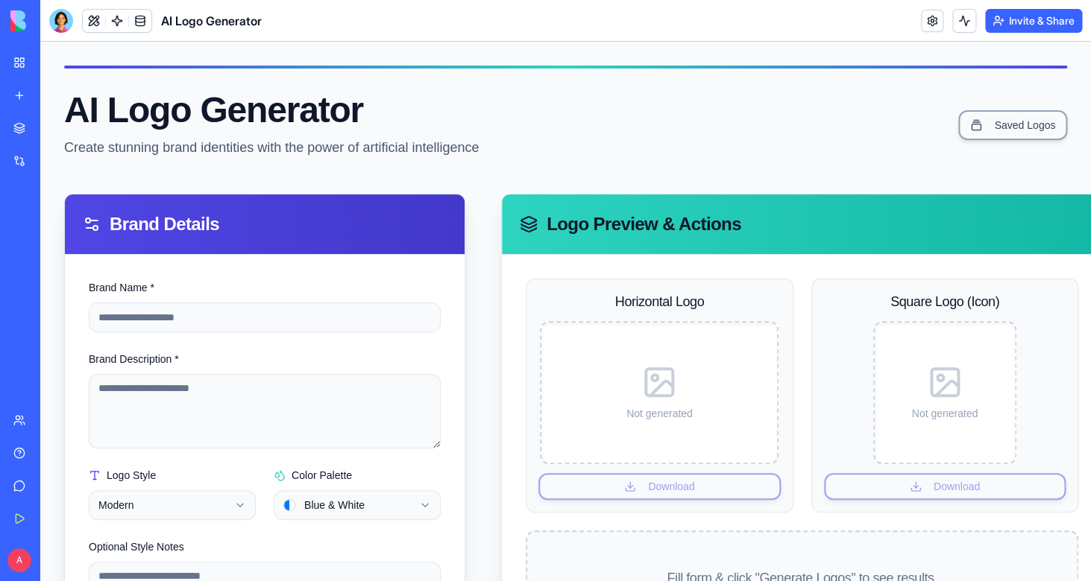
click at [263, 314] on input "Brand Name *" at bounding box center [265, 318] width 352 height 30
type input "**********"
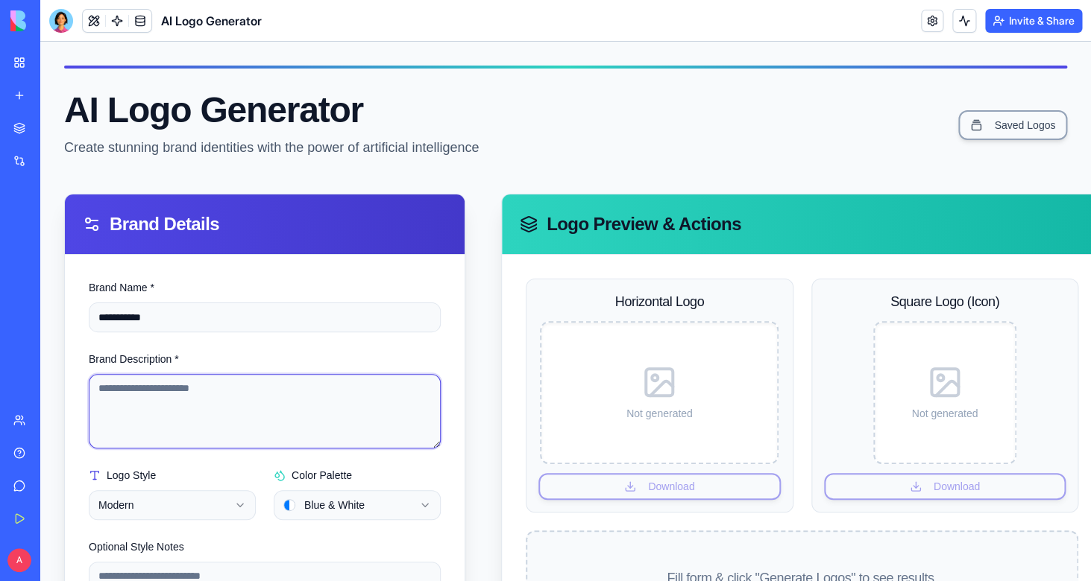
click at [213, 408] on textarea "Brand Description *" at bounding box center [265, 411] width 352 height 75
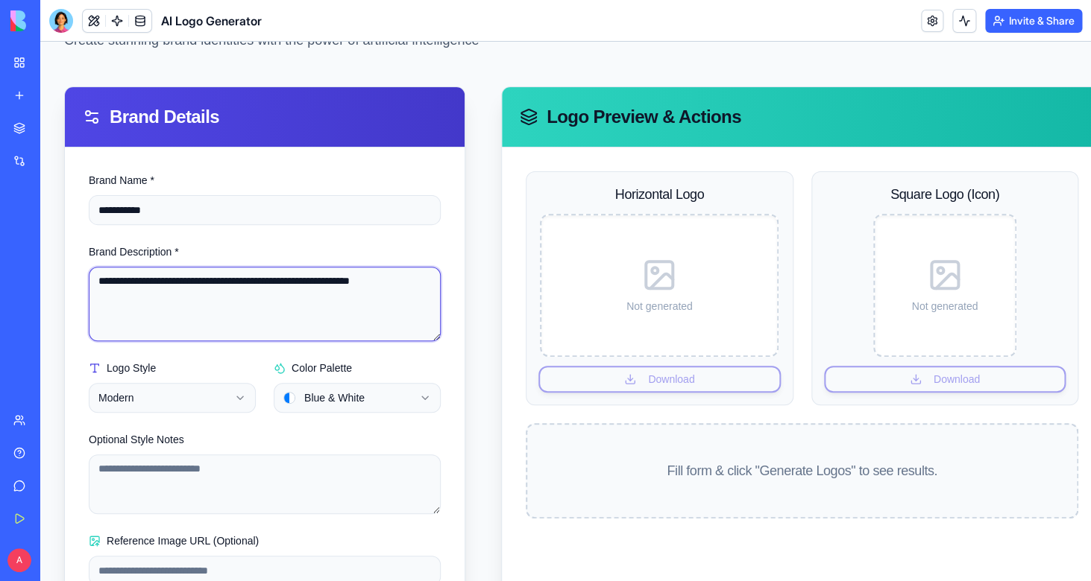
scroll to position [133, 0]
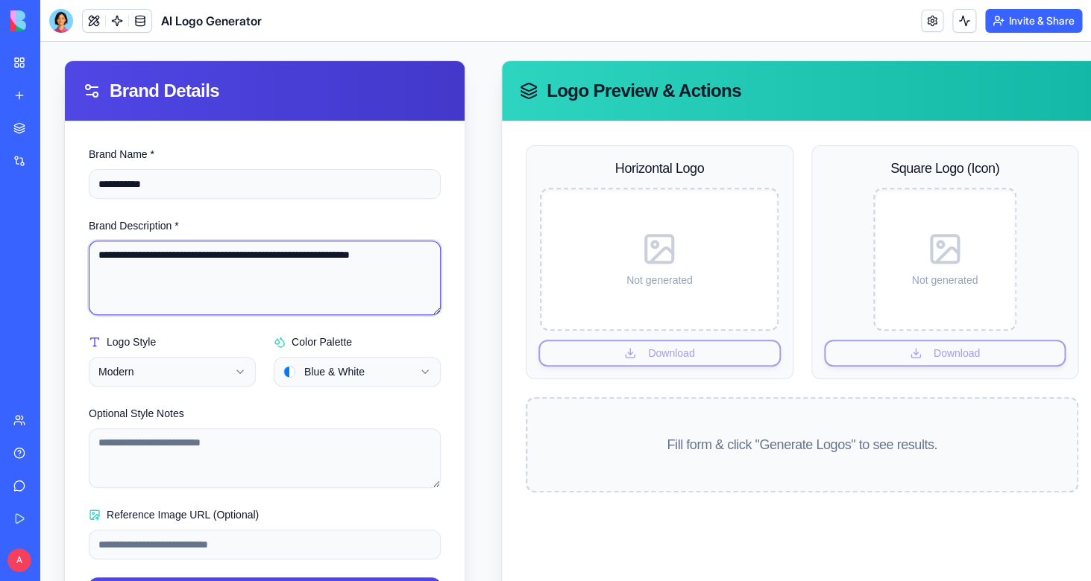
type textarea "**********"
click at [374, 377] on html "**********" at bounding box center [565, 282] width 1050 height 748
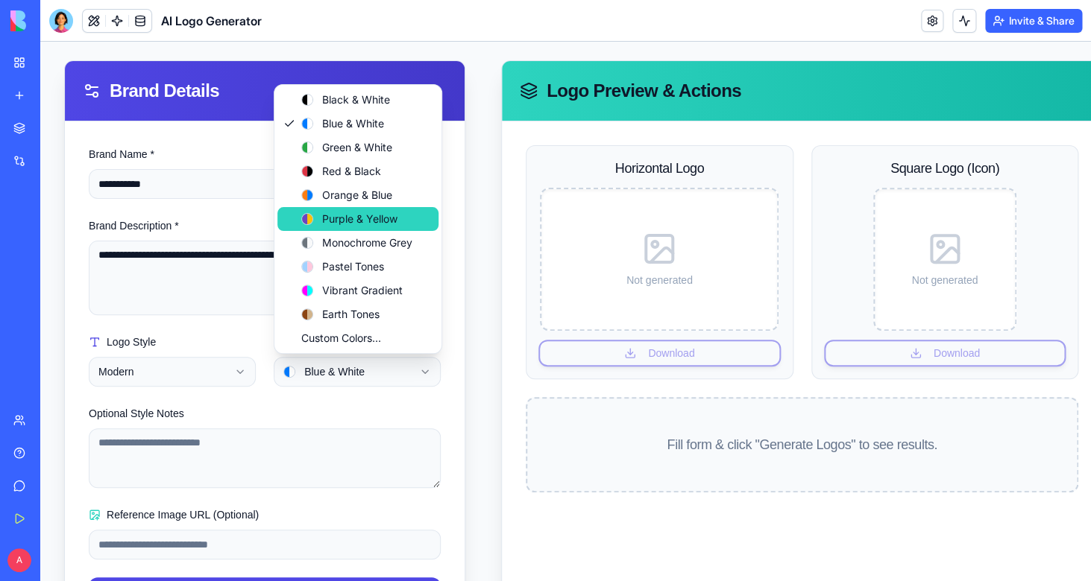
drag, startPoint x: 371, startPoint y: 198, endPoint x: 371, endPoint y: 209, distance: 11.2
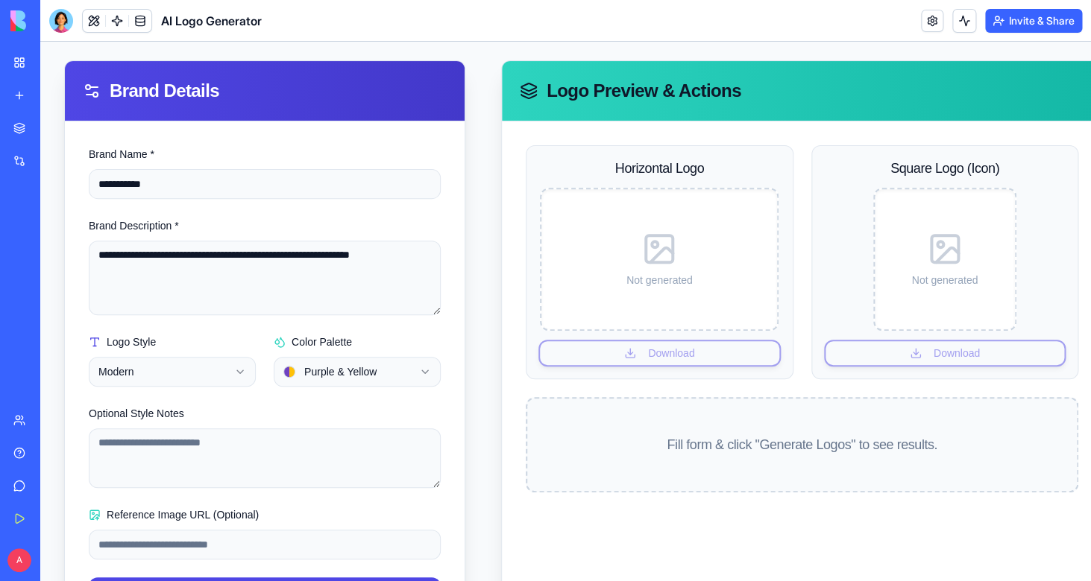
click at [353, 378] on html "**********" at bounding box center [565, 282] width 1050 height 748
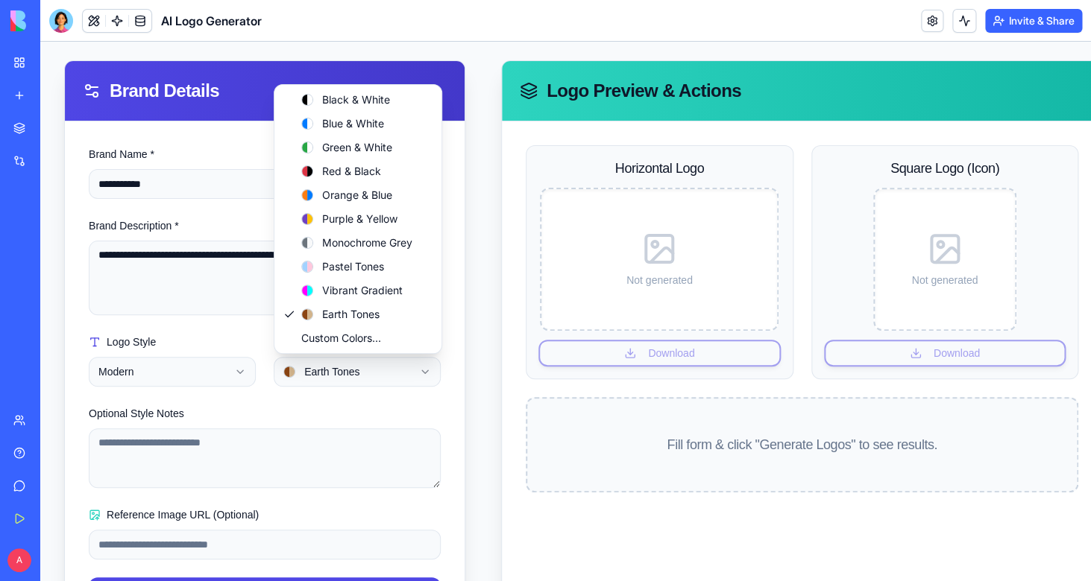
click at [366, 361] on html "**********" at bounding box center [565, 282] width 1050 height 748
select select "******"
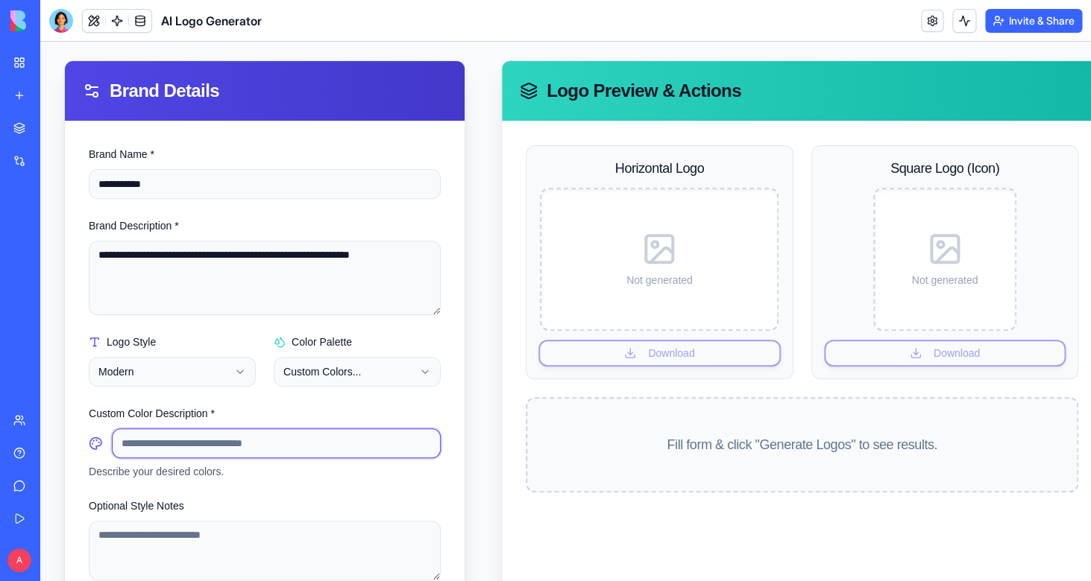
click at [203, 455] on input at bounding box center [276, 444] width 329 height 30
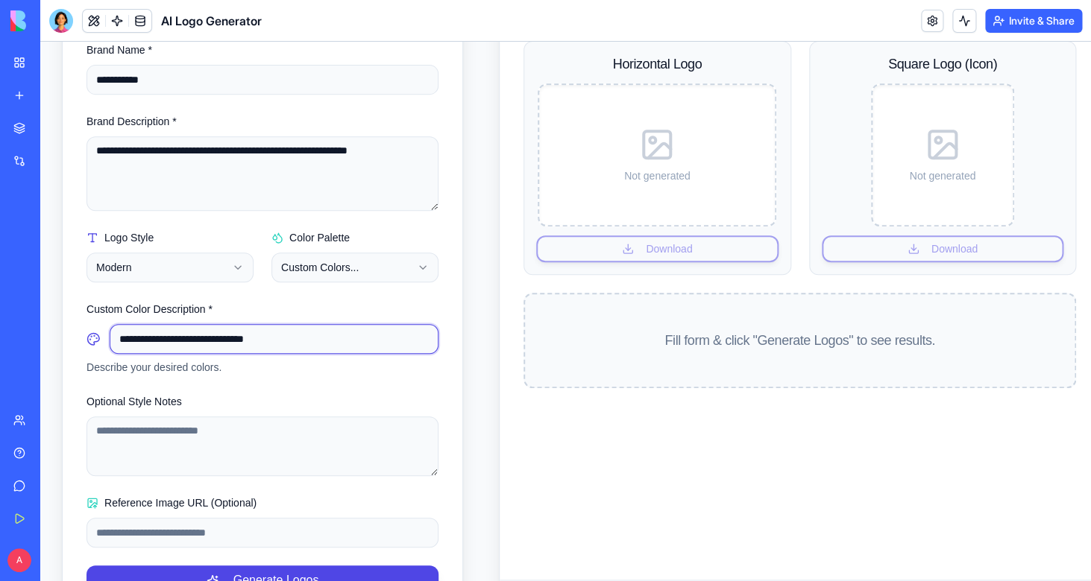
scroll to position [239, 2]
type input "**********"
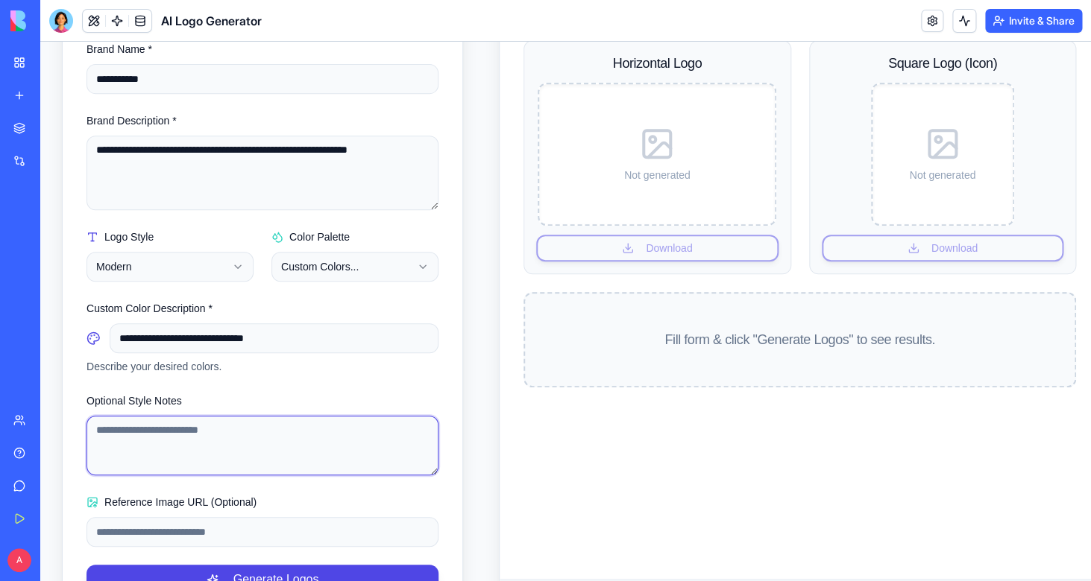
click at [216, 445] on textarea "Optional Style Notes" at bounding box center [262, 446] width 352 height 60
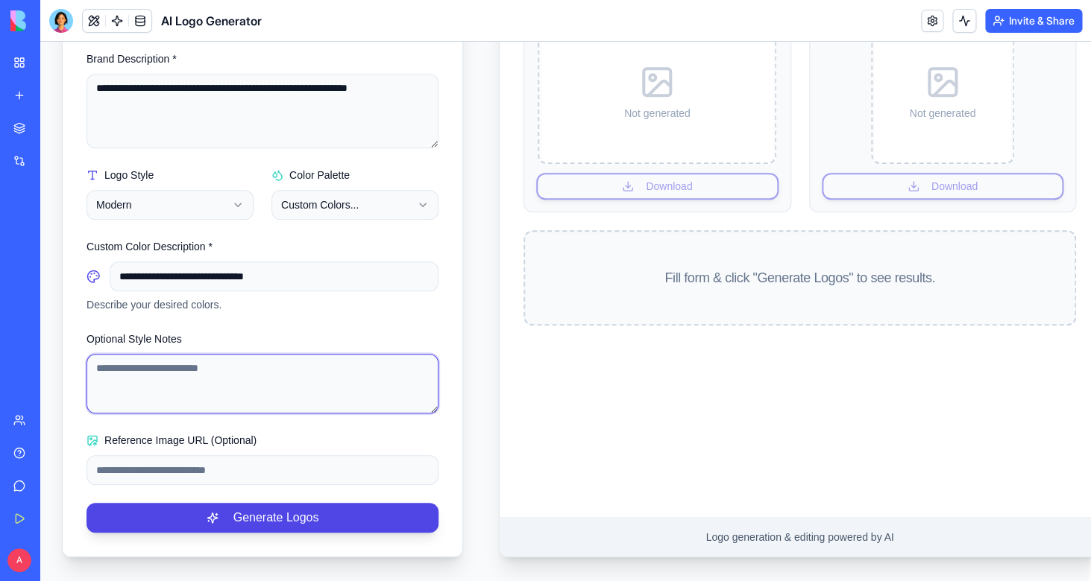
scroll to position [300, 4]
type textarea "*"
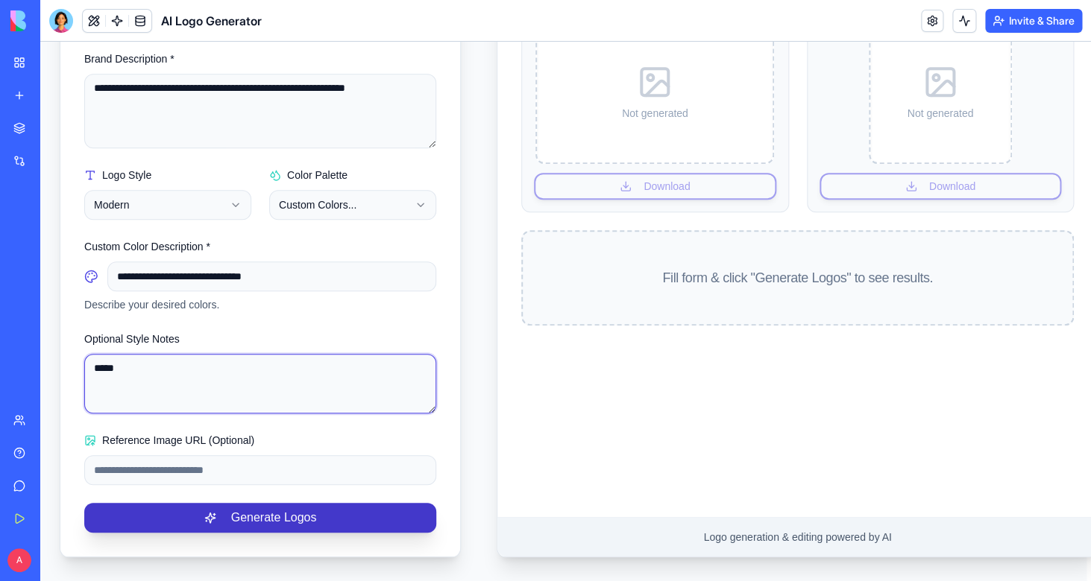
type textarea "*****"
click at [250, 523] on button "Generate Logos" at bounding box center [260, 518] width 352 height 30
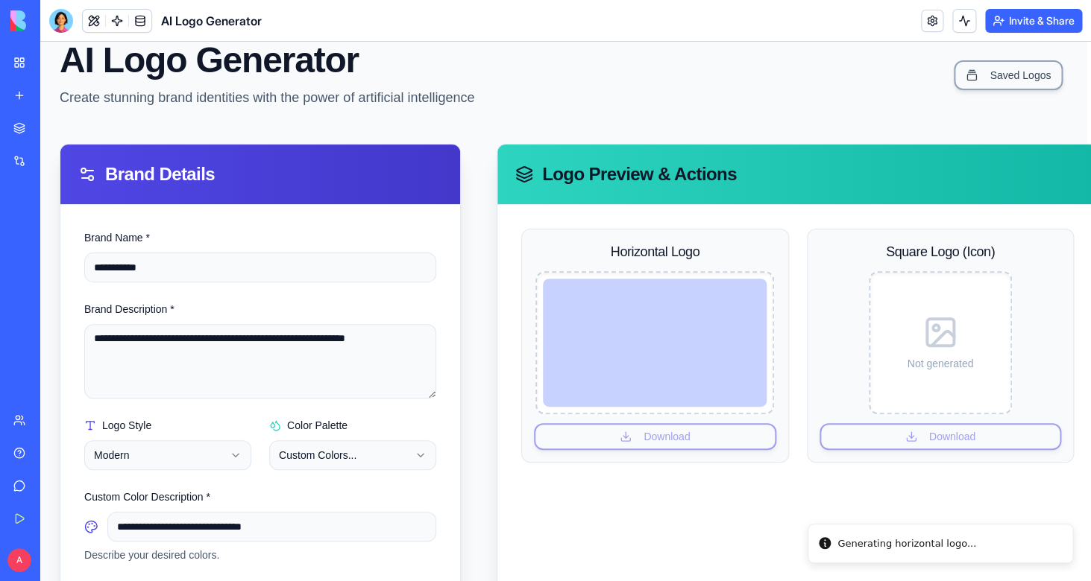
scroll to position [48, 4]
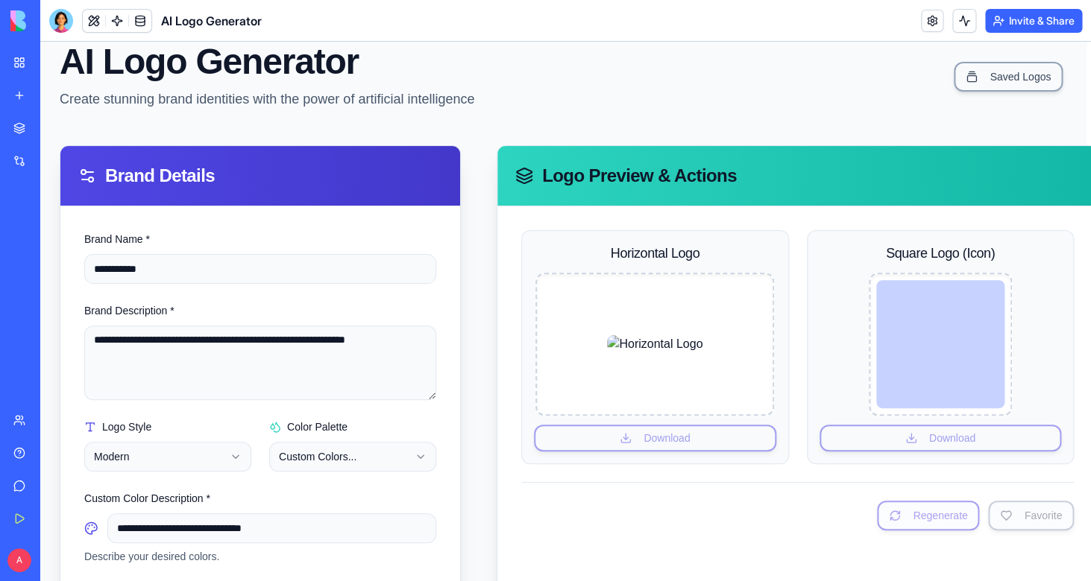
click at [658, 342] on img at bounding box center [654, 344] width 95 height 18
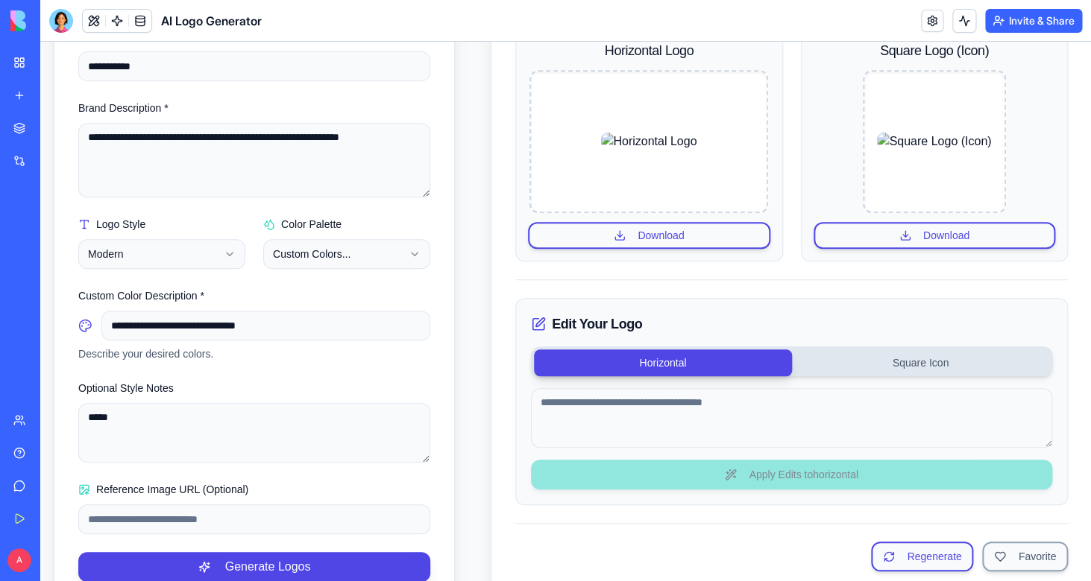
scroll to position [250, 10]
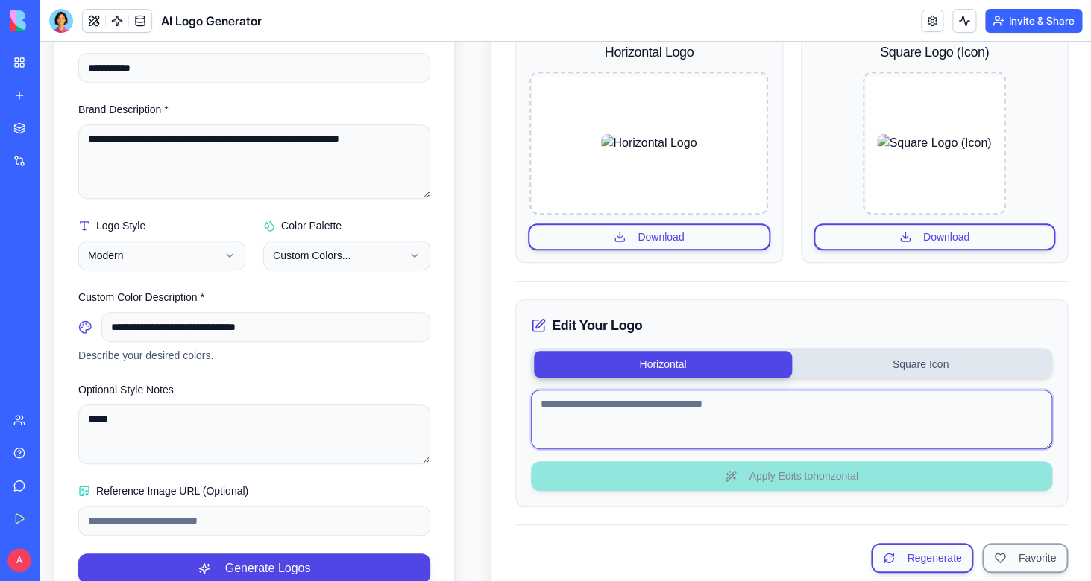
click at [890, 422] on textarea at bounding box center [791, 420] width 521 height 60
click at [566, 406] on textarea at bounding box center [791, 420] width 521 height 60
click at [623, 411] on textarea at bounding box center [791, 420] width 521 height 60
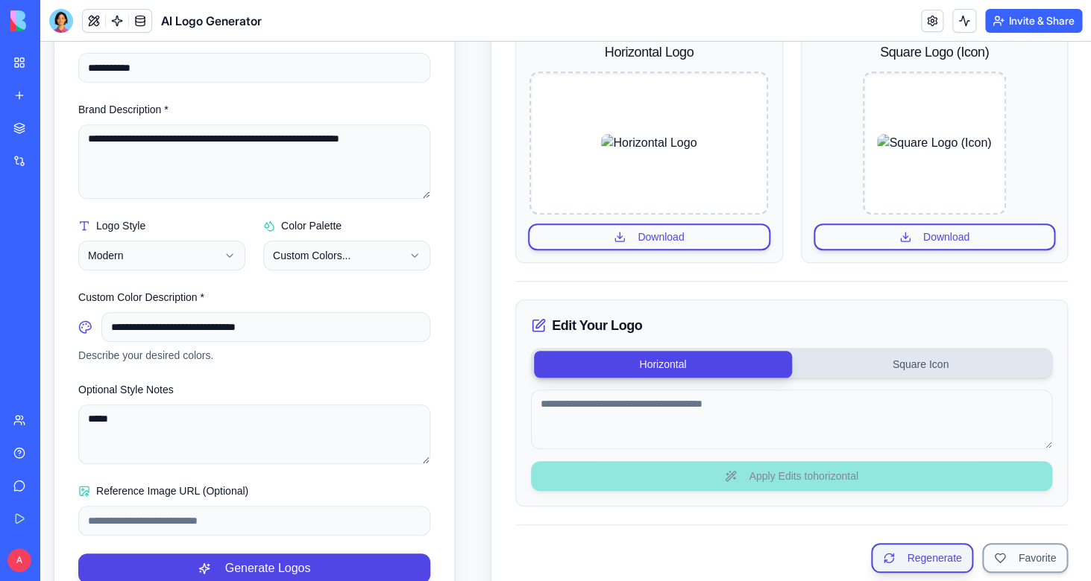
click at [906, 556] on button "Regenerate" at bounding box center [922, 558] width 102 height 30
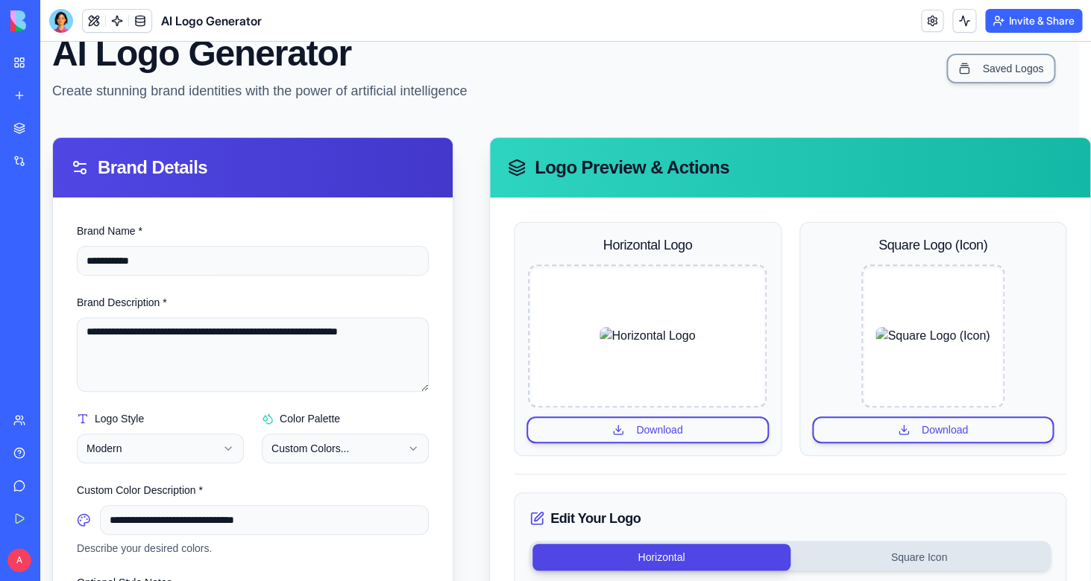
scroll to position [329, 12]
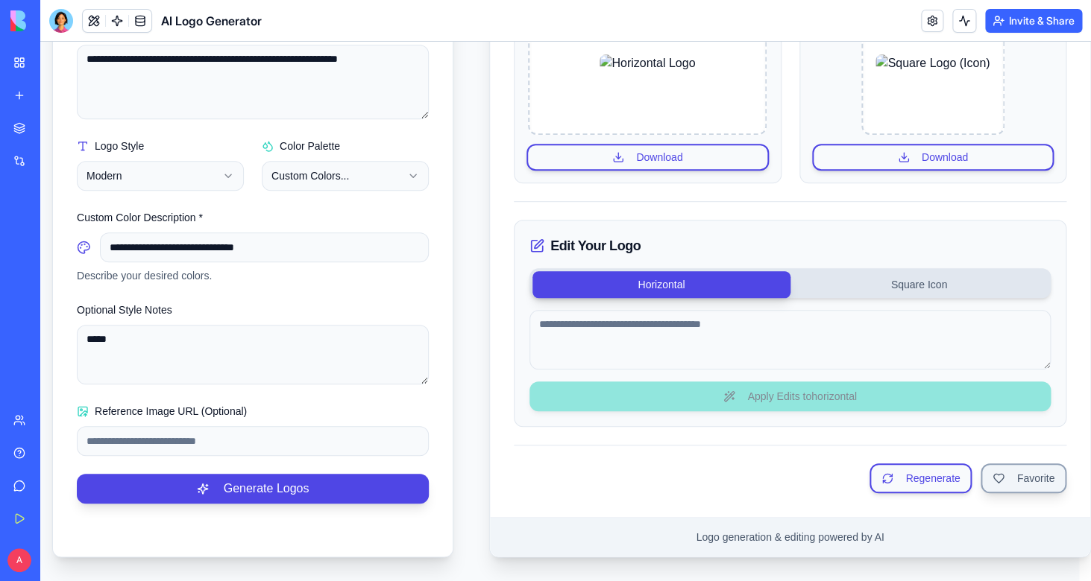
click at [1033, 480] on button "Favorite" at bounding box center [1023, 479] width 86 height 30
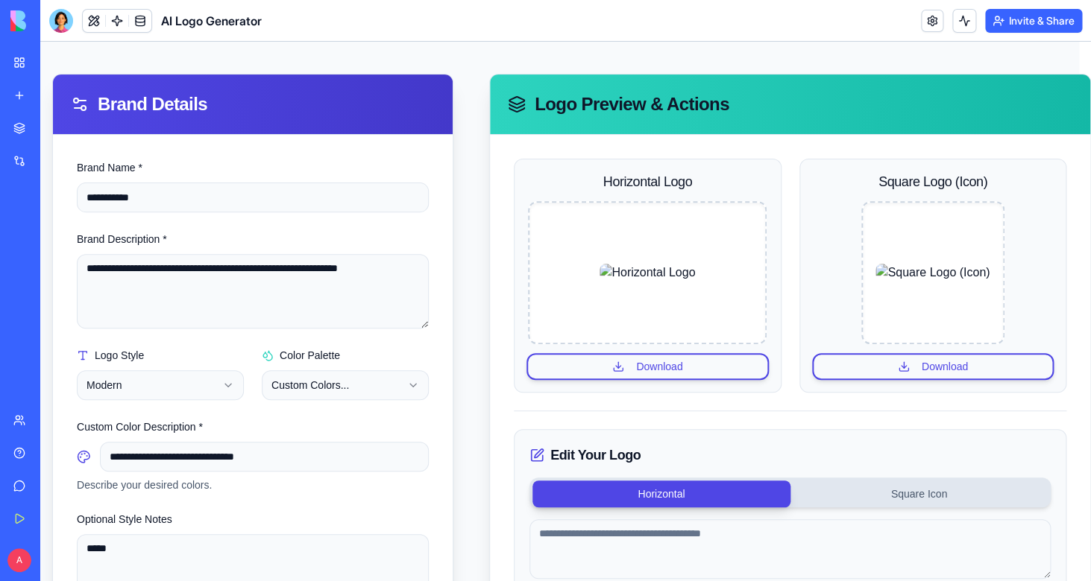
scroll to position [101, 12]
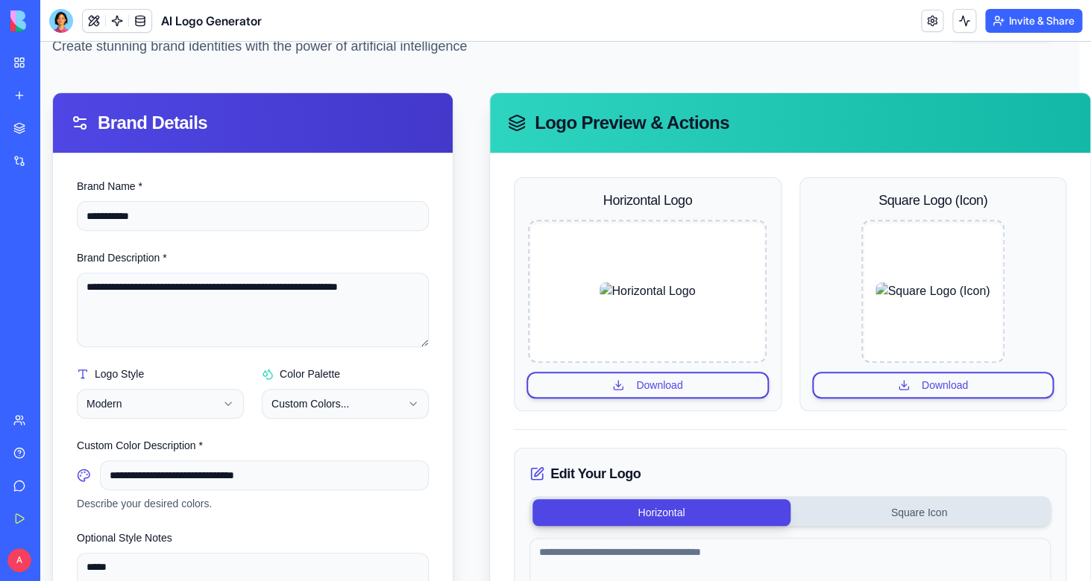
click at [55, 227] on div "QuotableAI" at bounding box center [34, 232] width 42 height 15
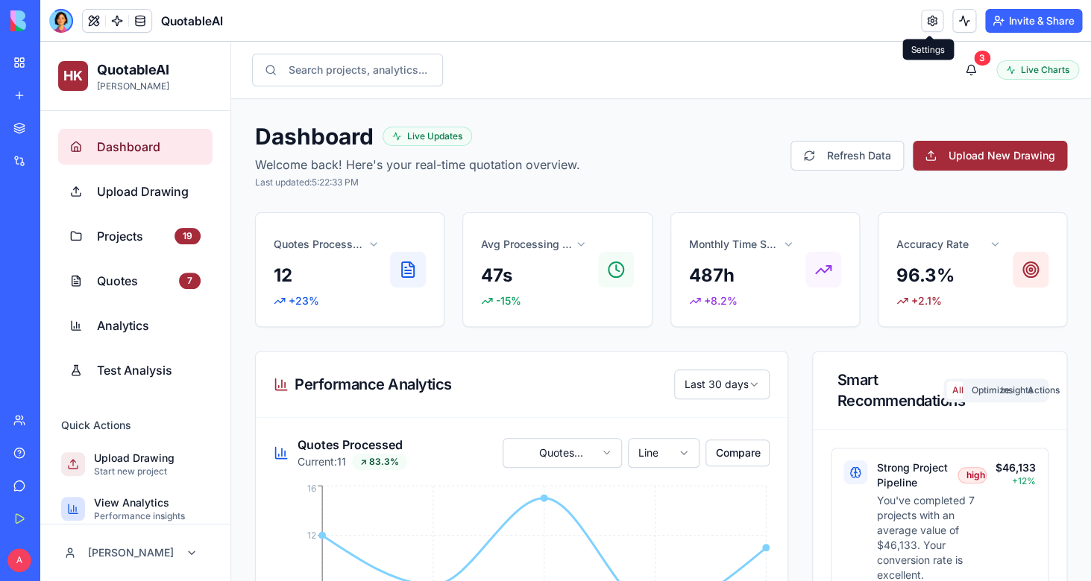
click at [930, 25] on link at bounding box center [932, 21] width 22 height 22
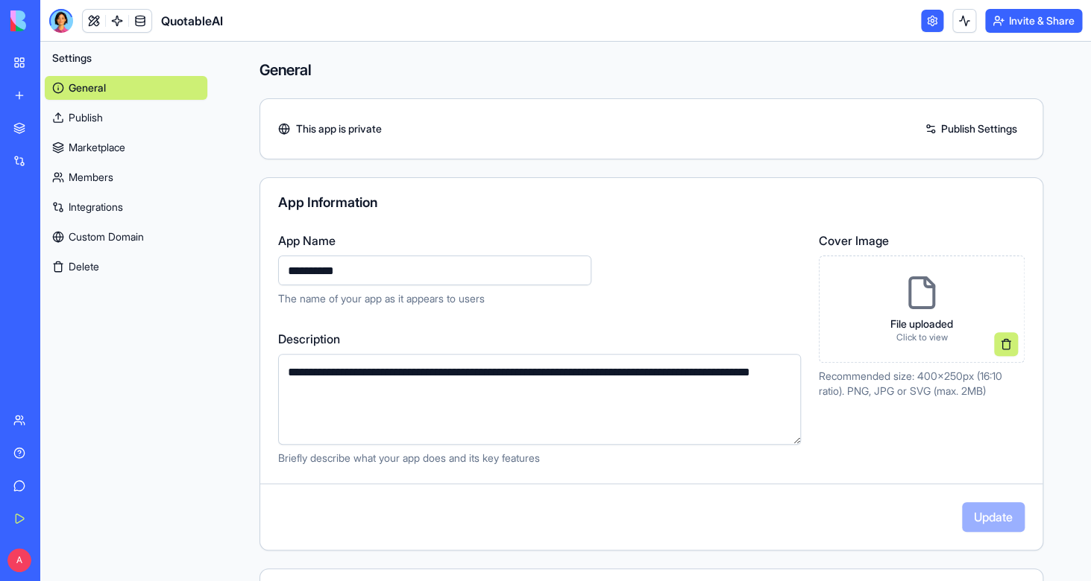
click at [898, 284] on div "File uploaded Click to view" at bounding box center [921, 309] width 86 height 92
click at [55, 266] on div "AI Logo Generator" at bounding box center [34, 265] width 42 height 15
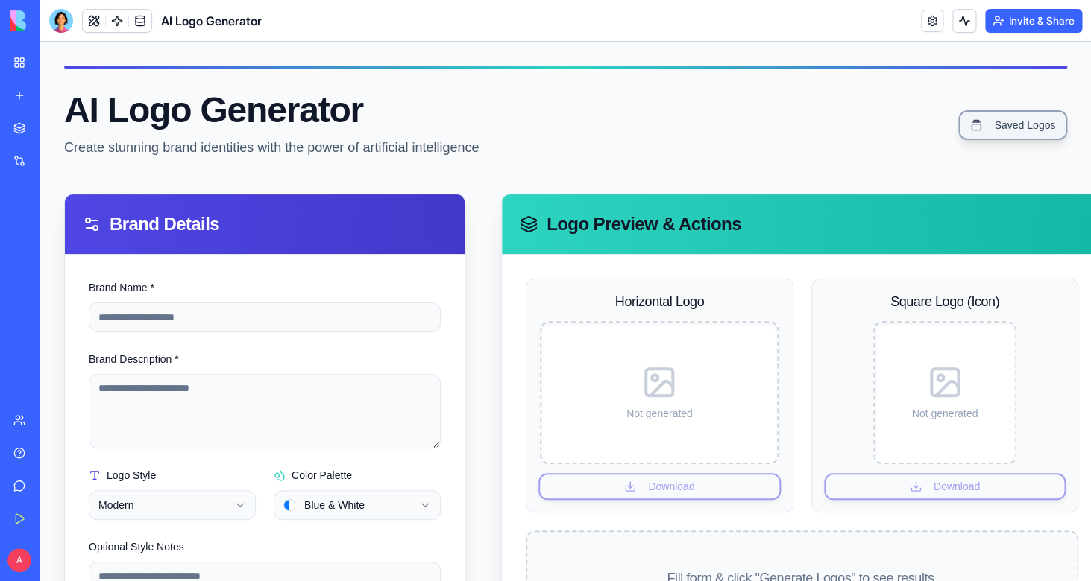
click at [1026, 124] on link "Saved Logos" at bounding box center [1012, 125] width 109 height 30
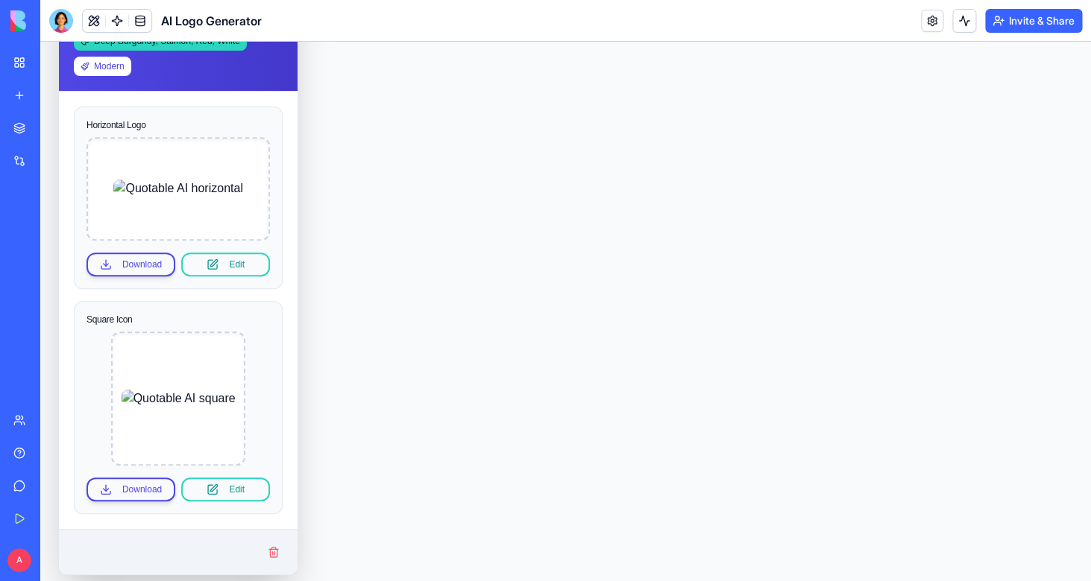
scroll to position [203, 0]
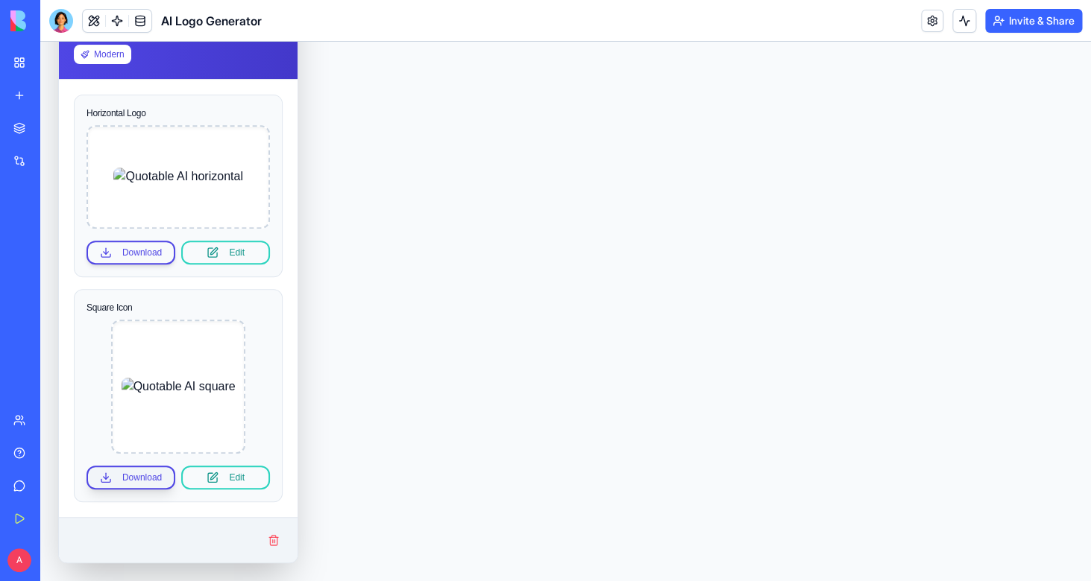
click at [122, 478] on button "Download" at bounding box center [130, 478] width 89 height 24
click at [122, 255] on button "Download" at bounding box center [130, 253] width 89 height 24
click at [37, 236] on div "QuotableAI" at bounding box center [34, 232] width 42 height 15
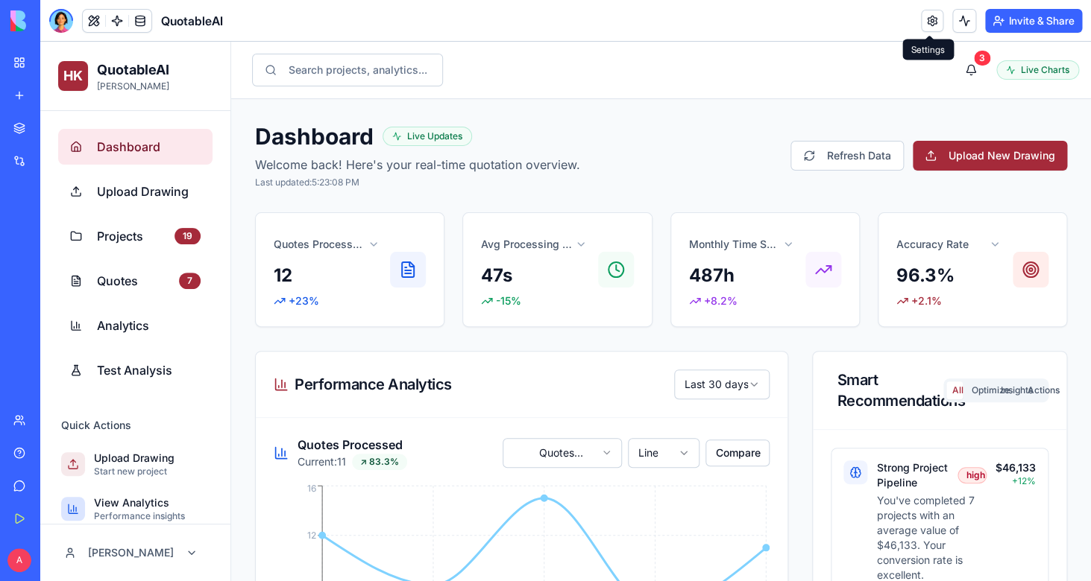
click at [929, 18] on link at bounding box center [932, 21] width 22 height 22
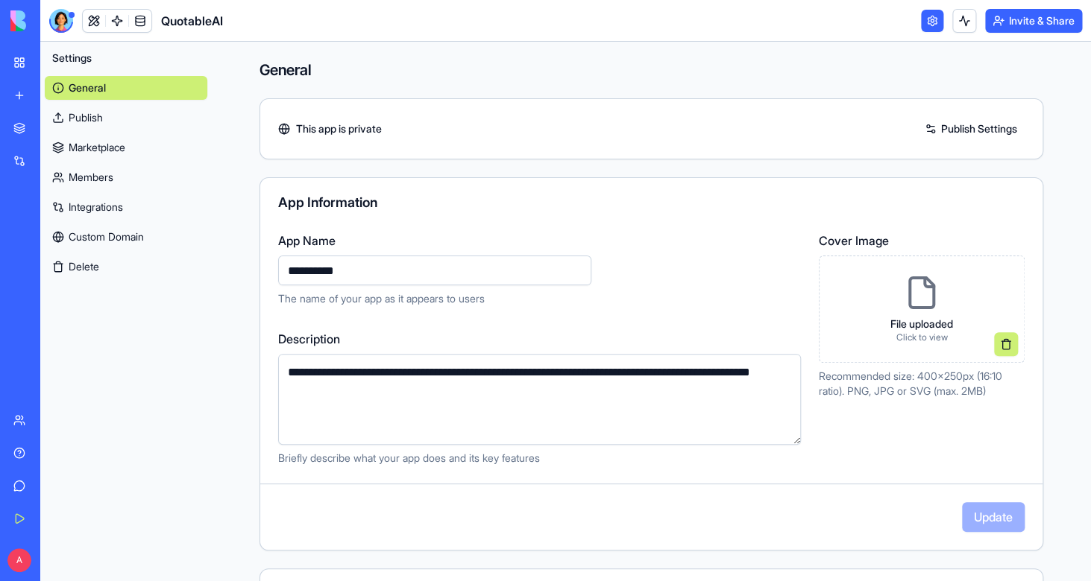
click at [948, 297] on div "File uploaded Click to view" at bounding box center [921, 309] width 86 height 92
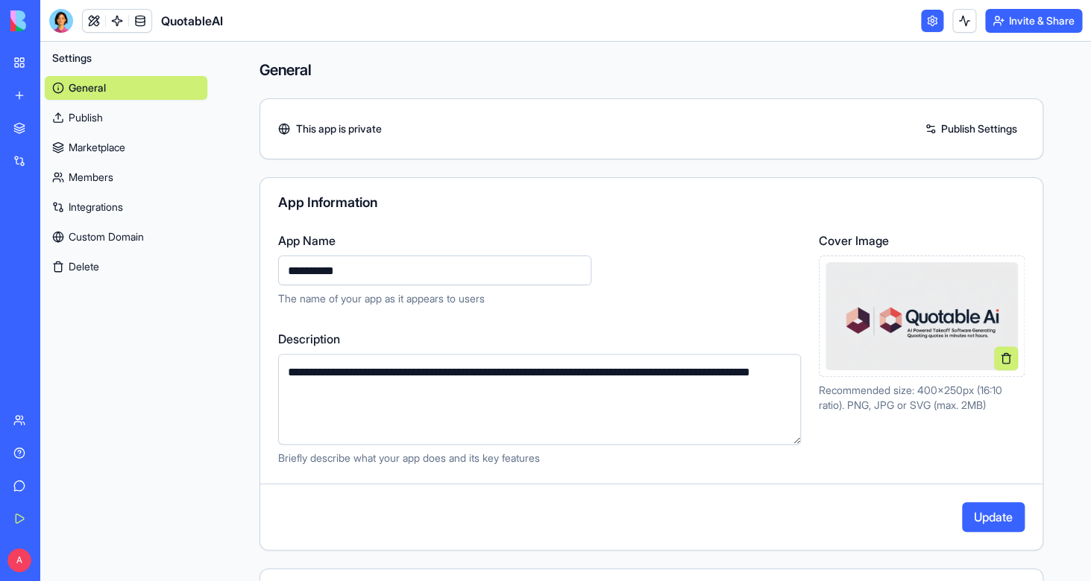
click at [1003, 518] on button "Update" at bounding box center [993, 517] width 63 height 30
click at [55, 234] on div "QuotableAI" at bounding box center [34, 232] width 42 height 15
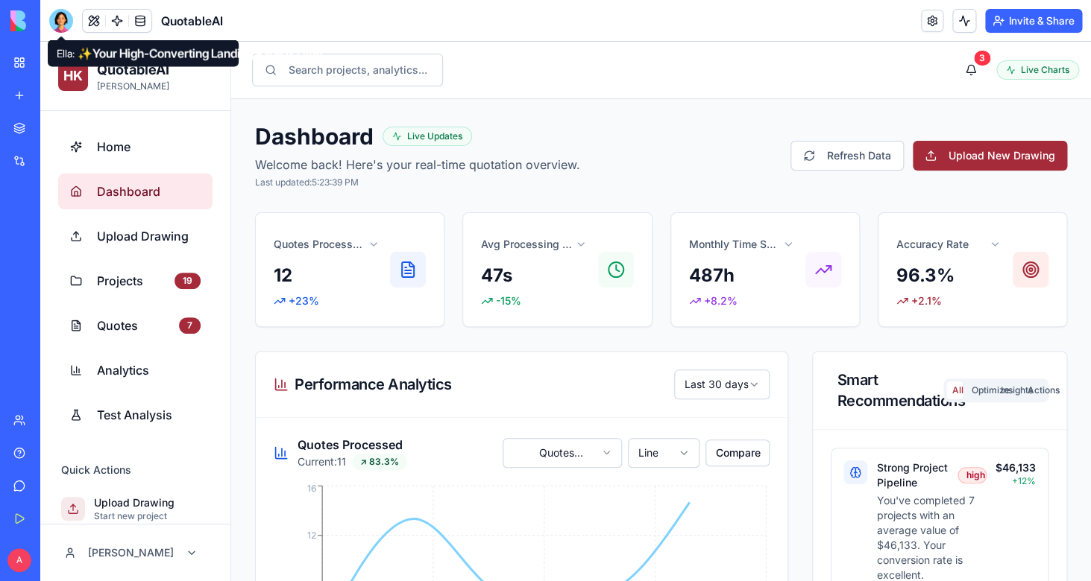
click at [59, 26] on div at bounding box center [61, 21] width 24 height 24
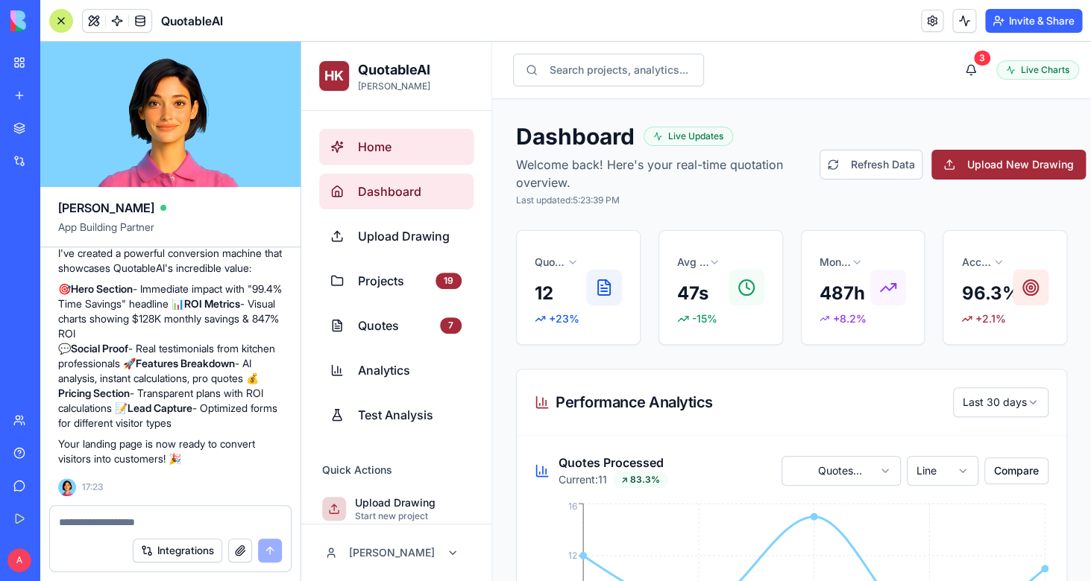
click at [373, 151] on span "Home" at bounding box center [410, 147] width 104 height 18
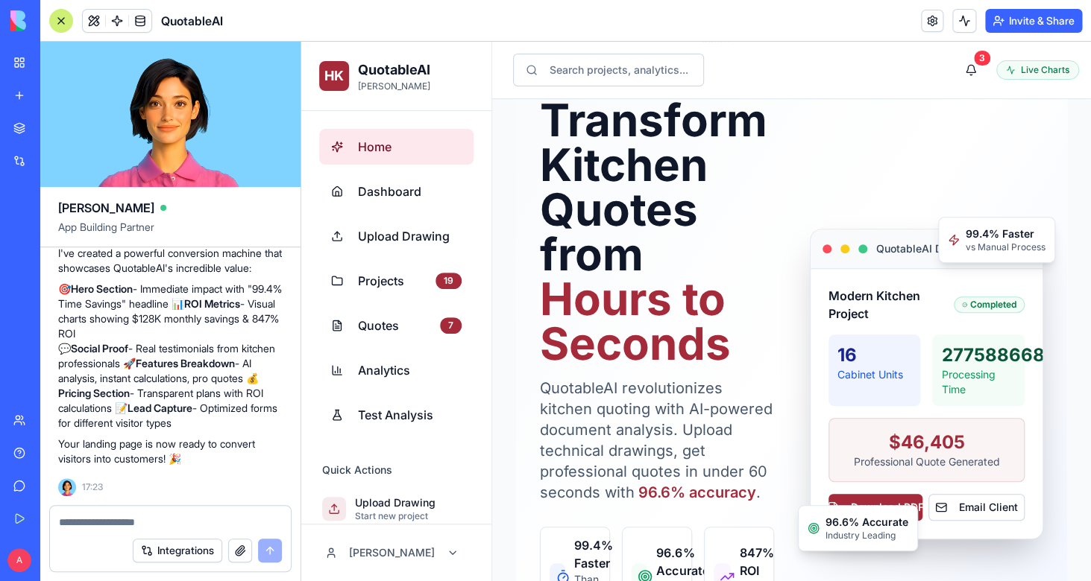
scroll to position [356, 0]
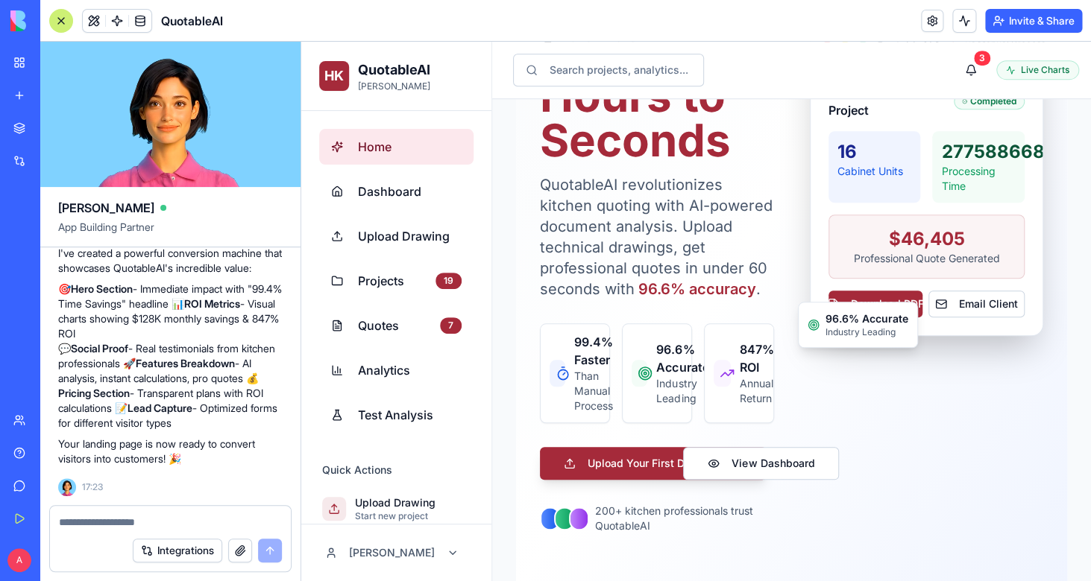
click at [162, 520] on textarea at bounding box center [170, 522] width 223 height 15
type textarea "**********"
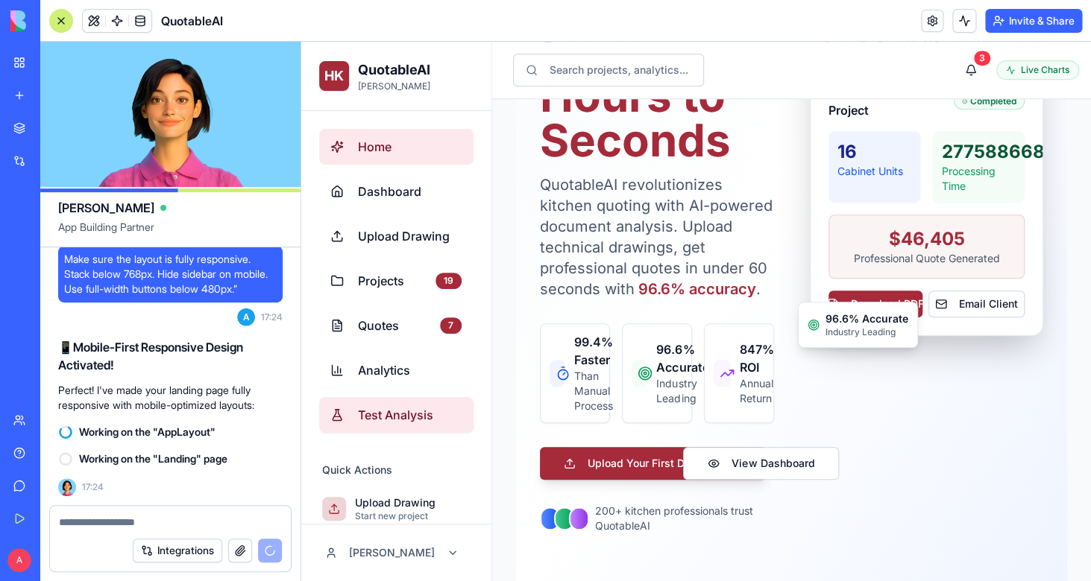
scroll to position [155, 0]
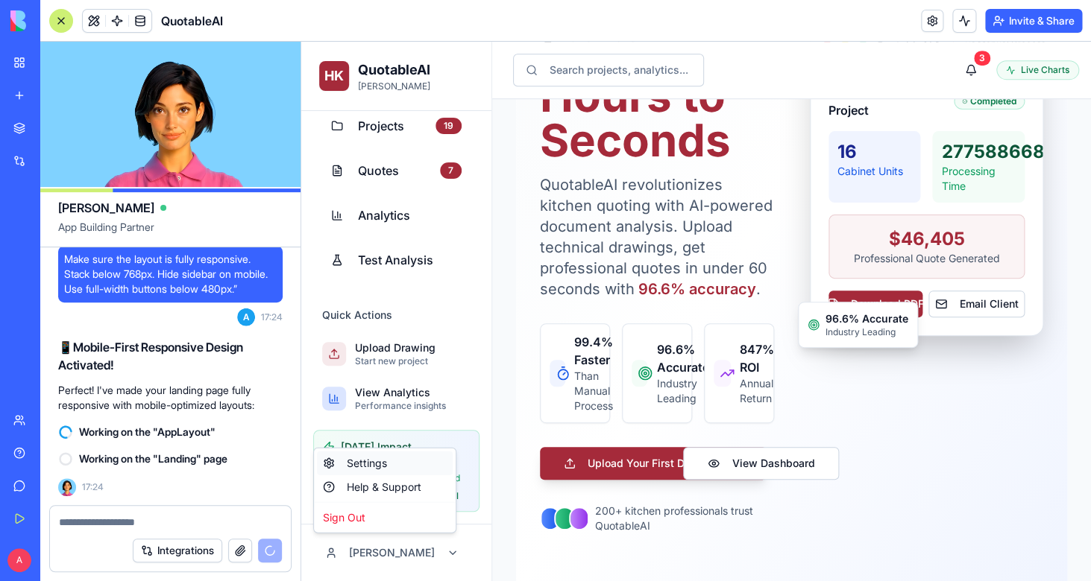
click at [383, 460] on div "Settings" at bounding box center [385, 464] width 136 height 24
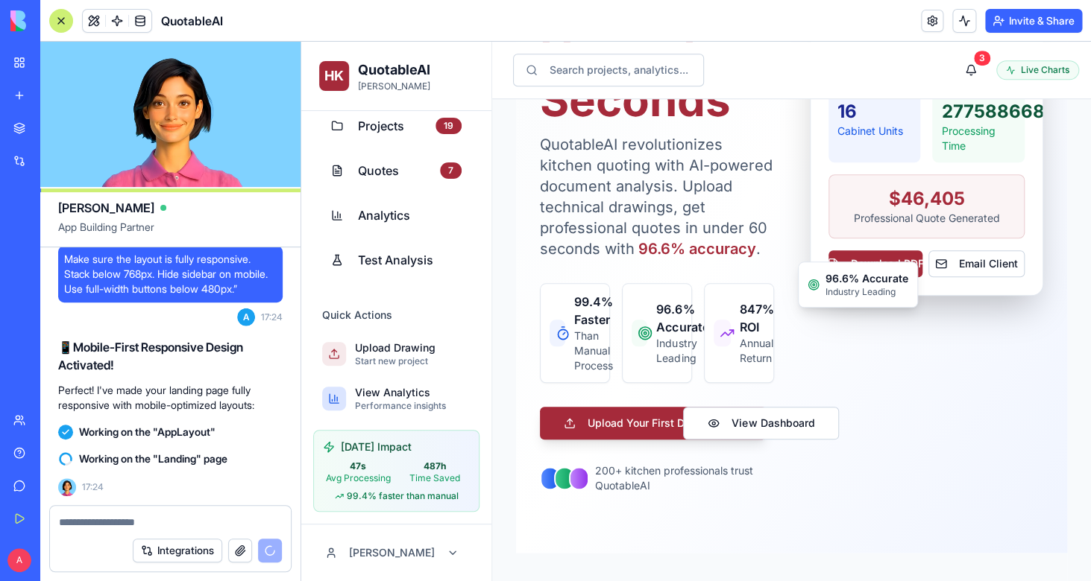
scroll to position [420, 0]
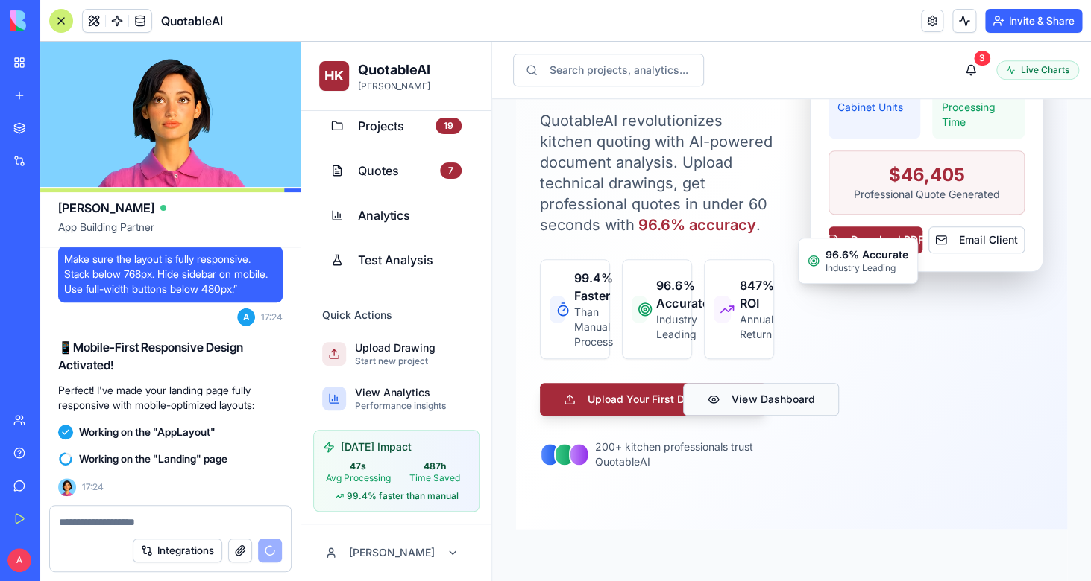
click at [753, 403] on button "View Dashboard" at bounding box center [761, 399] width 156 height 33
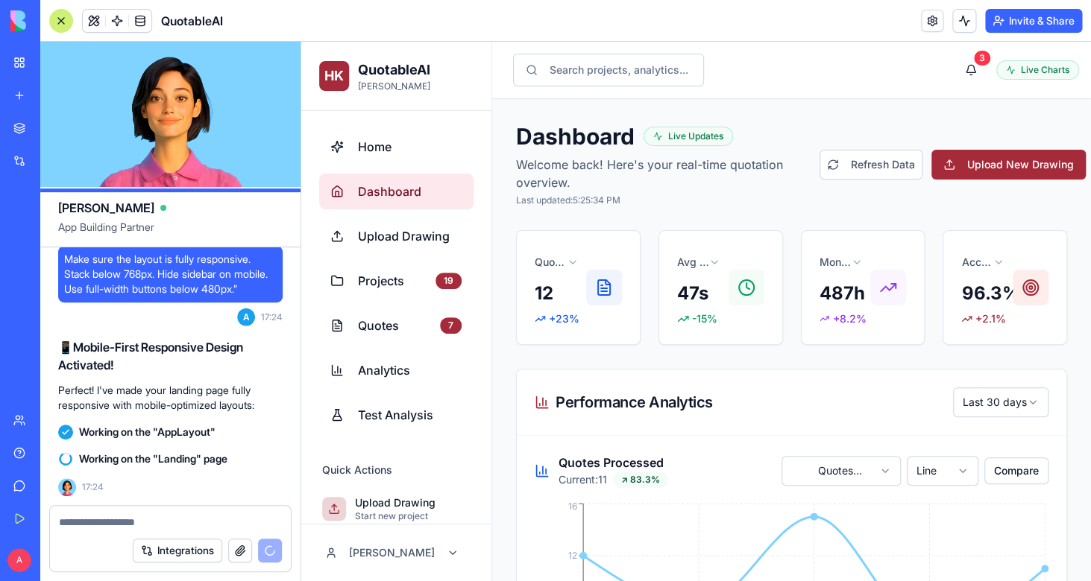
scroll to position [155, 0]
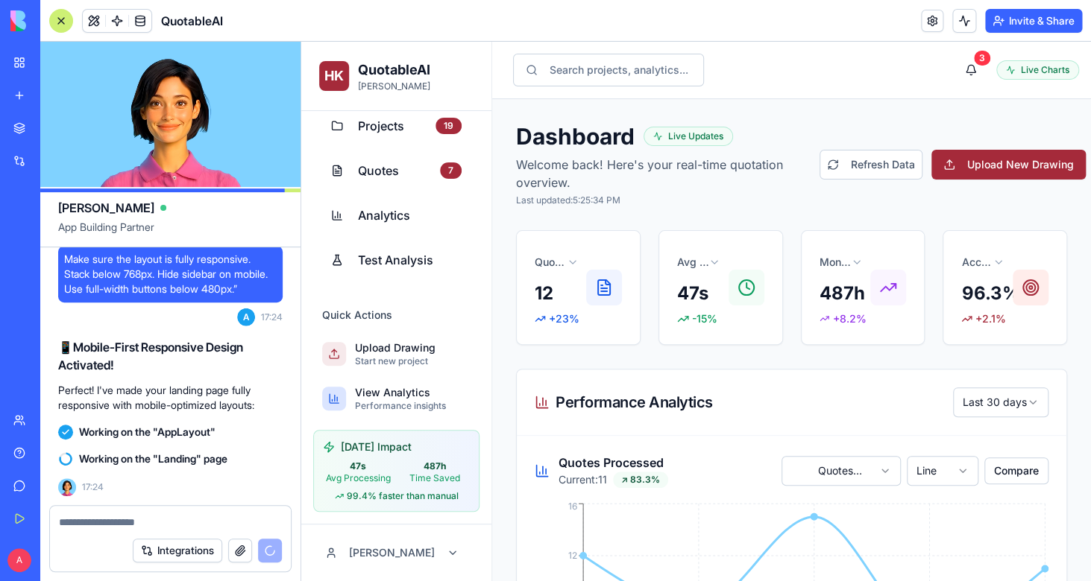
click at [86, 519] on textarea at bounding box center [170, 522] width 223 height 15
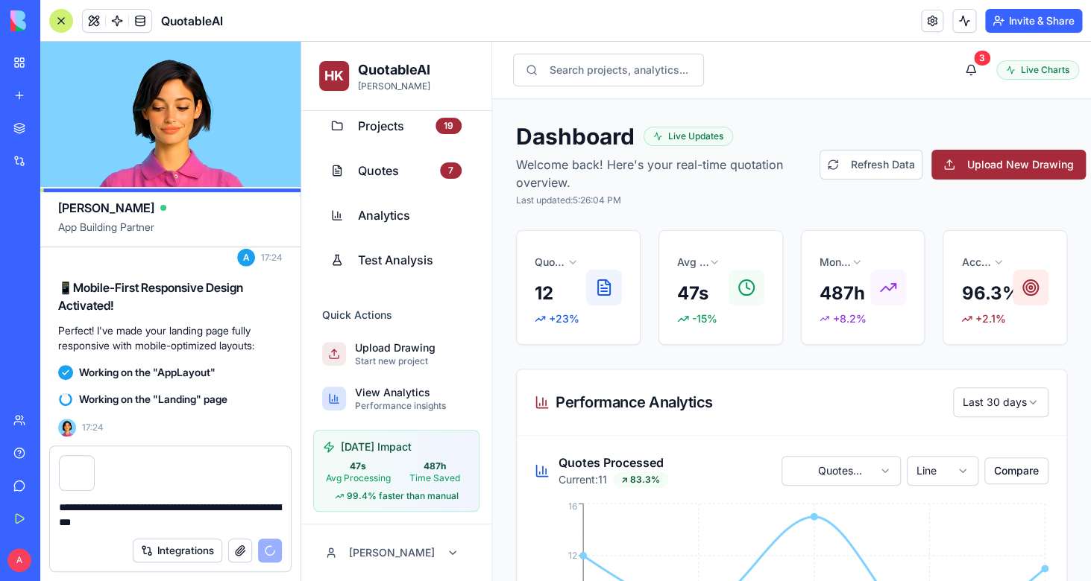
scroll to position [88553, 0]
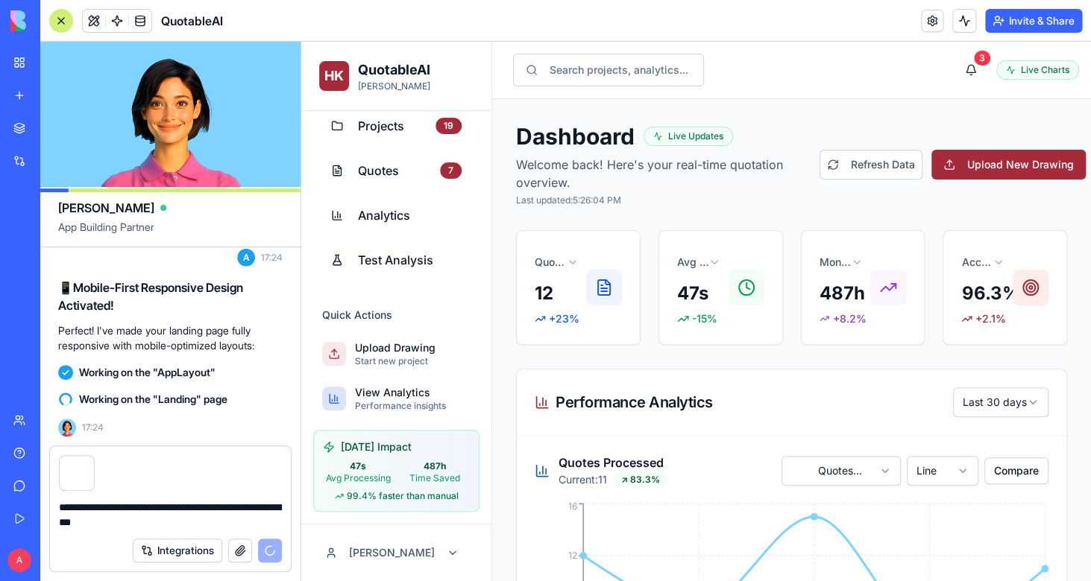
type textarea "**********"
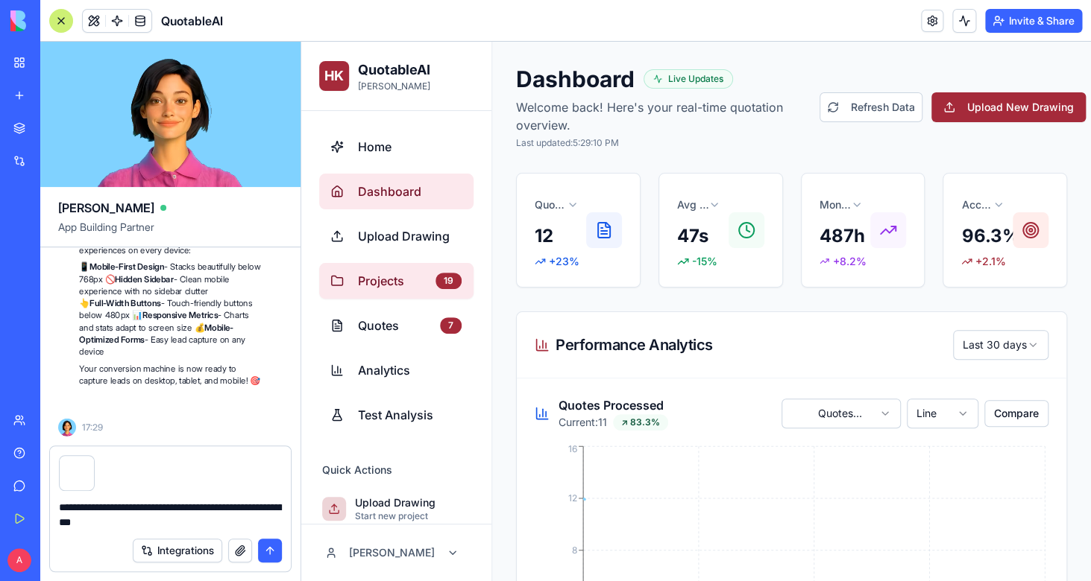
scroll to position [88818, 0]
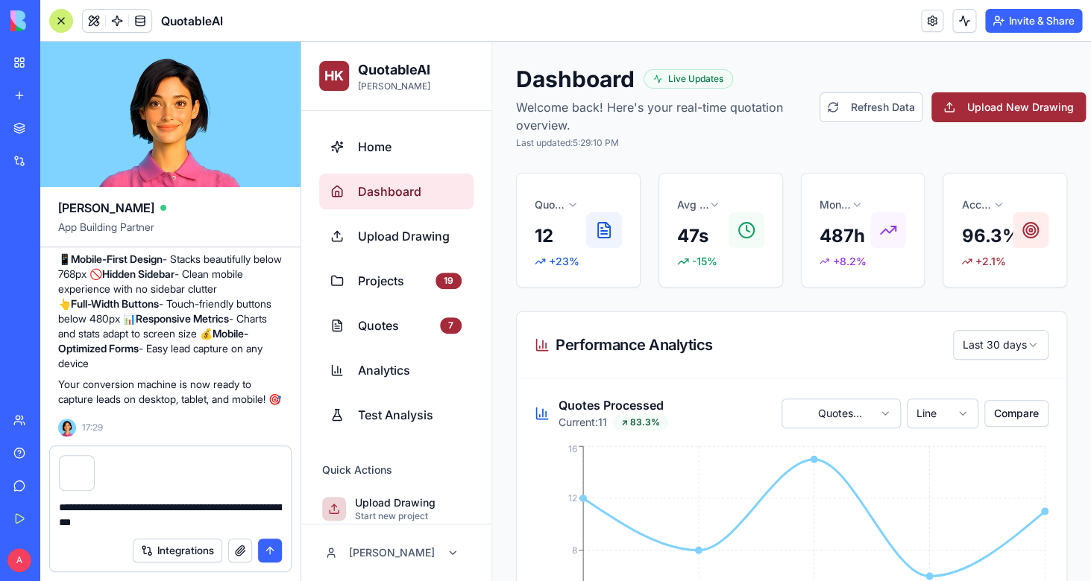
click at [388, 128] on div "Home Dashboard Upload Drawing Projects 19 Quotes 7 Analytics Test Analysis" at bounding box center [396, 281] width 166 height 316
click at [372, 148] on span "Home" at bounding box center [410, 147] width 104 height 18
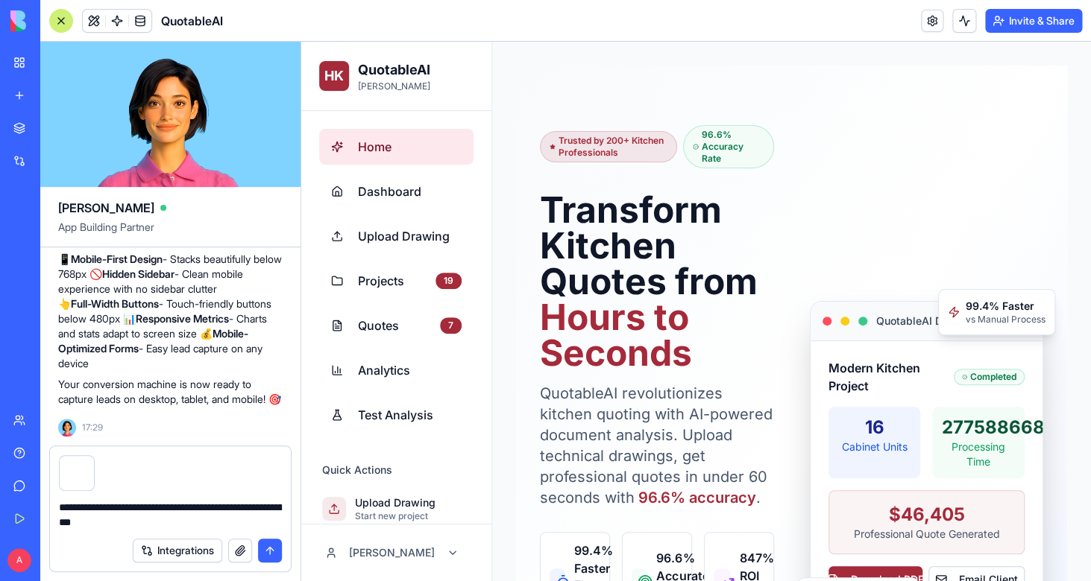
click at [268, 549] on button "submit" at bounding box center [270, 551] width 24 height 24
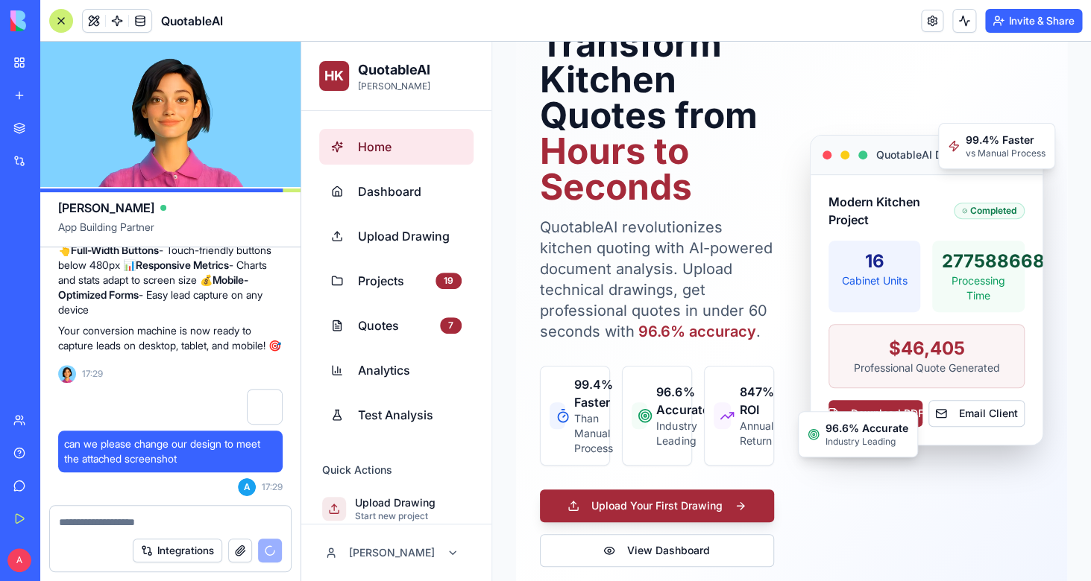
scroll to position [221, 0]
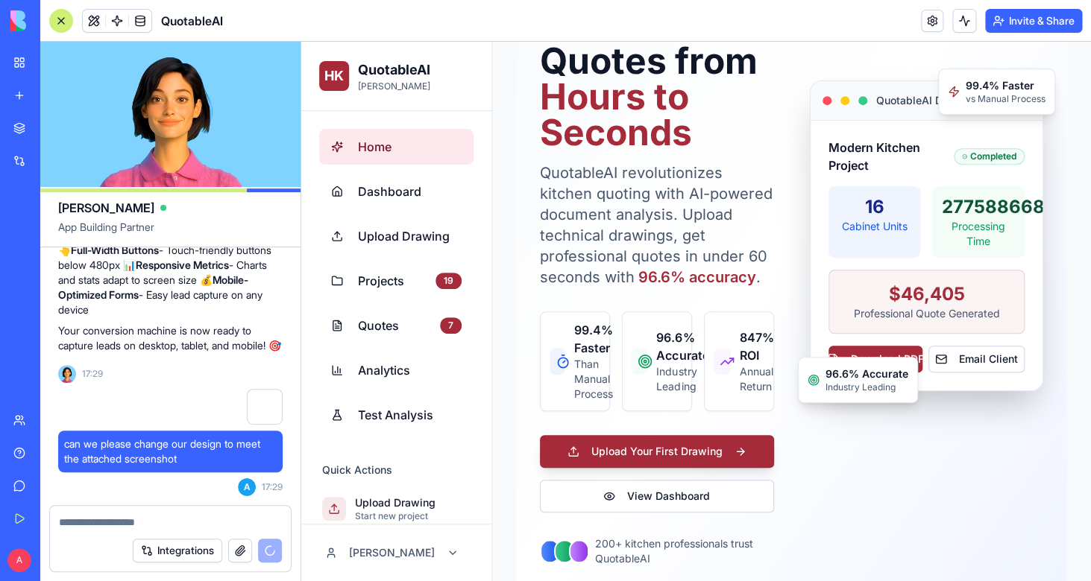
click at [39, 66] on div "My Workspace" at bounding box center [45, 62] width 19 height 15
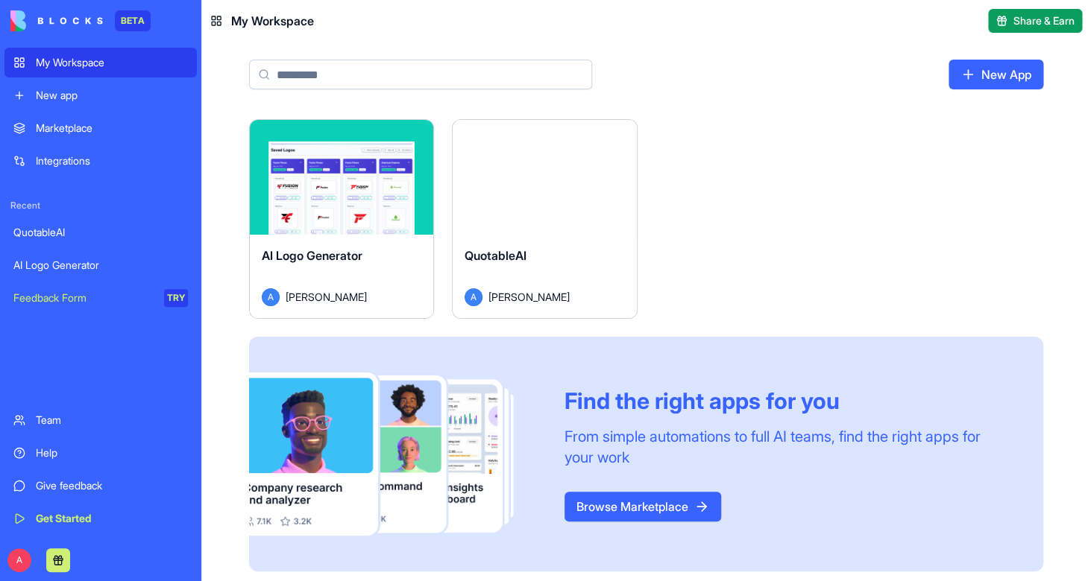
click at [83, 163] on div "Integrations" at bounding box center [112, 161] width 152 height 15
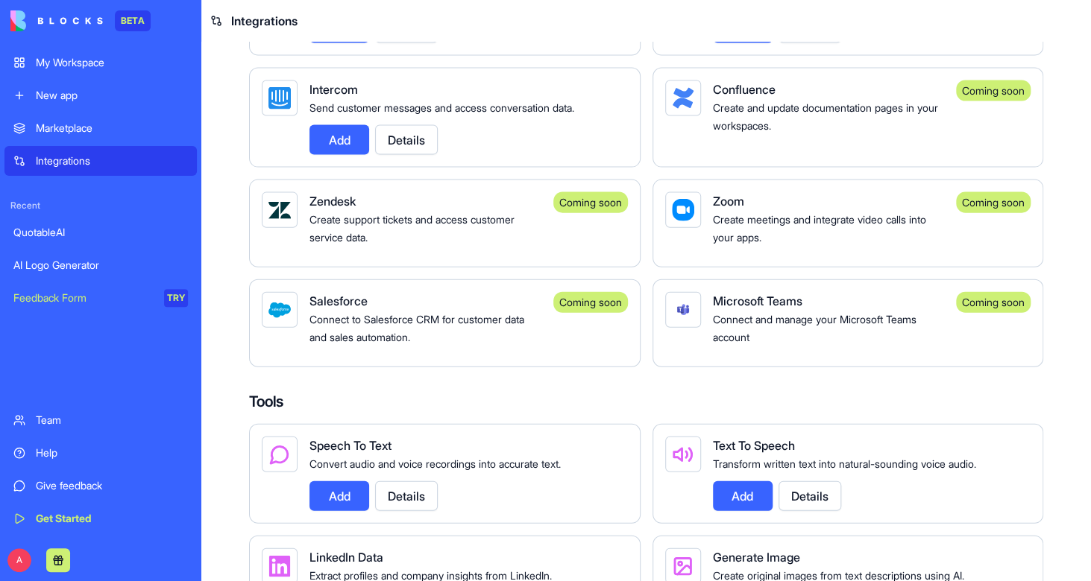
scroll to position [1270, 0]
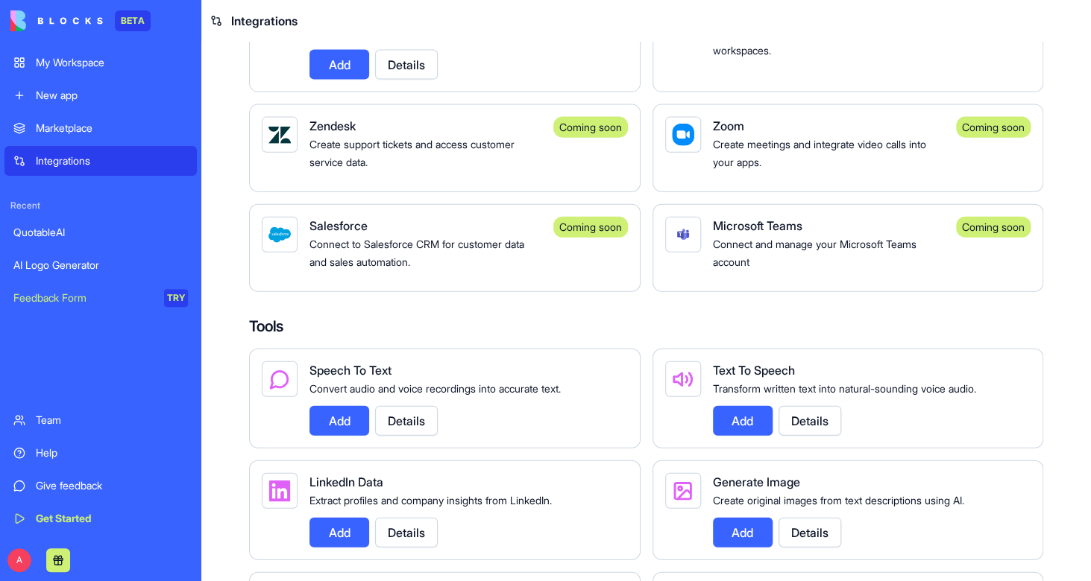
click at [81, 244] on link "QuotableAI" at bounding box center [100, 233] width 192 height 30
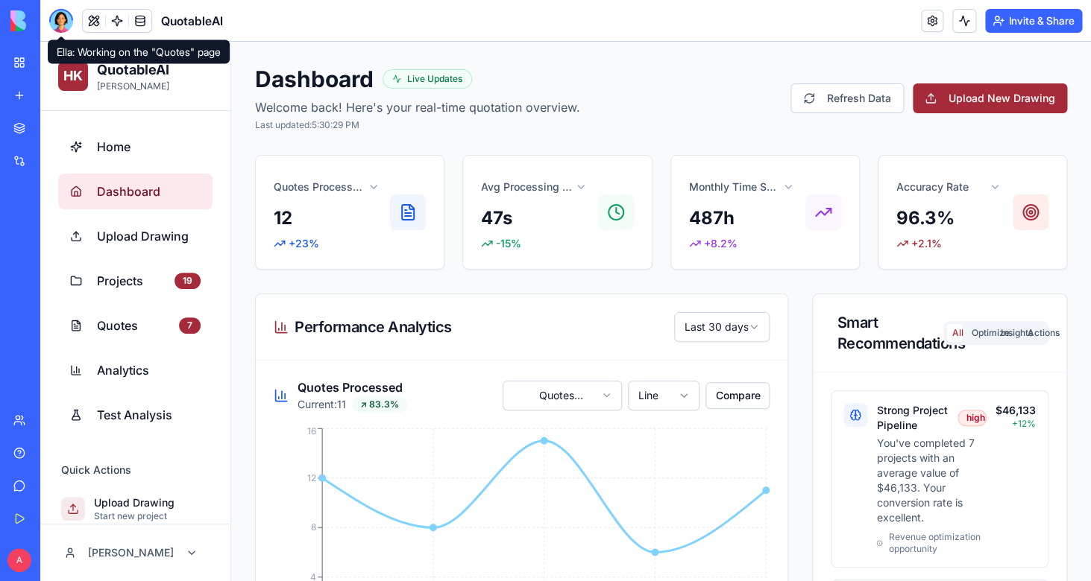
click at [65, 25] on div at bounding box center [61, 21] width 24 height 24
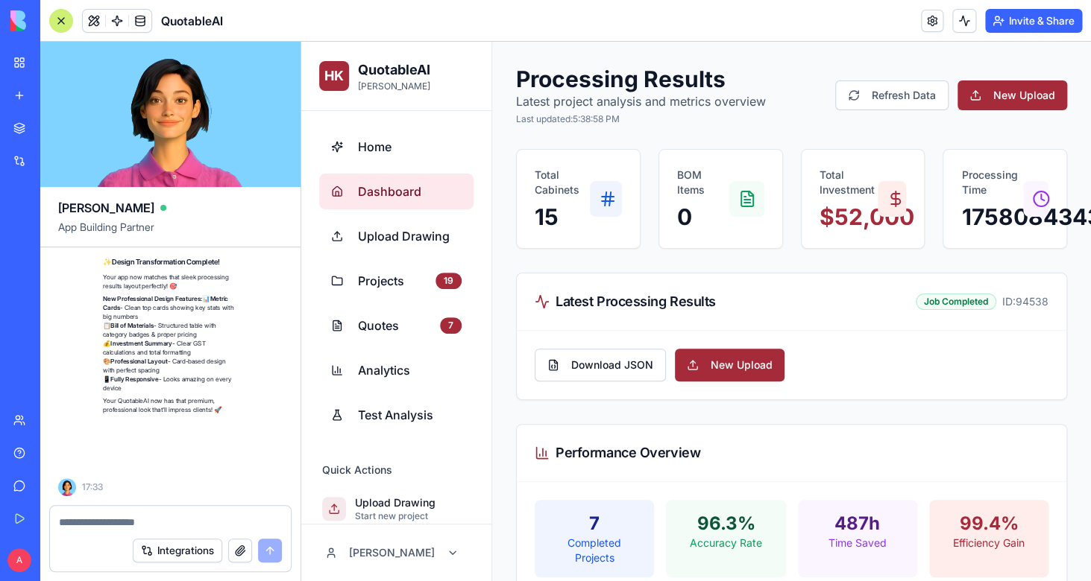
scroll to position [89397, 0]
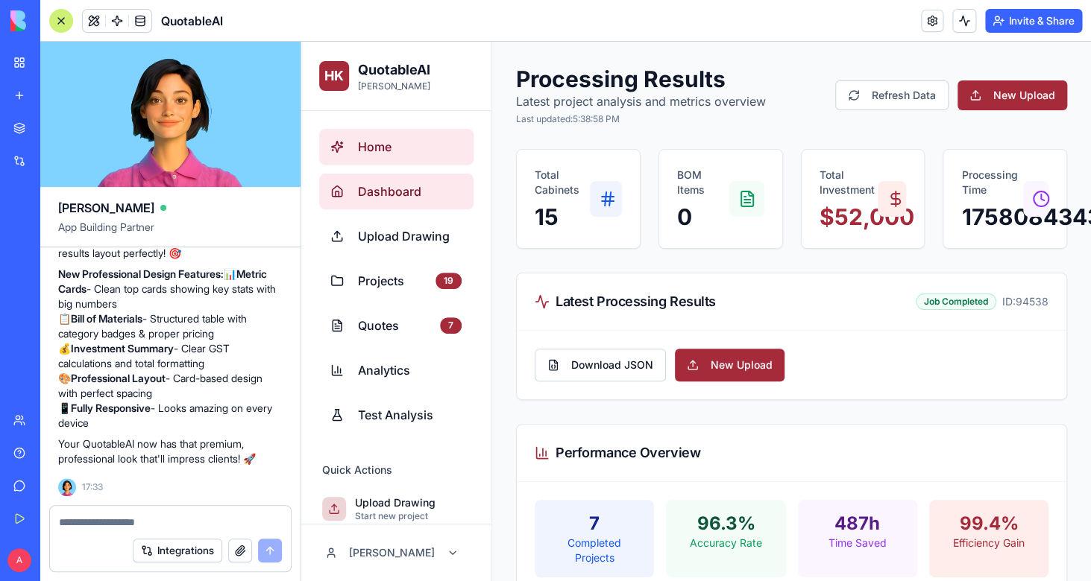
click at [373, 145] on span "Home" at bounding box center [410, 147] width 104 height 18
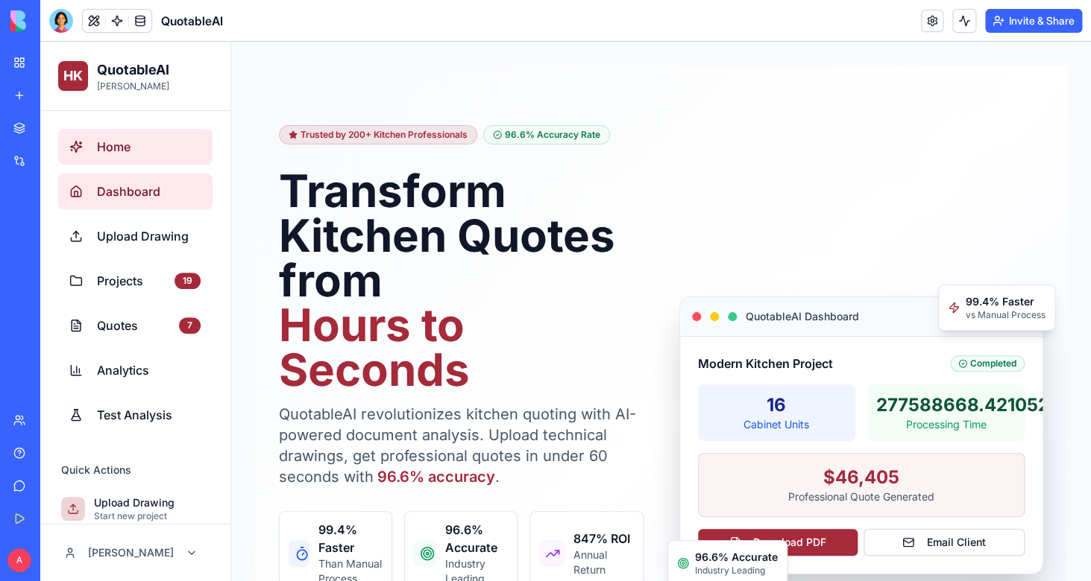
click at [130, 196] on span "Dashboard" at bounding box center [149, 192] width 104 height 18
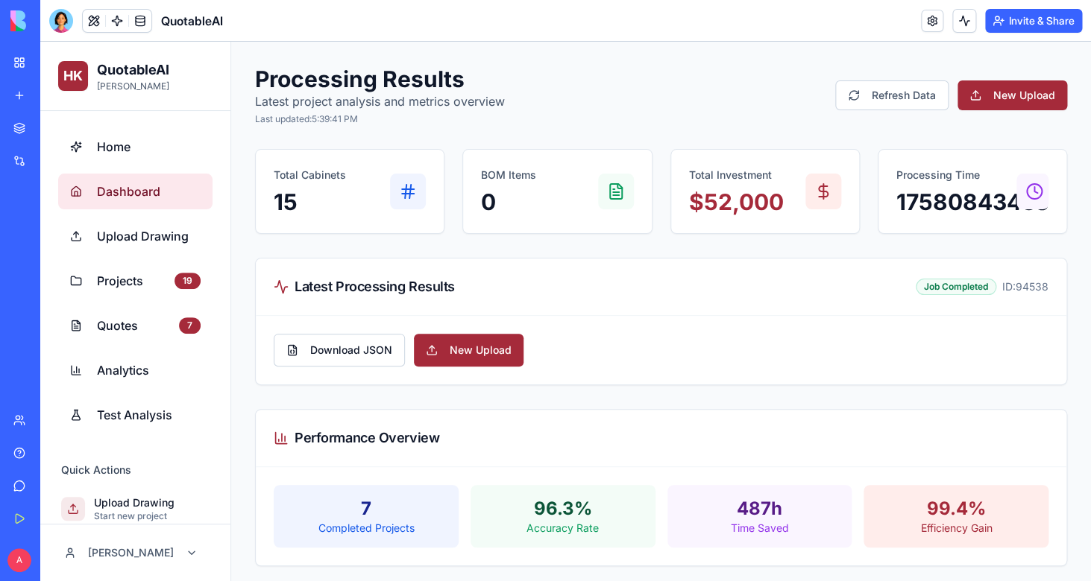
scroll to position [60, 0]
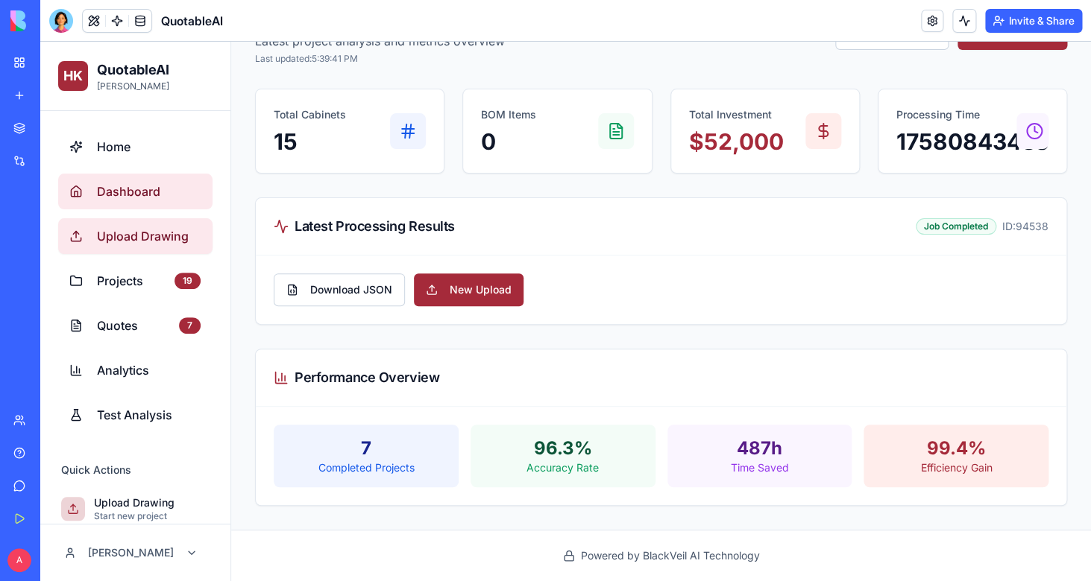
click at [157, 234] on span "Upload Drawing" at bounding box center [149, 236] width 104 height 18
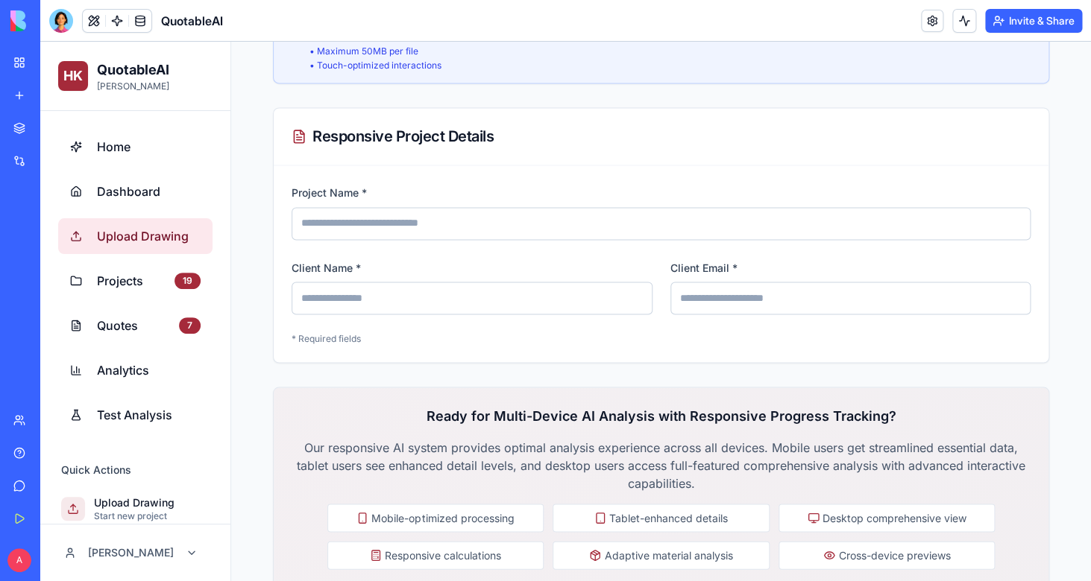
scroll to position [1062, 0]
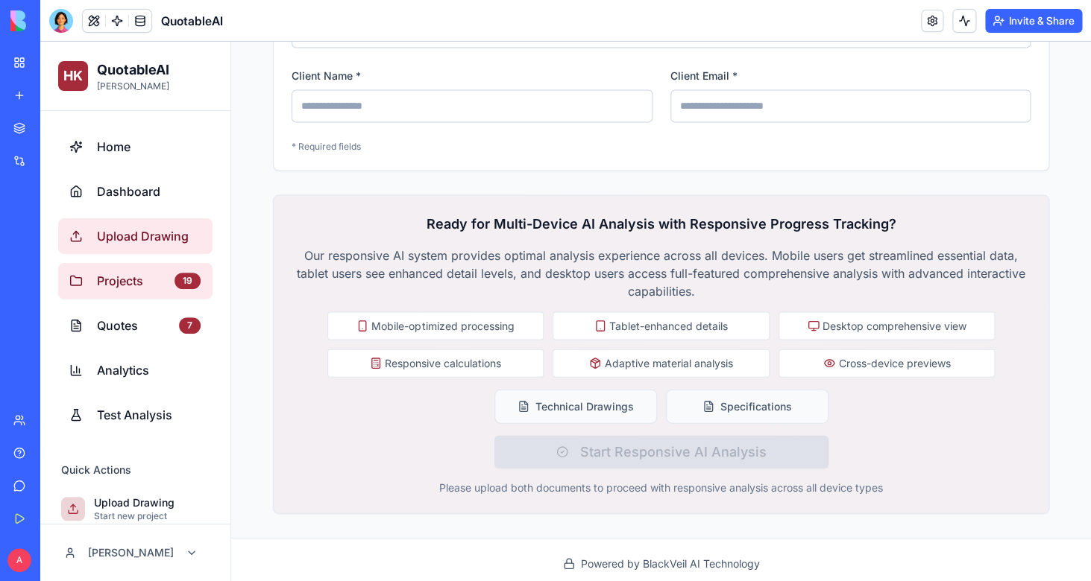
click at [101, 295] on link "Projects 19" at bounding box center [135, 281] width 154 height 36
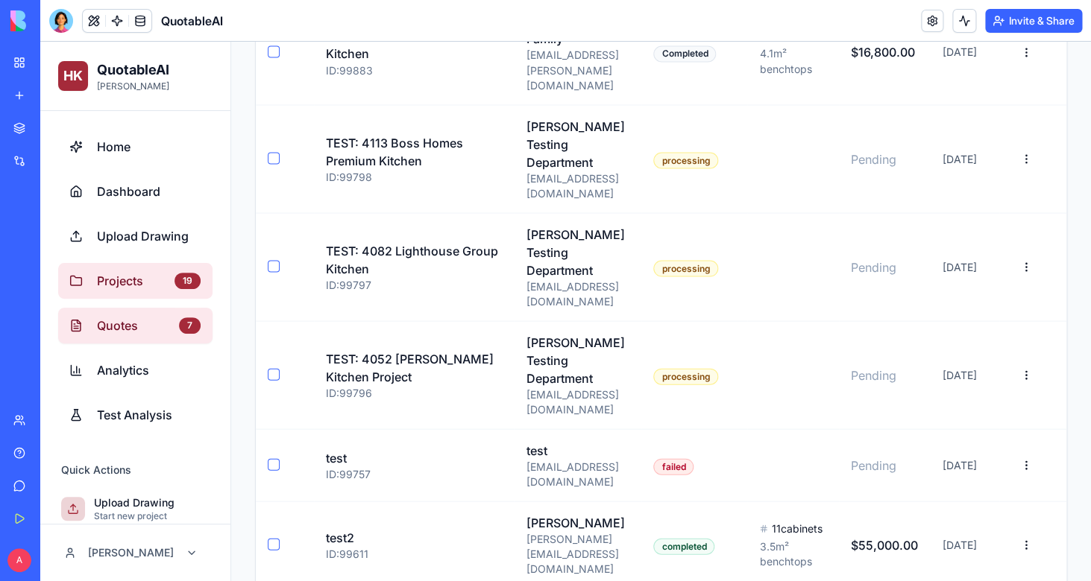
click at [102, 331] on span "Quotes" at bounding box center [135, 326] width 76 height 18
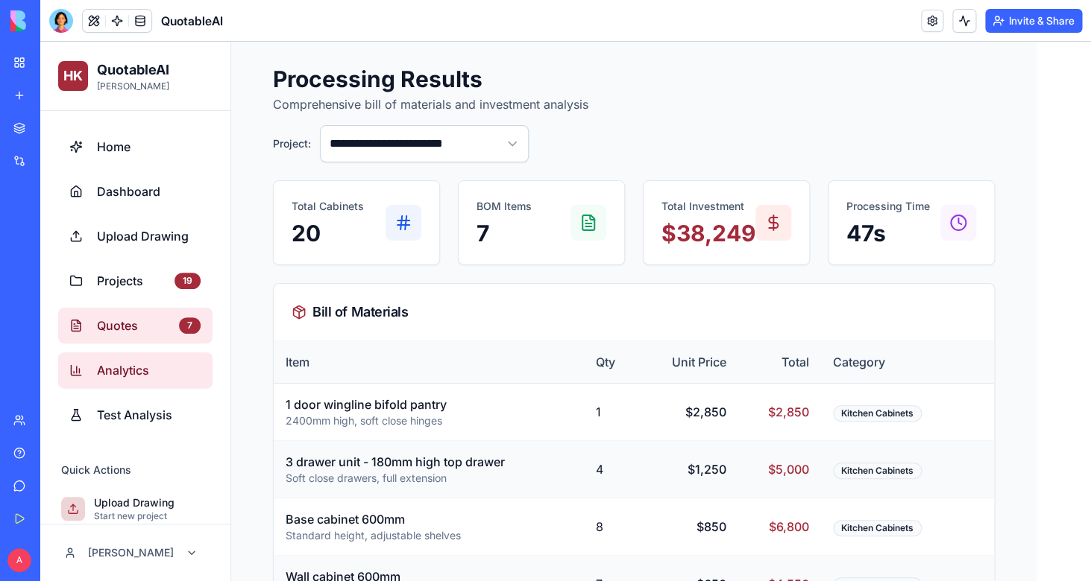
click at [107, 359] on link "Analytics" at bounding box center [135, 371] width 154 height 36
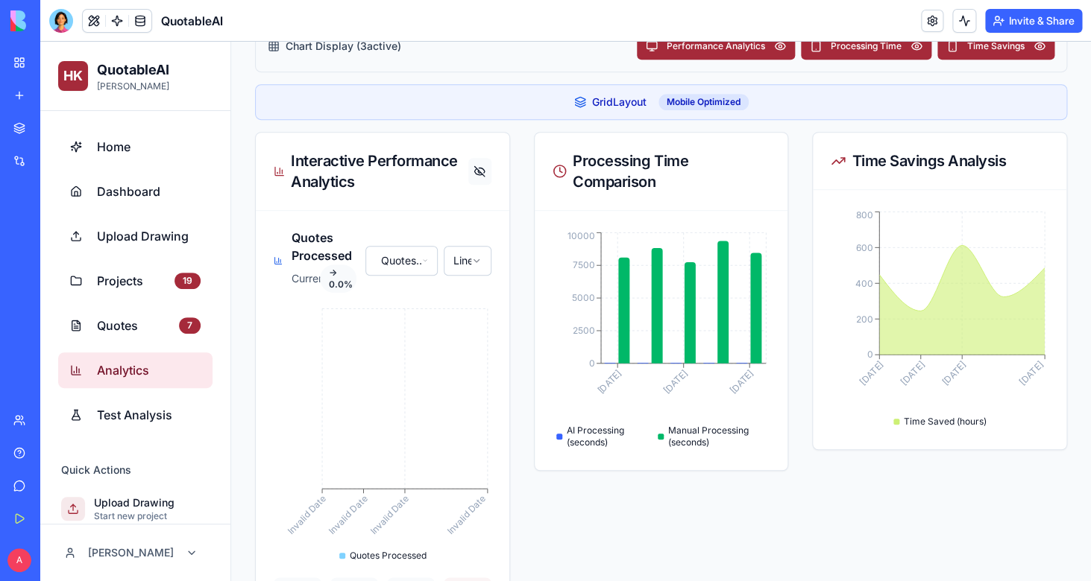
scroll to position [308, 0]
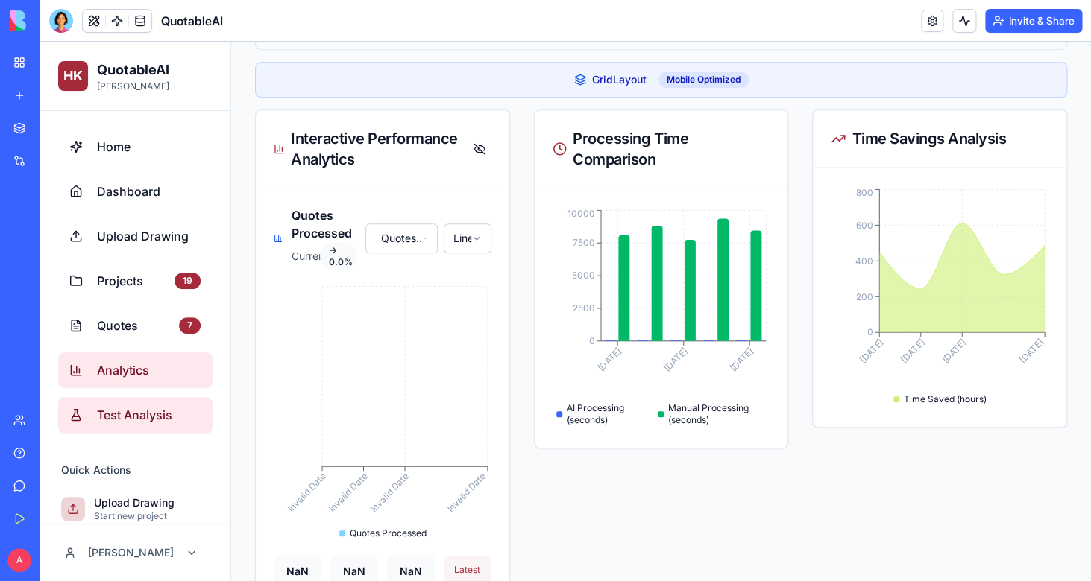
click at [110, 411] on span "Test Analysis" at bounding box center [149, 415] width 104 height 18
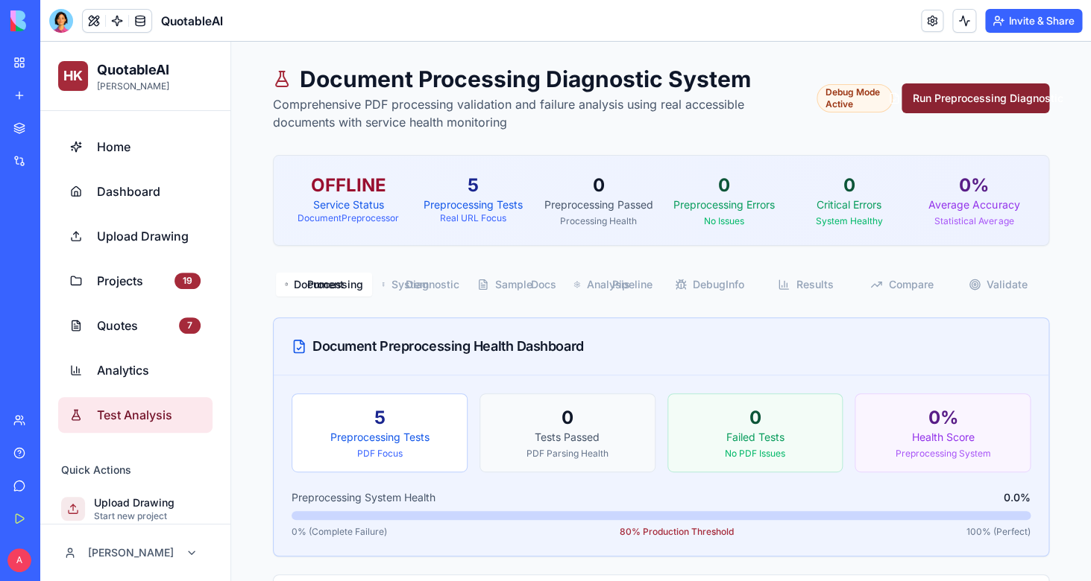
click at [976, 113] on button "Run Preprocessing Diagnostic" at bounding box center [975, 98] width 148 height 30
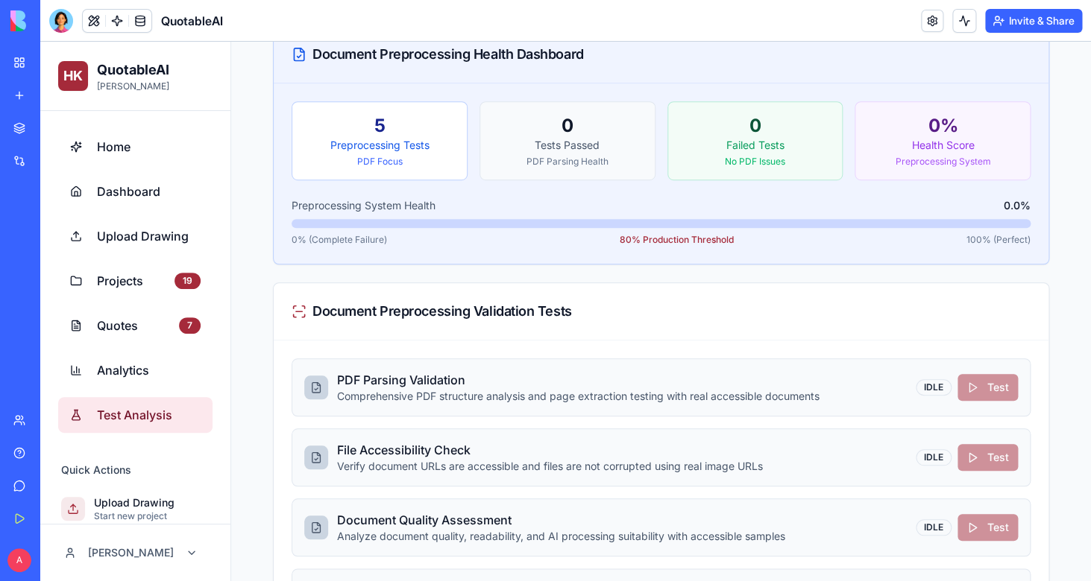
scroll to position [303, 0]
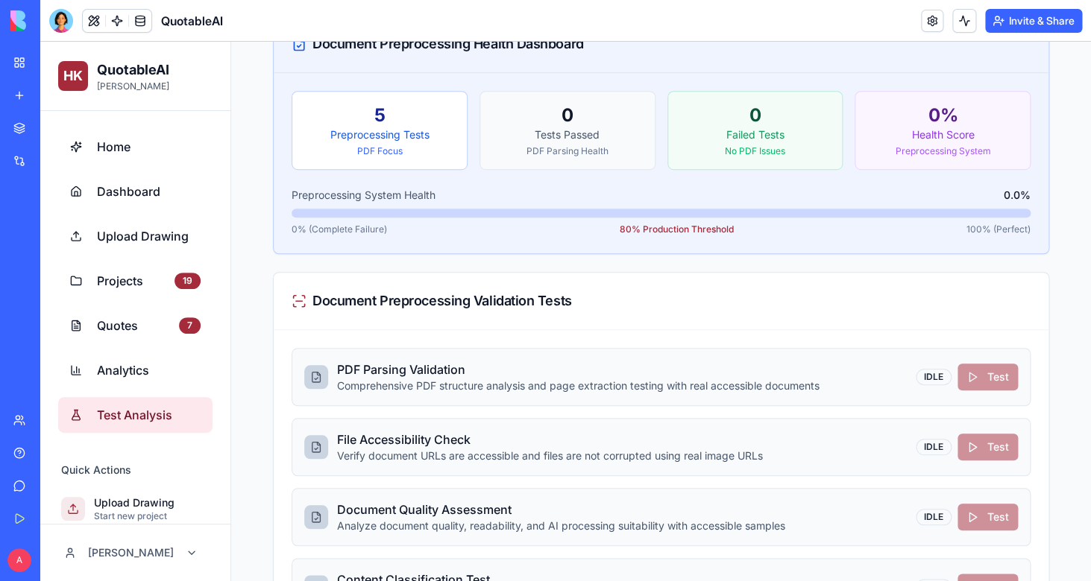
click at [983, 376] on div "IDLE Test" at bounding box center [966, 377] width 102 height 27
click at [112, 148] on span "Home" at bounding box center [149, 147] width 104 height 18
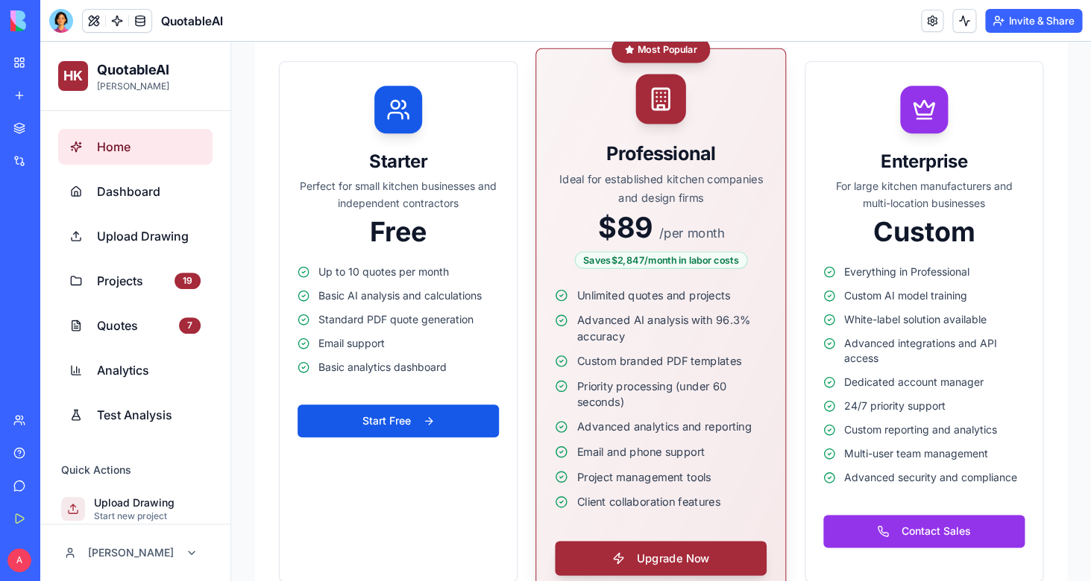
scroll to position [4761, 0]
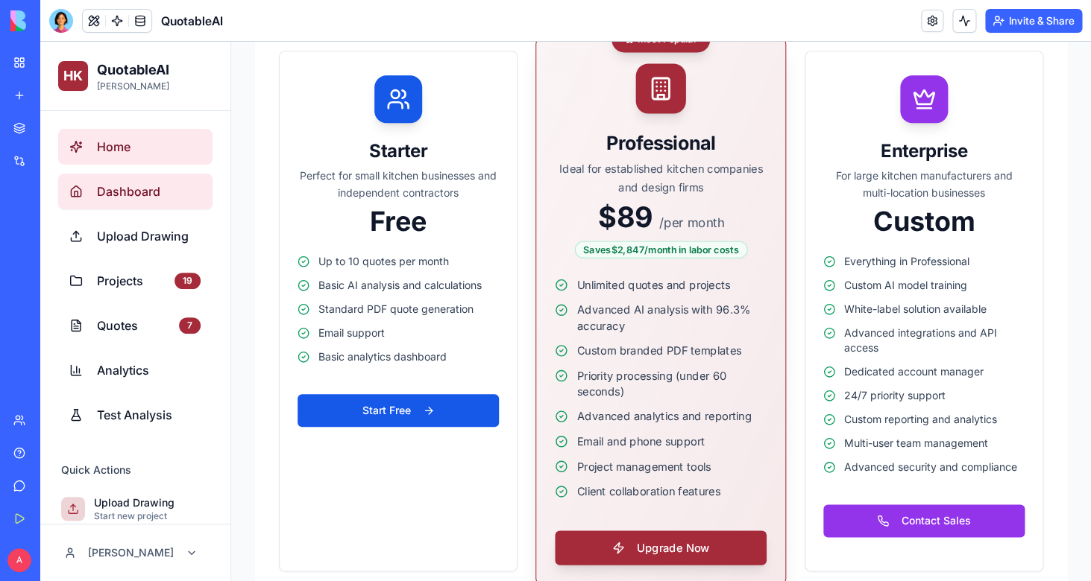
click at [124, 189] on span "Dashboard" at bounding box center [149, 192] width 104 height 18
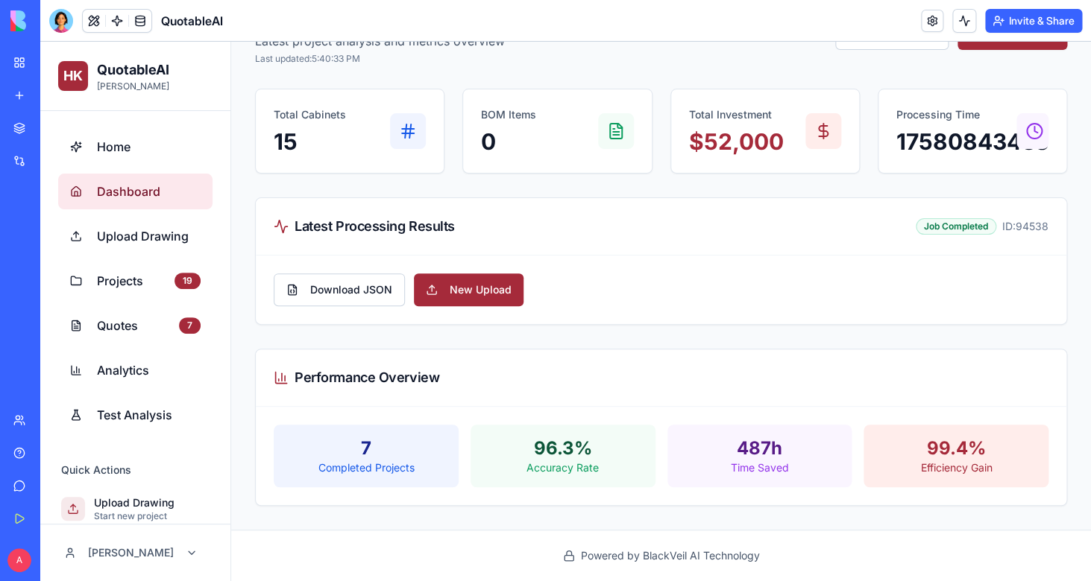
scroll to position [60, 0]
click at [124, 230] on span "Upload Drawing" at bounding box center [149, 236] width 104 height 18
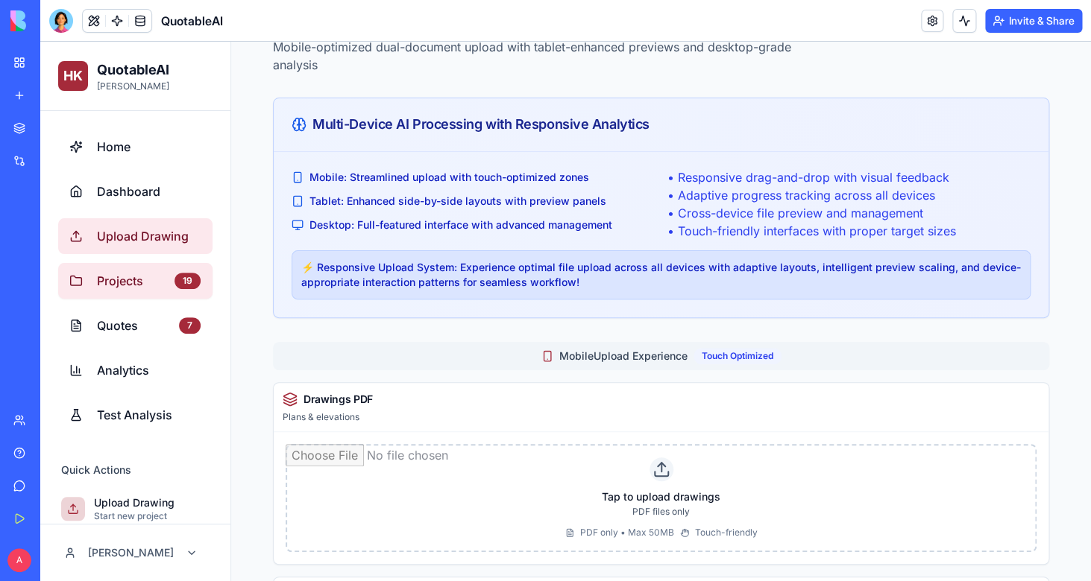
click at [124, 271] on link "Projects 19" at bounding box center [135, 281] width 154 height 36
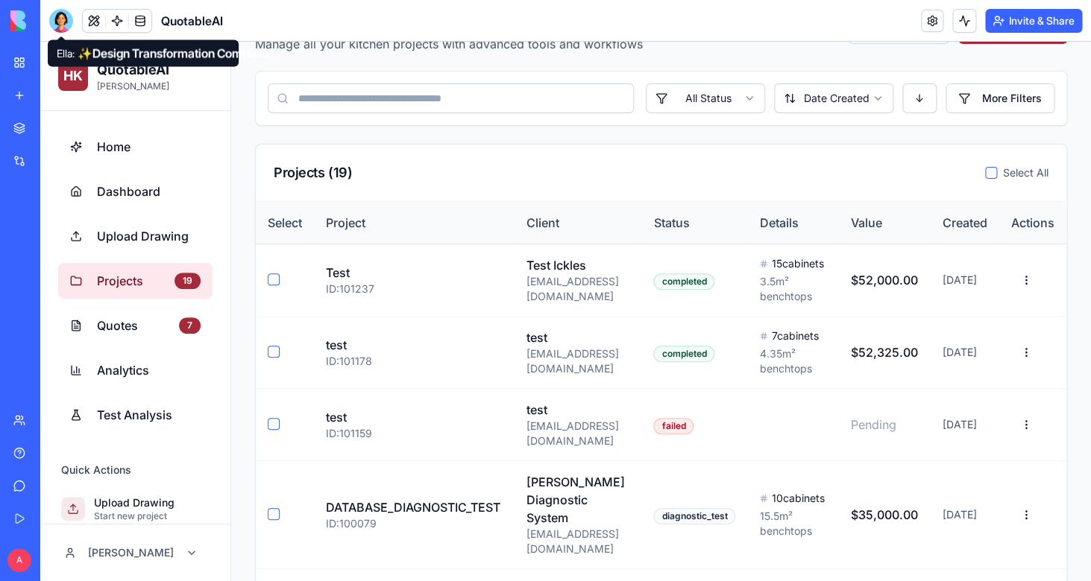
click at [53, 16] on div at bounding box center [61, 21] width 24 height 24
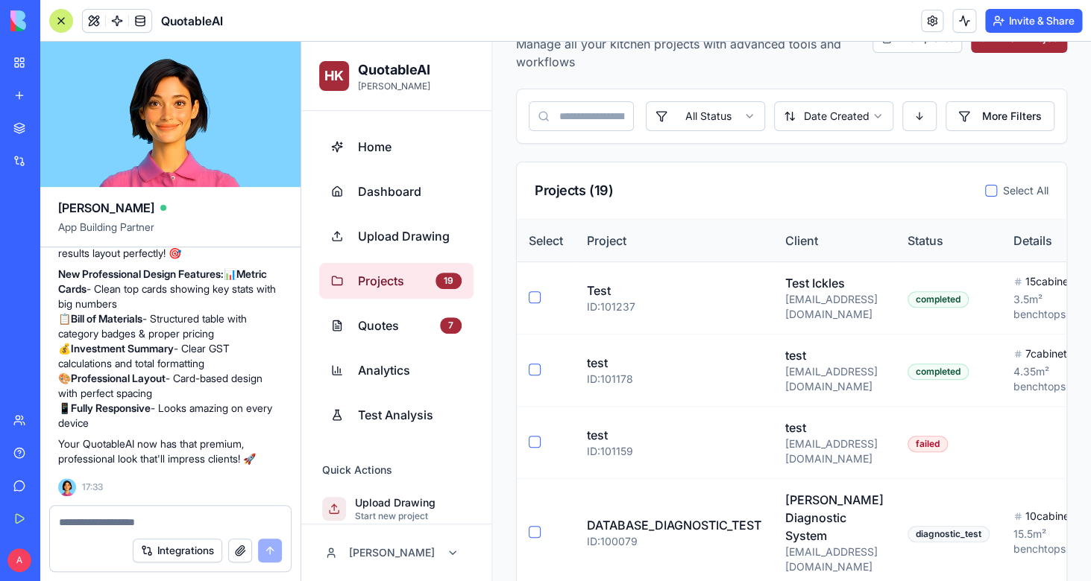
scroll to position [89406, 0]
click at [209, 520] on textarea at bounding box center [170, 522] width 223 height 15
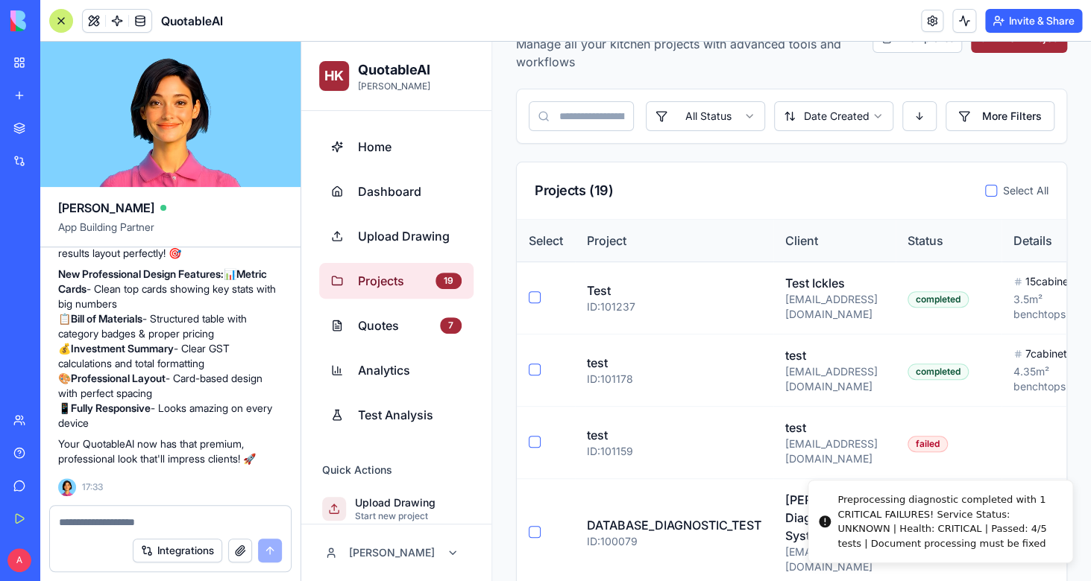
click at [209, 520] on textarea at bounding box center [170, 522] width 223 height 15
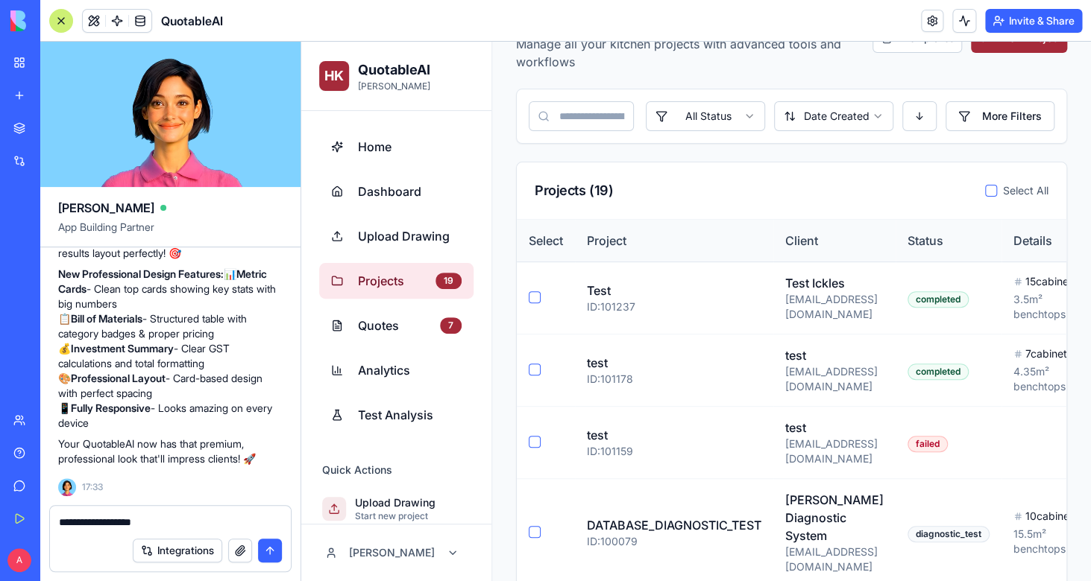
type textarea "**********"
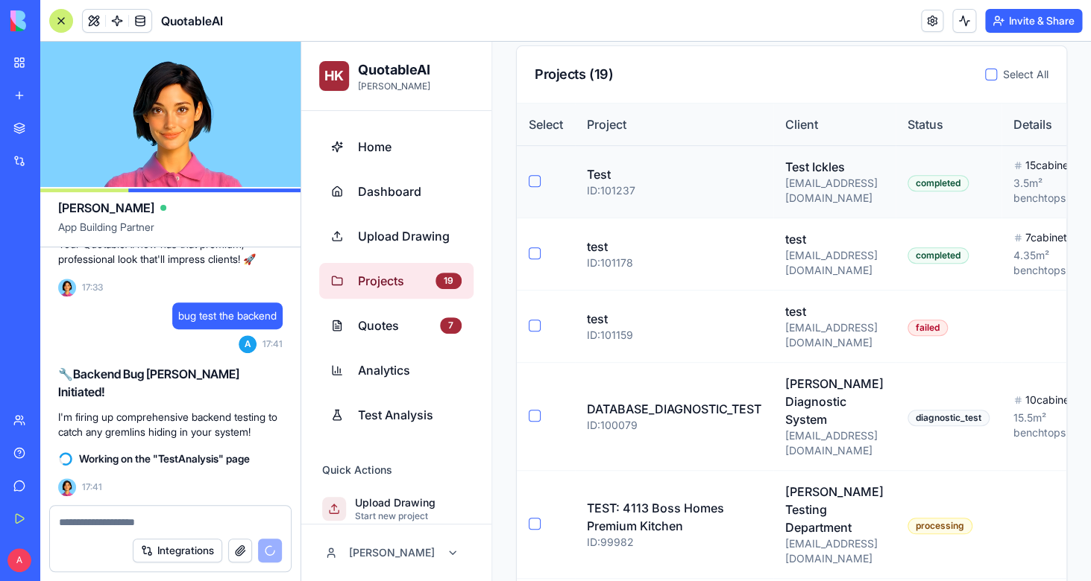
scroll to position [0, 0]
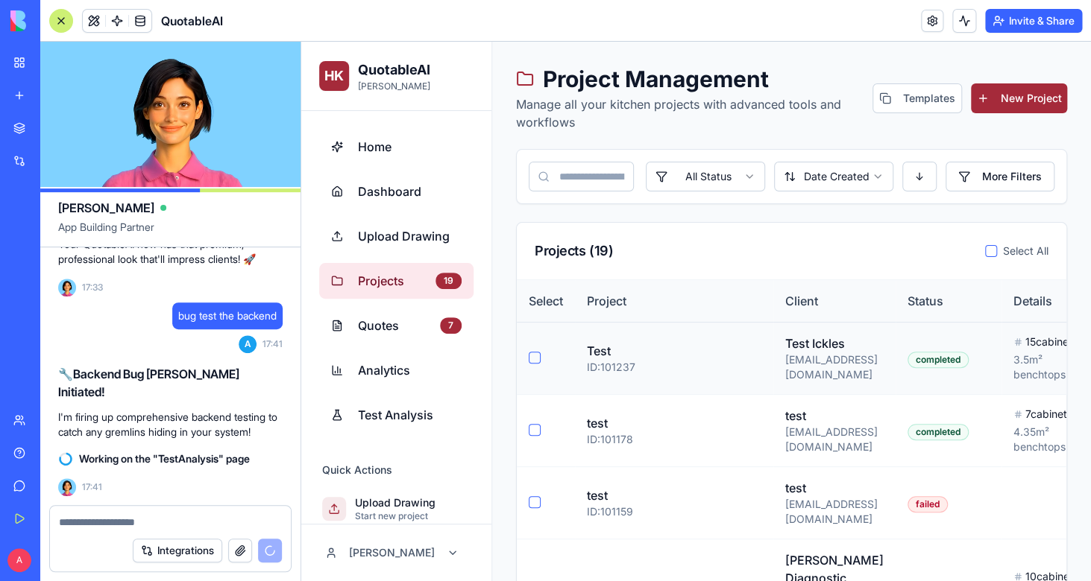
click at [534, 356] on td at bounding box center [546, 359] width 58 height 72
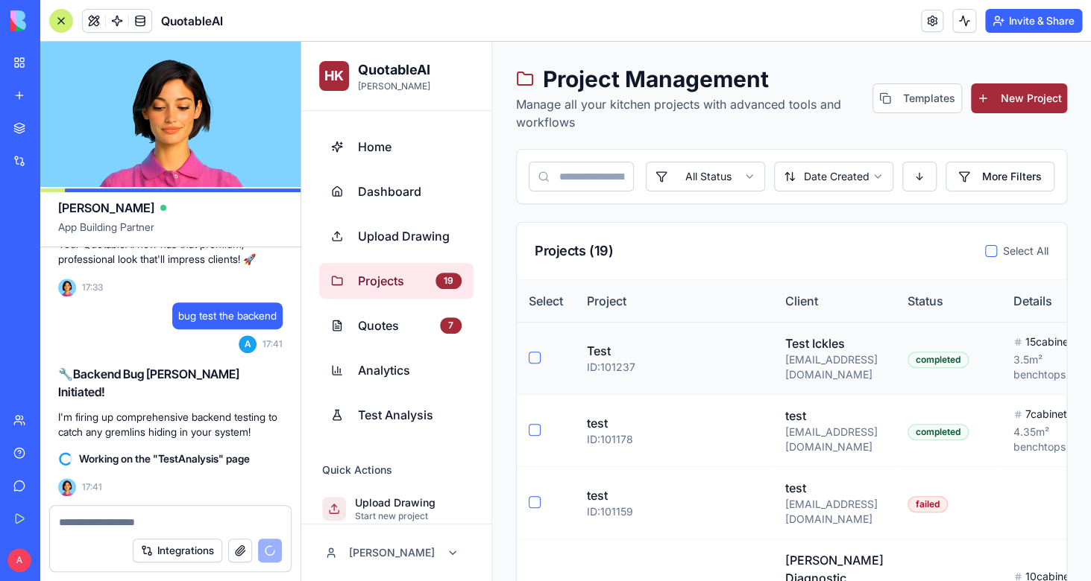
click at [534, 363] on button "button" at bounding box center [534, 358] width 12 height 12
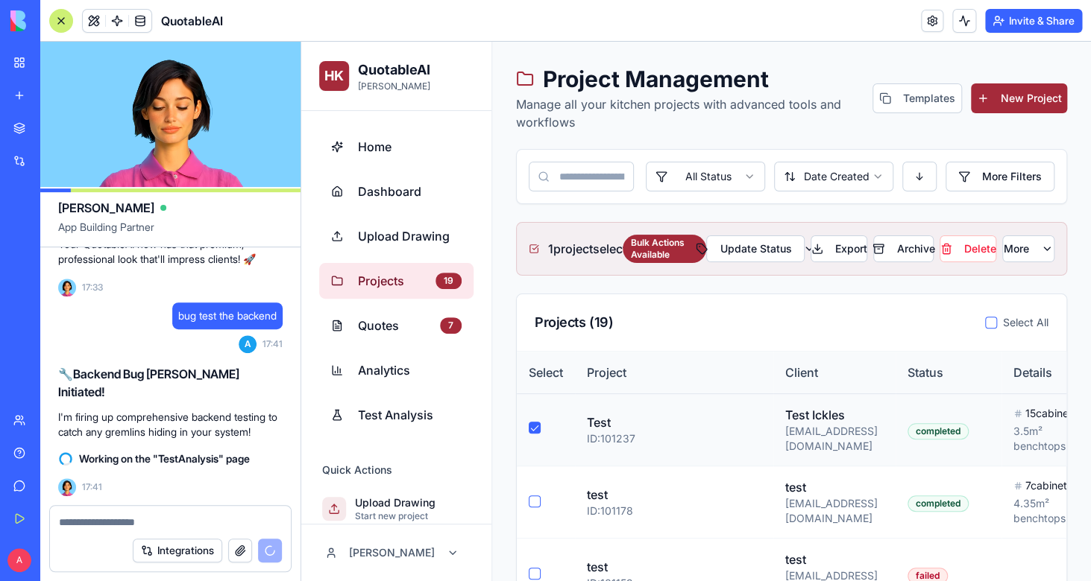
click at [534, 363] on th "Select" at bounding box center [546, 373] width 58 height 42
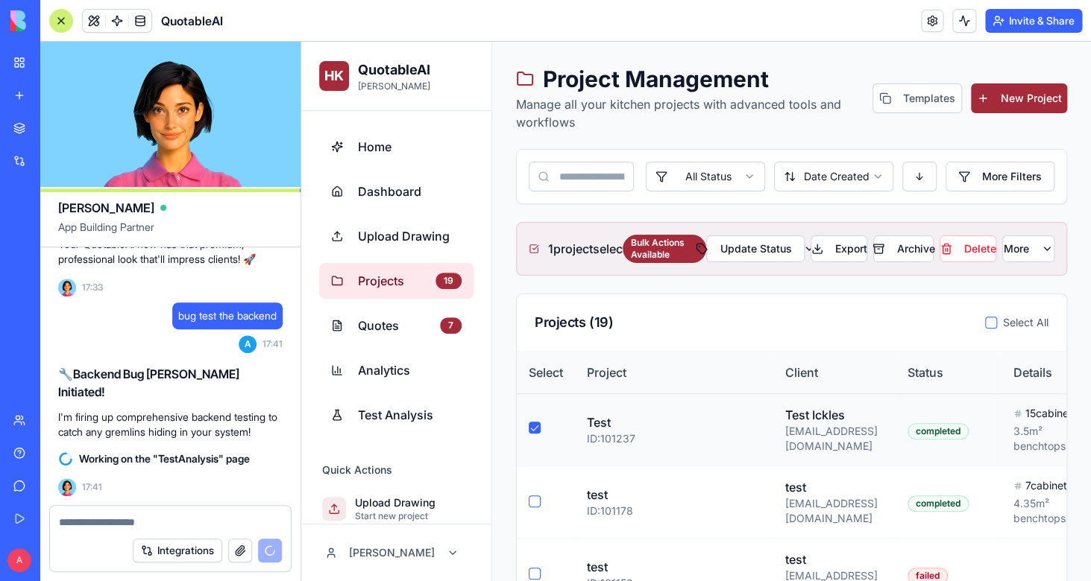
click at [538, 434] on button "button" at bounding box center [534, 428] width 12 height 12
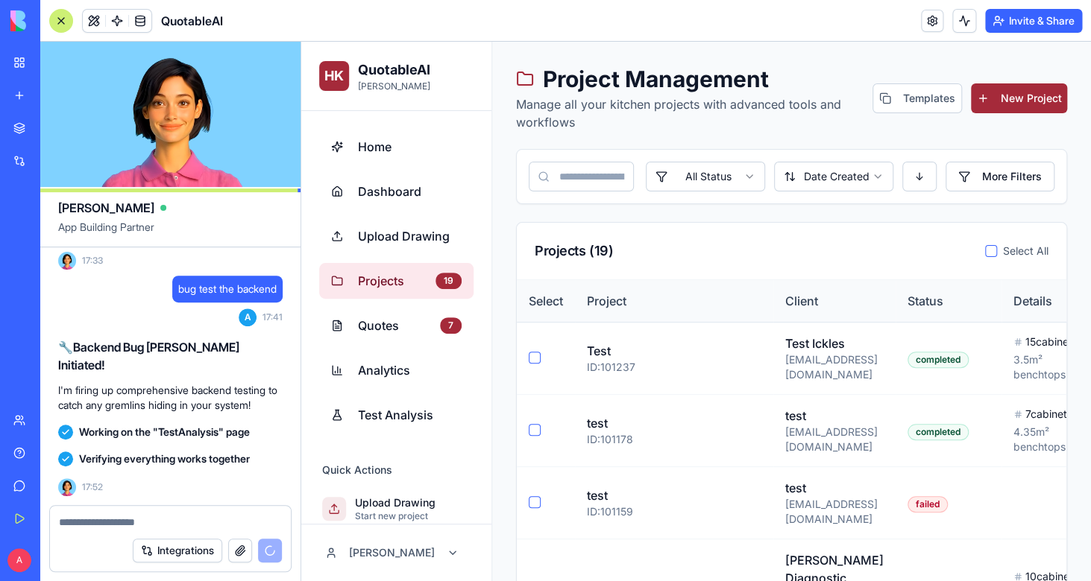
scroll to position [89934, 0]
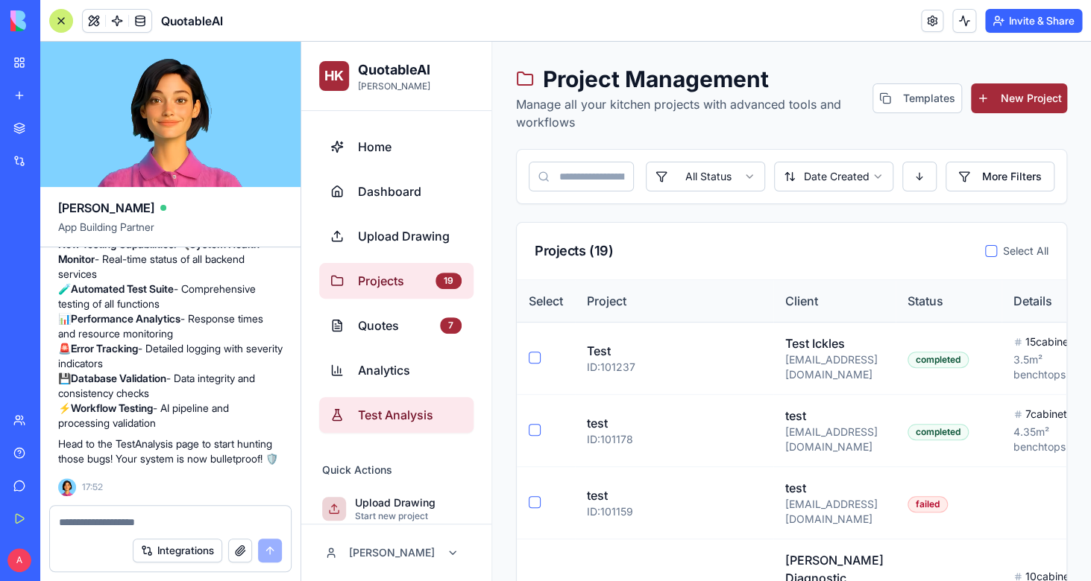
click at [394, 423] on span "Test Analysis" at bounding box center [410, 415] width 104 height 18
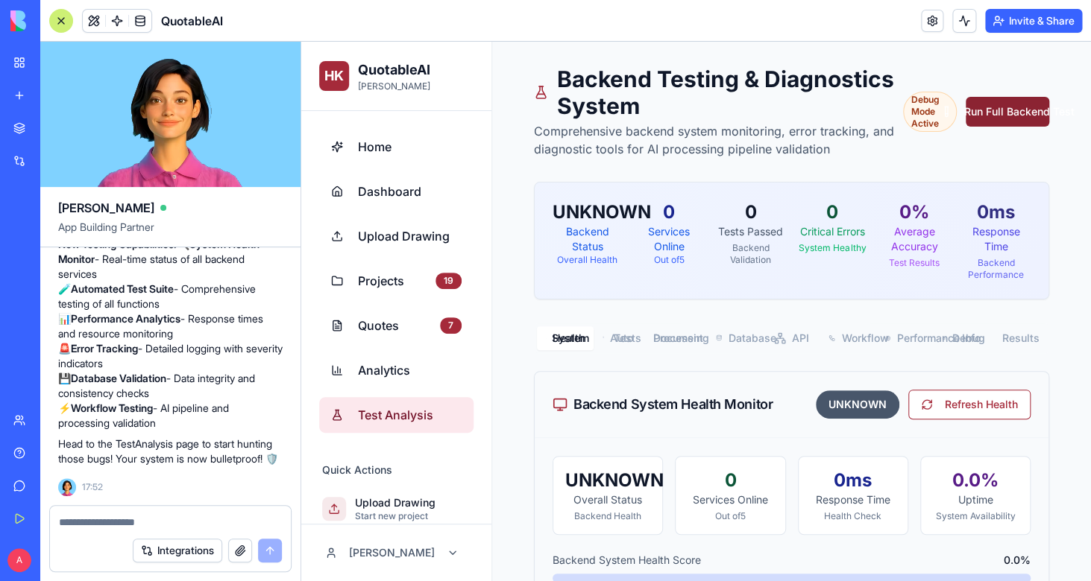
click at [996, 111] on button "Run Full Backend Test" at bounding box center [1006, 112] width 83 height 30
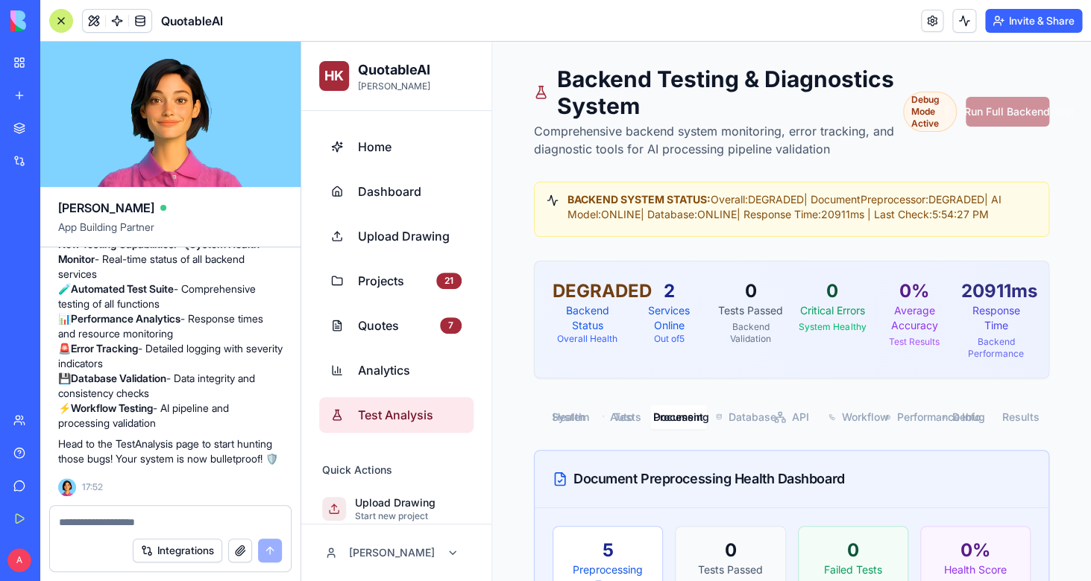
click at [183, 520] on textarea at bounding box center [170, 522] width 223 height 15
click at [134, 510] on div at bounding box center [170, 518] width 241 height 24
click at [129, 522] on textarea at bounding box center [170, 522] width 223 height 15
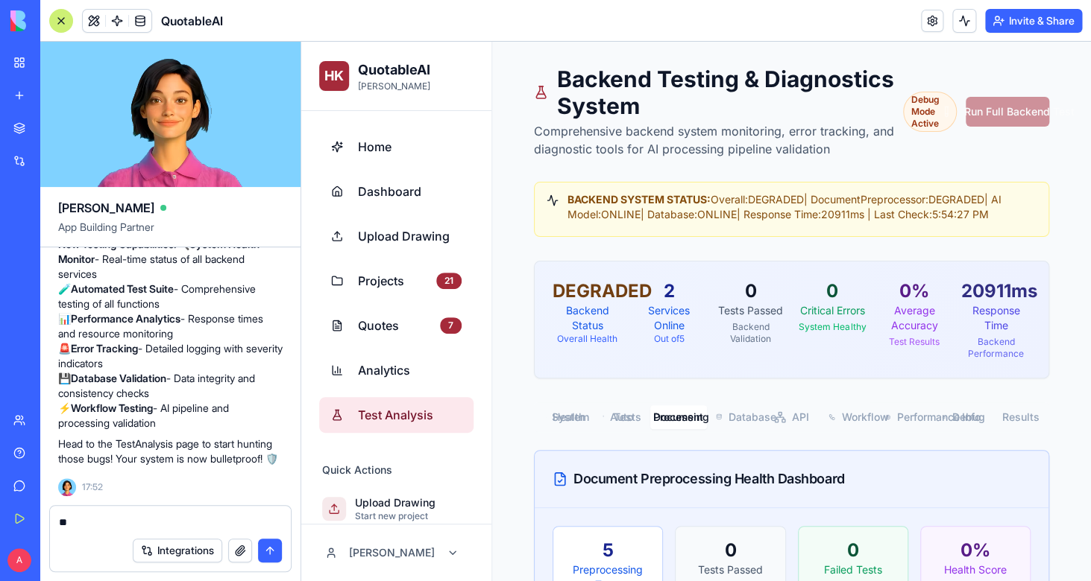
type textarea "*"
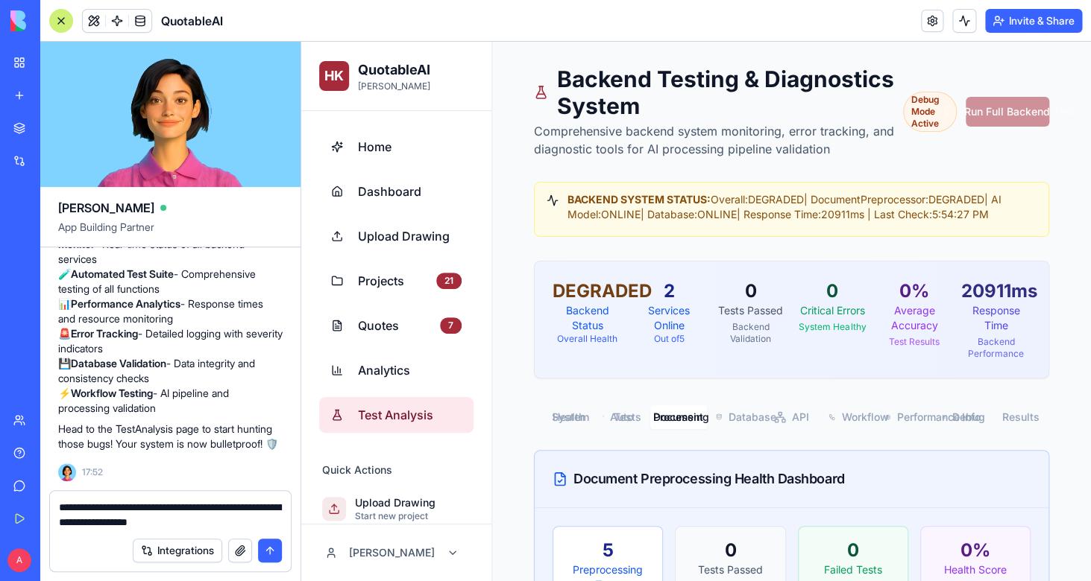
type textarea "**********"
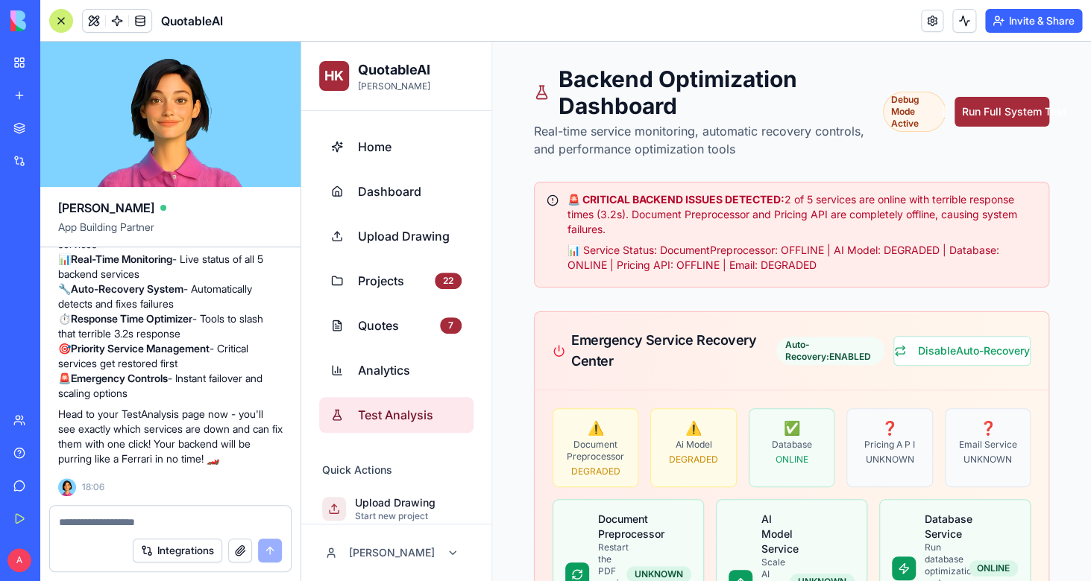
scroll to position [90539, 0]
click at [1019, 106] on button "Run Full System Test" at bounding box center [1001, 112] width 95 height 30
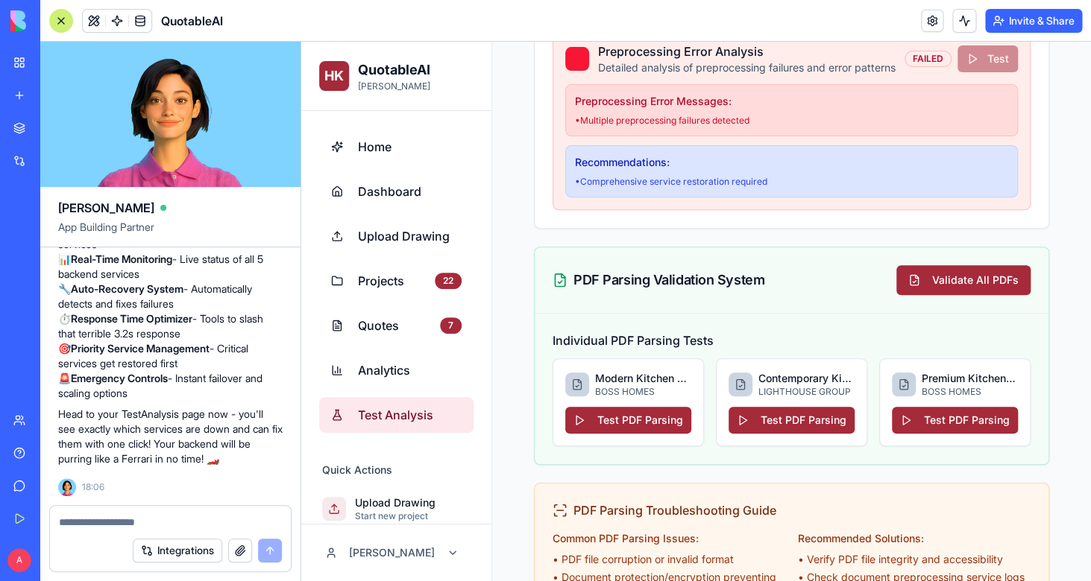
scroll to position [2342, 0]
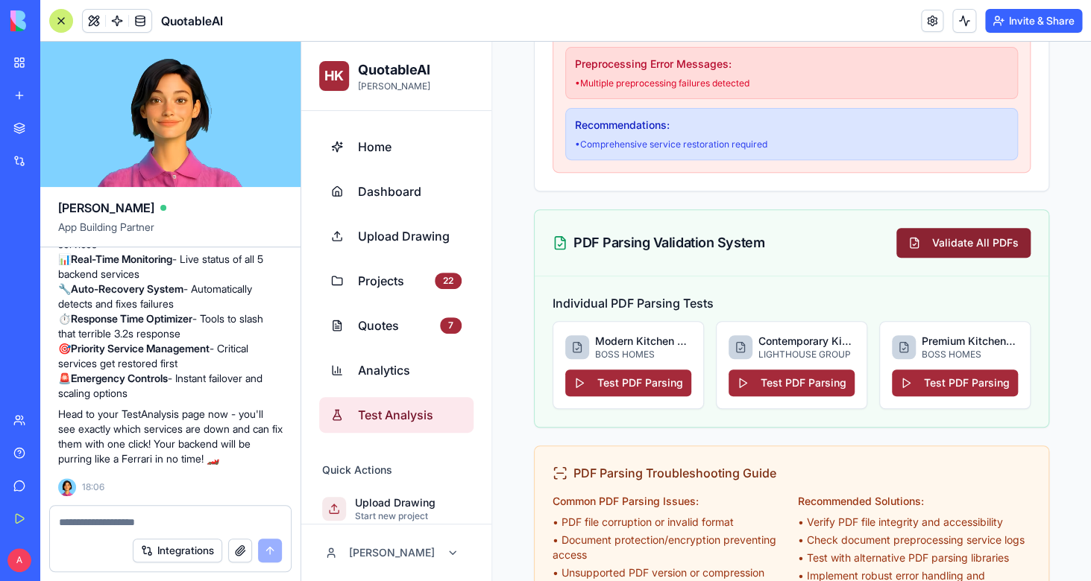
click at [942, 255] on button "Validate All PDFs" at bounding box center [963, 243] width 134 height 30
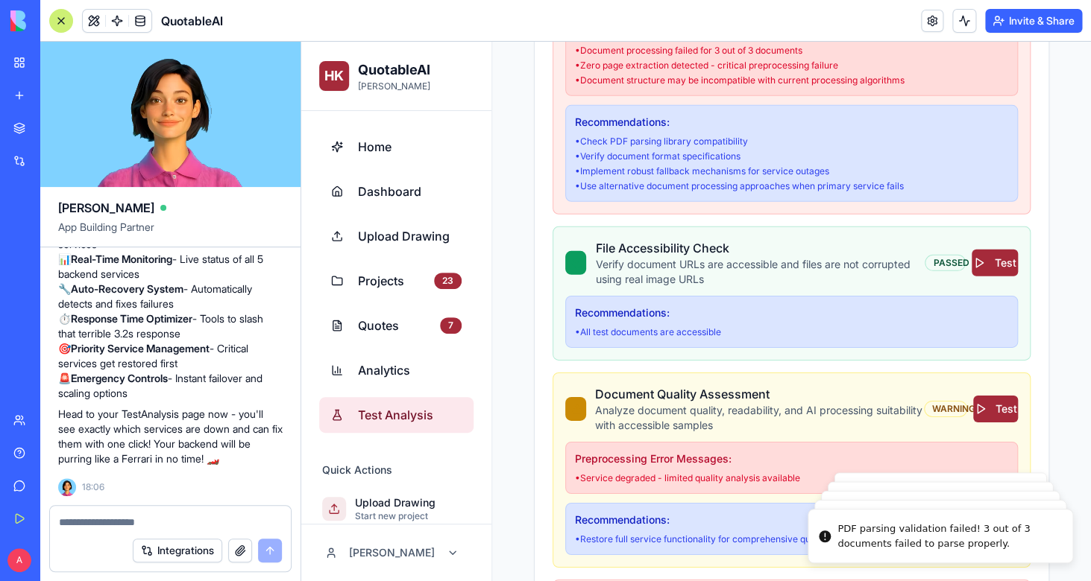
scroll to position [905, 0]
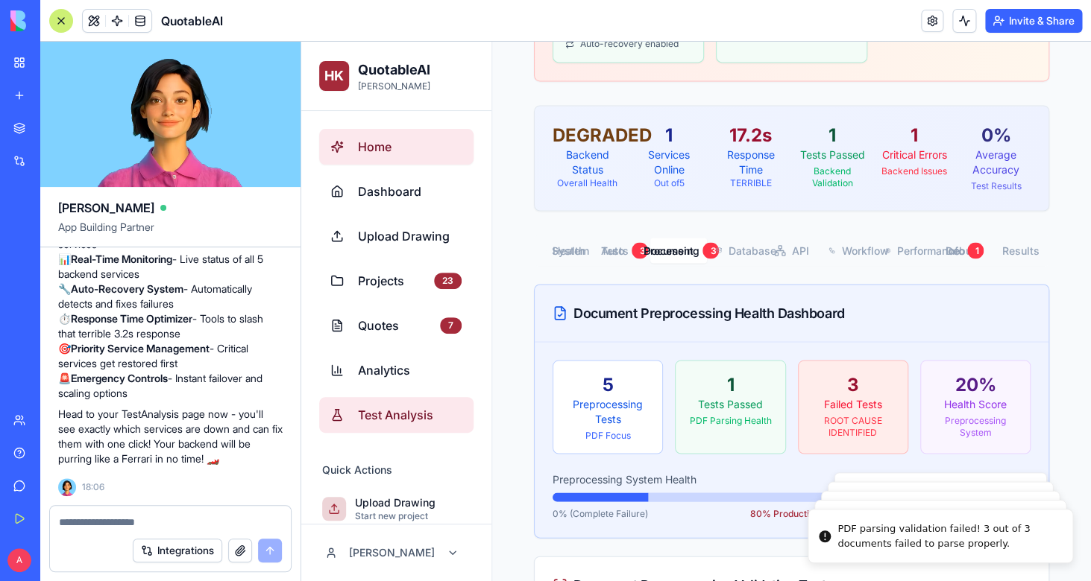
click at [398, 162] on link "Home" at bounding box center [396, 147] width 154 height 36
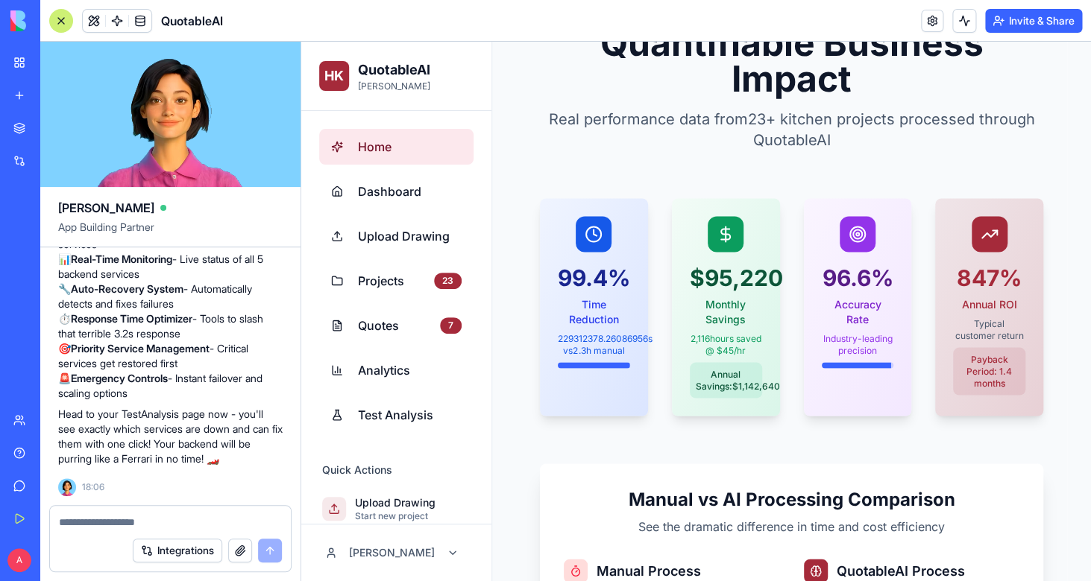
scroll to position [932, 0]
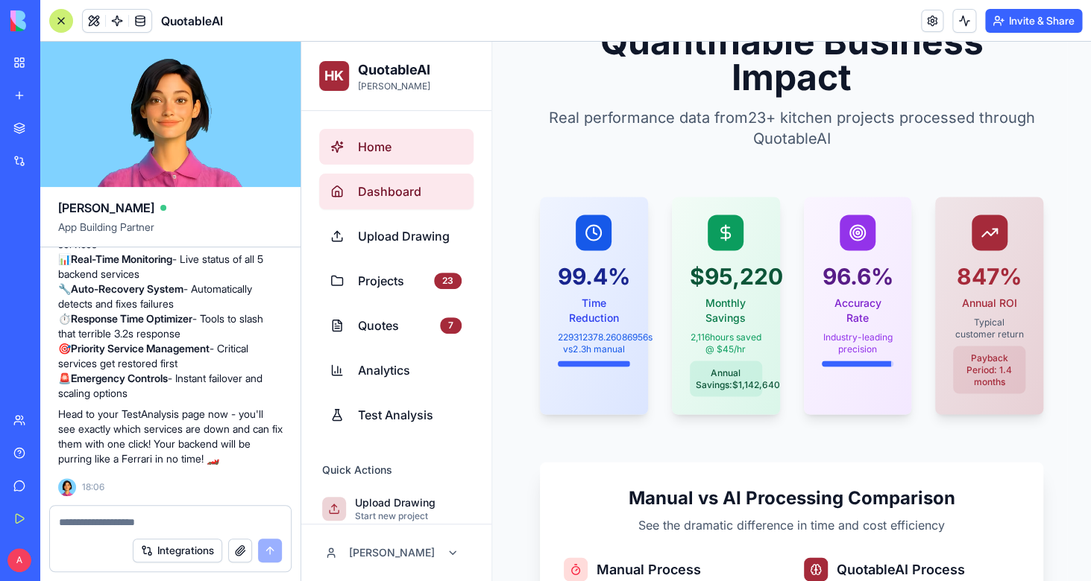
click at [431, 204] on link "Dashboard" at bounding box center [396, 192] width 154 height 36
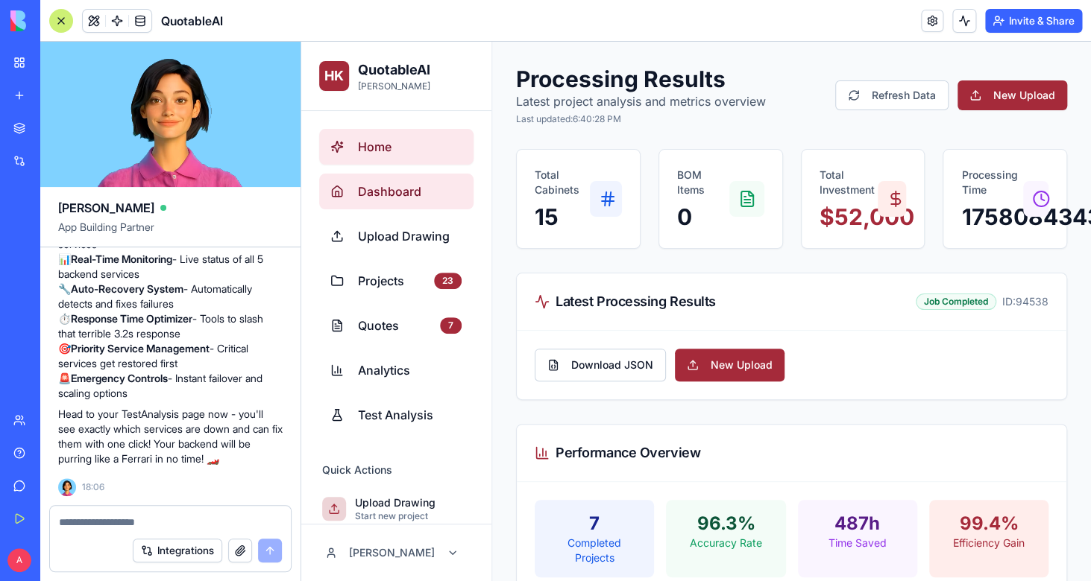
click at [400, 157] on link "Home" at bounding box center [396, 147] width 154 height 36
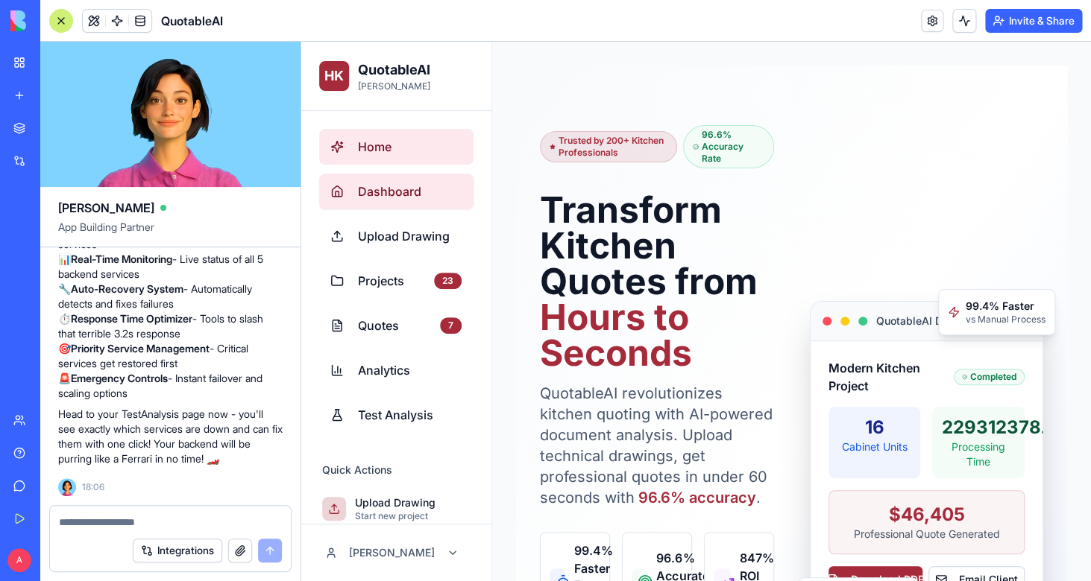
click at [425, 200] on span "Dashboard" at bounding box center [410, 192] width 104 height 18
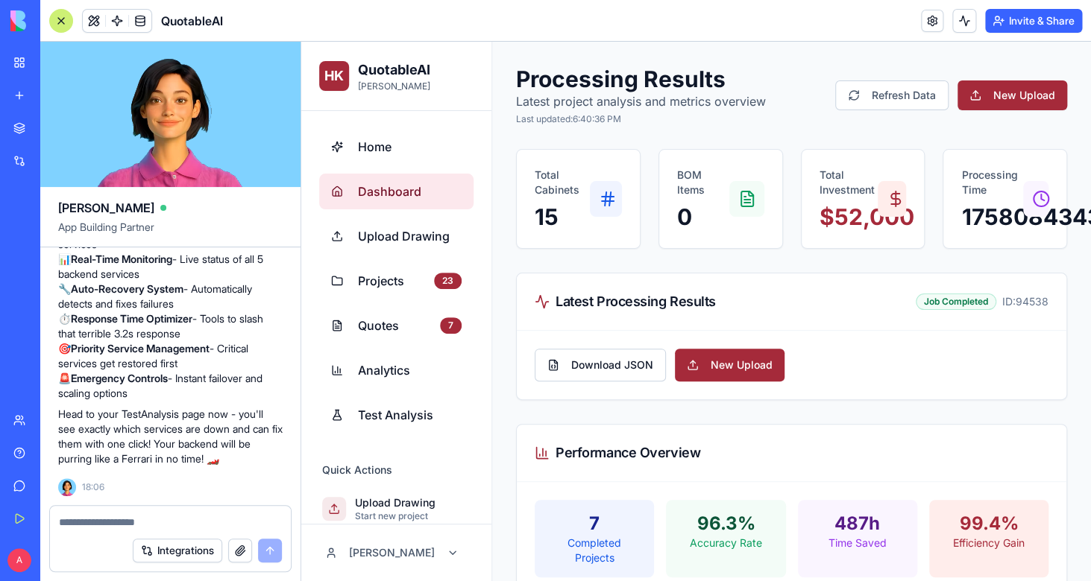
scroll to position [90, 0]
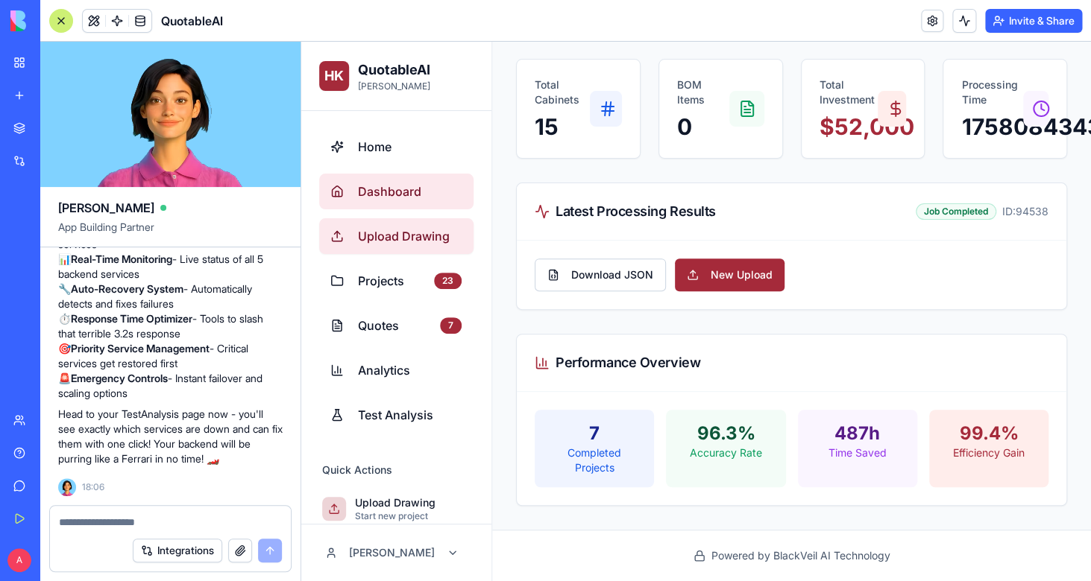
click at [434, 233] on span "Upload Drawing" at bounding box center [410, 236] width 104 height 18
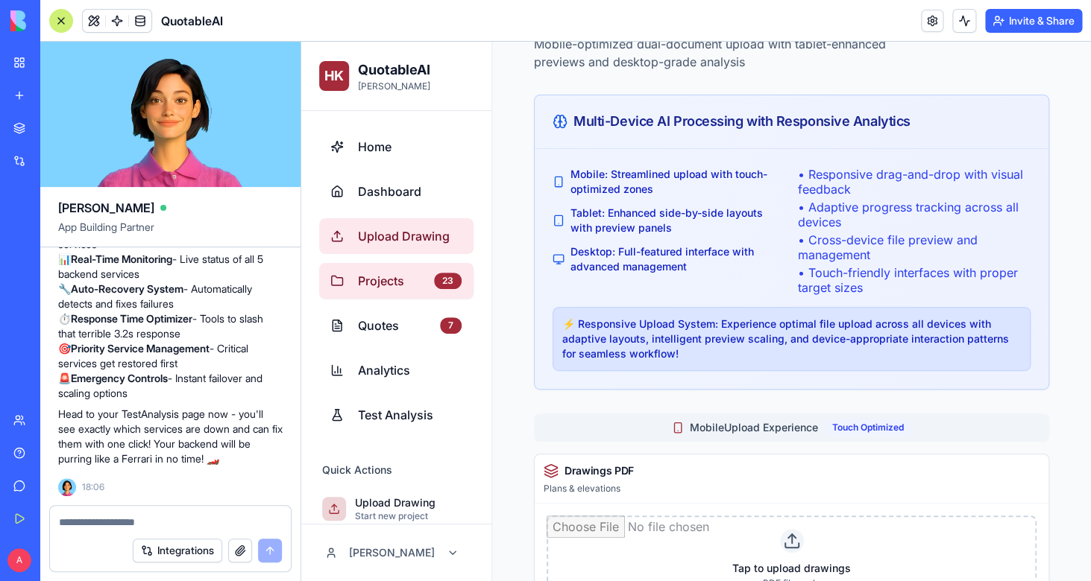
click at [395, 284] on span "Projects" at bounding box center [393, 281] width 70 height 18
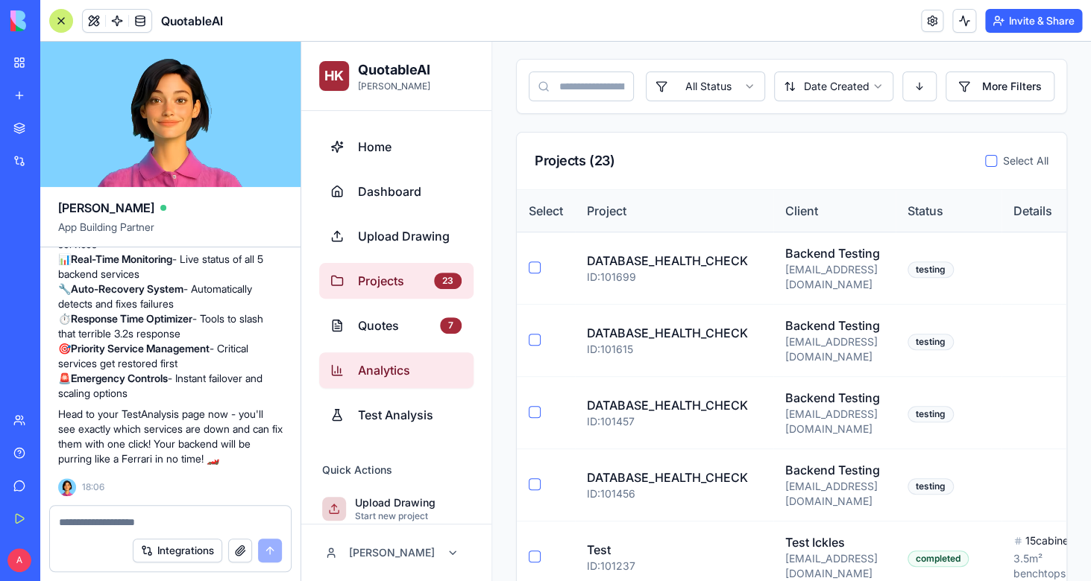
click at [387, 355] on link "Analytics" at bounding box center [396, 371] width 154 height 36
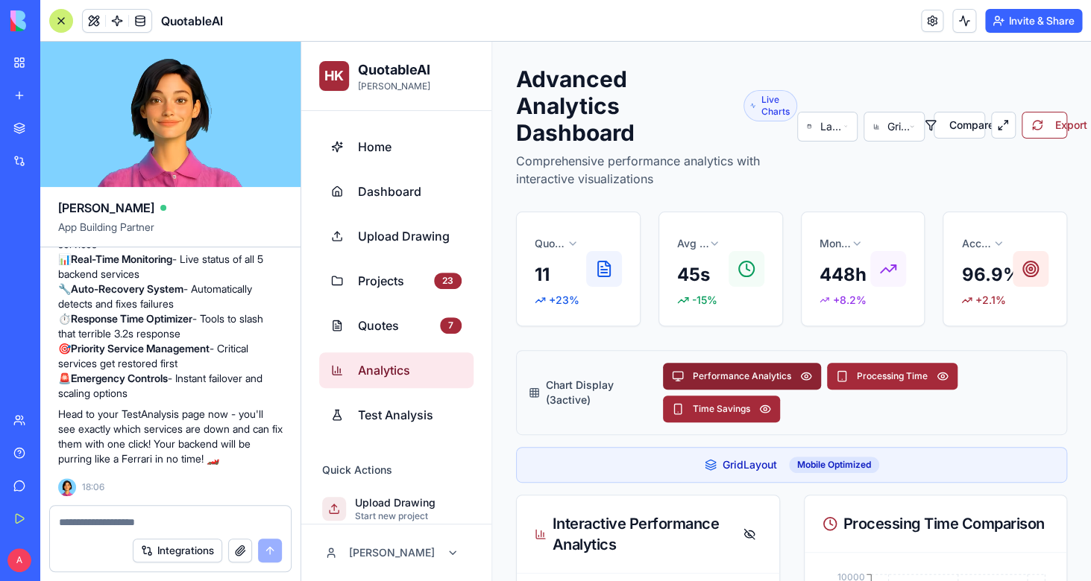
click at [753, 384] on button "Performance Analytics" at bounding box center [742, 376] width 158 height 27
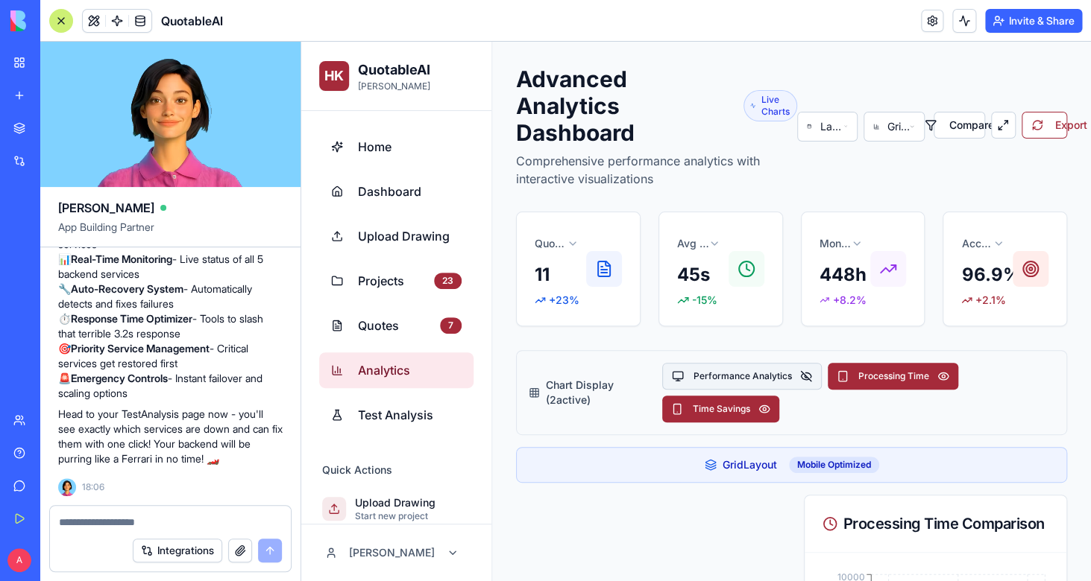
click at [753, 384] on button "Performance Analytics" at bounding box center [742, 376] width 160 height 27
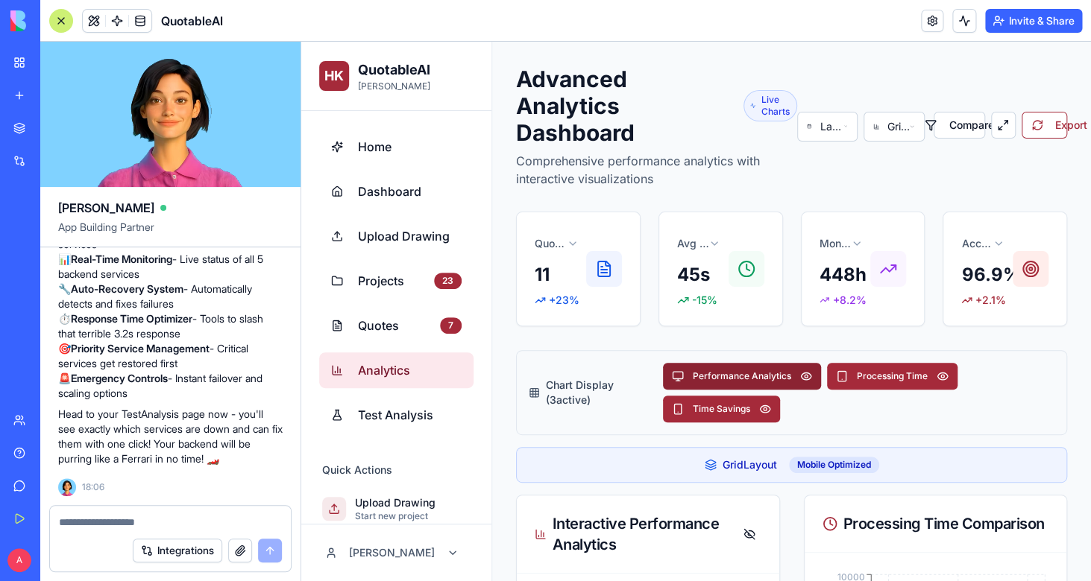
click at [753, 384] on button "Performance Analytics" at bounding box center [742, 376] width 158 height 27
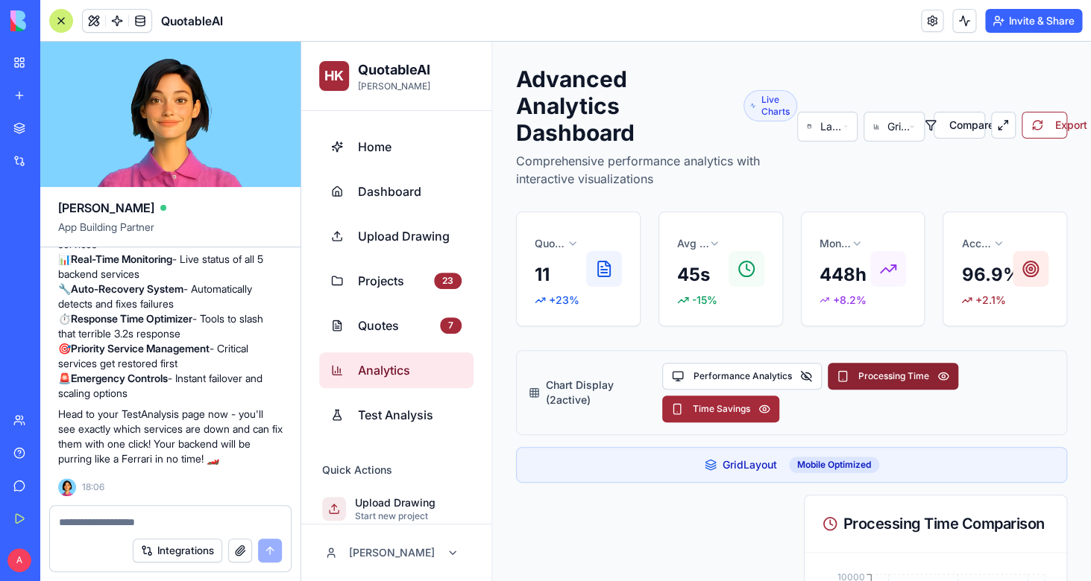
click at [865, 383] on button "Processing Time" at bounding box center [892, 376] width 130 height 27
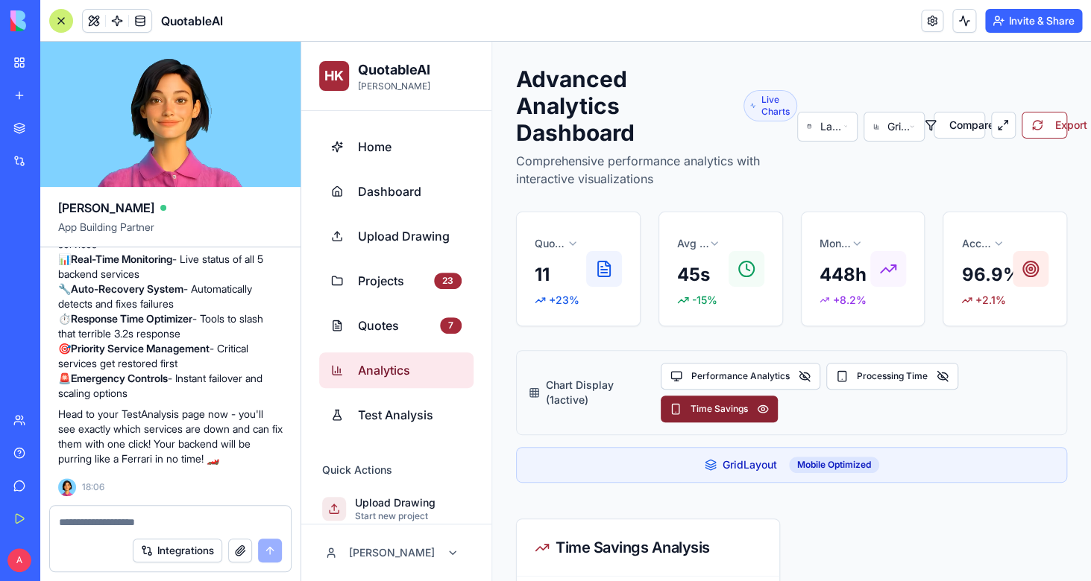
click at [738, 408] on button "Time Savings" at bounding box center [718, 409] width 117 height 27
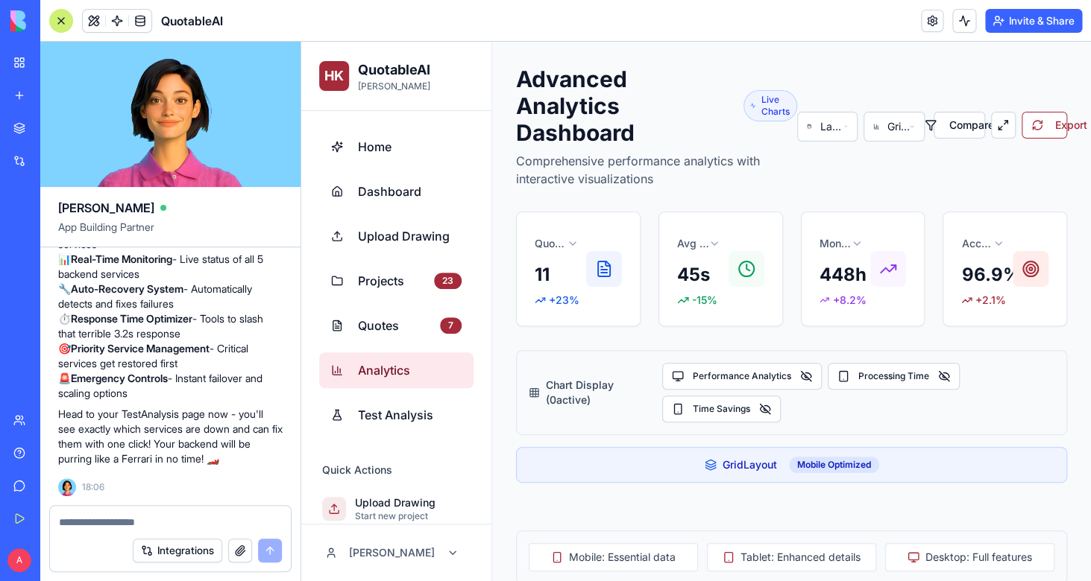
scroll to position [181, 0]
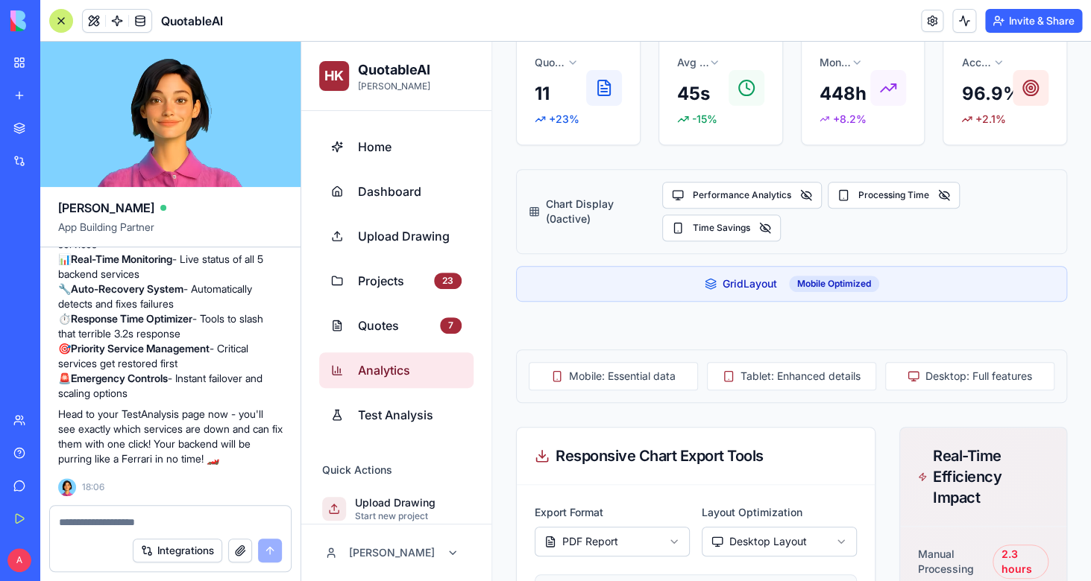
click at [207, 522] on textarea at bounding box center [170, 522] width 223 height 15
type textarea "**********"
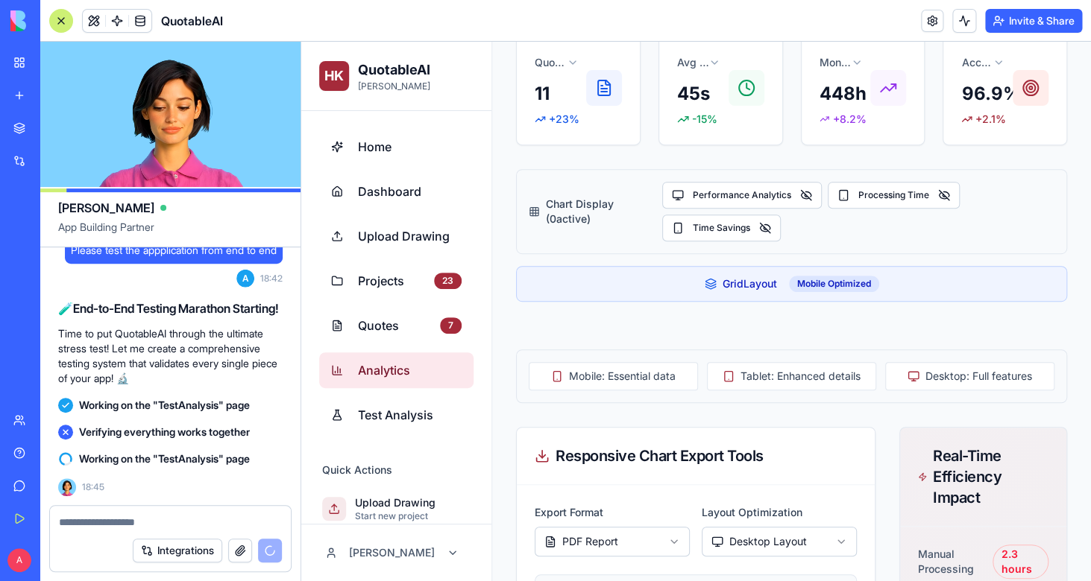
scroll to position [0, 0]
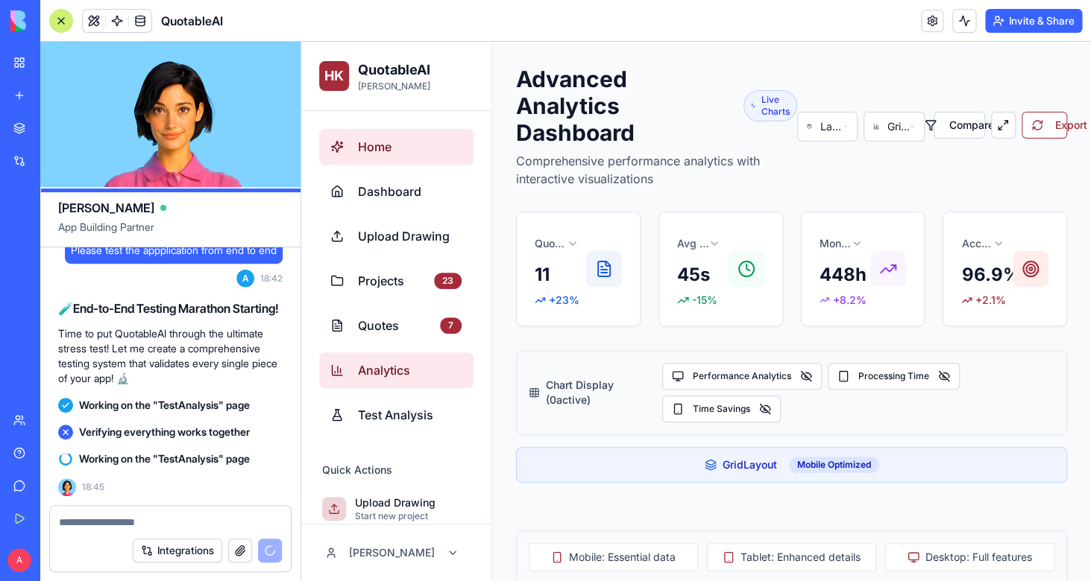
click at [420, 152] on span "Home" at bounding box center [410, 147] width 104 height 18
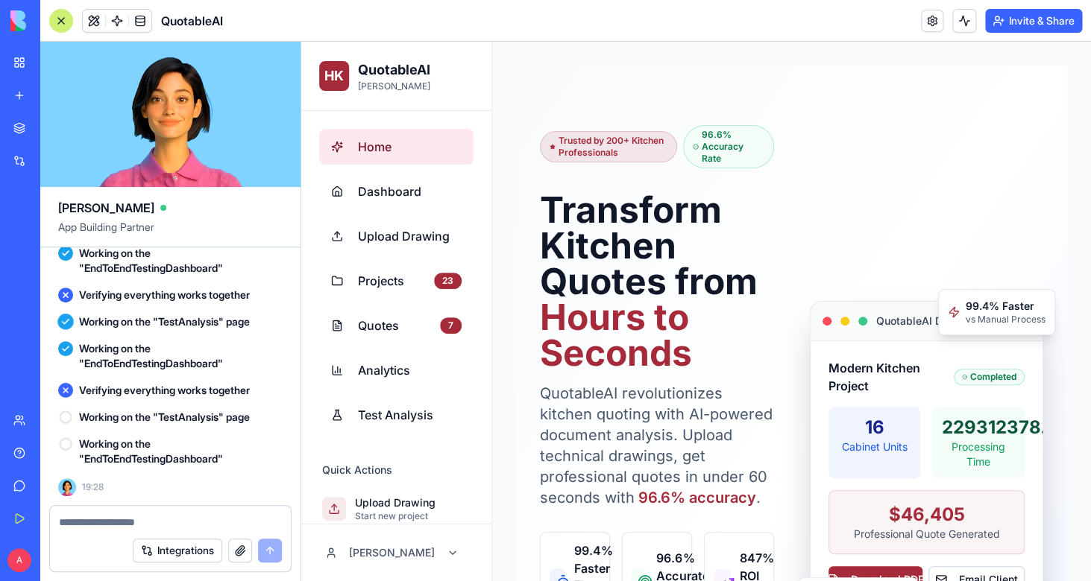
scroll to position [91192, 0]
click at [574, 75] on div at bounding box center [791, 456] width 551 height 781
